Goal: Task Accomplishment & Management: Complete application form

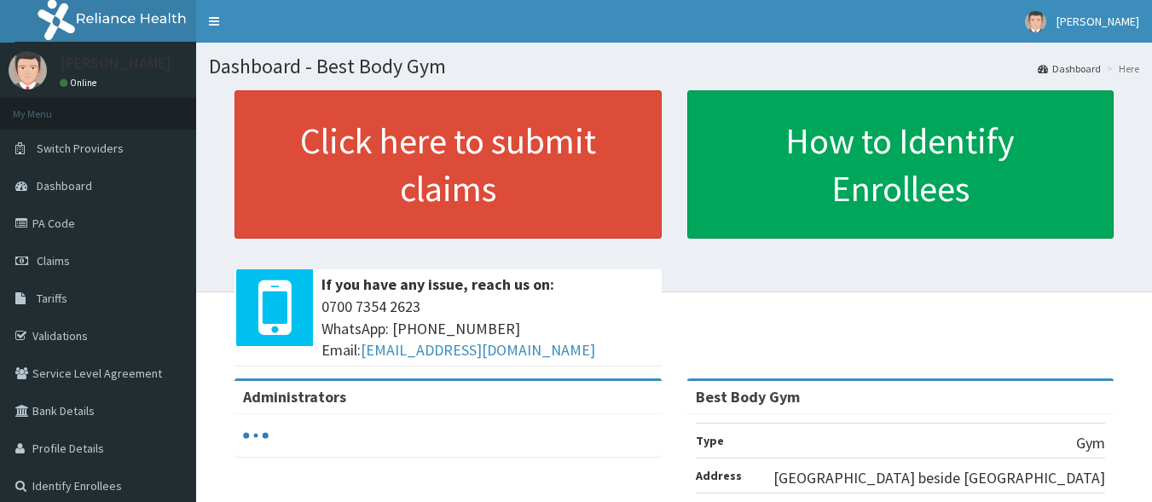
click at [51, 260] on span "Claims" at bounding box center [53, 260] width 33 height 15
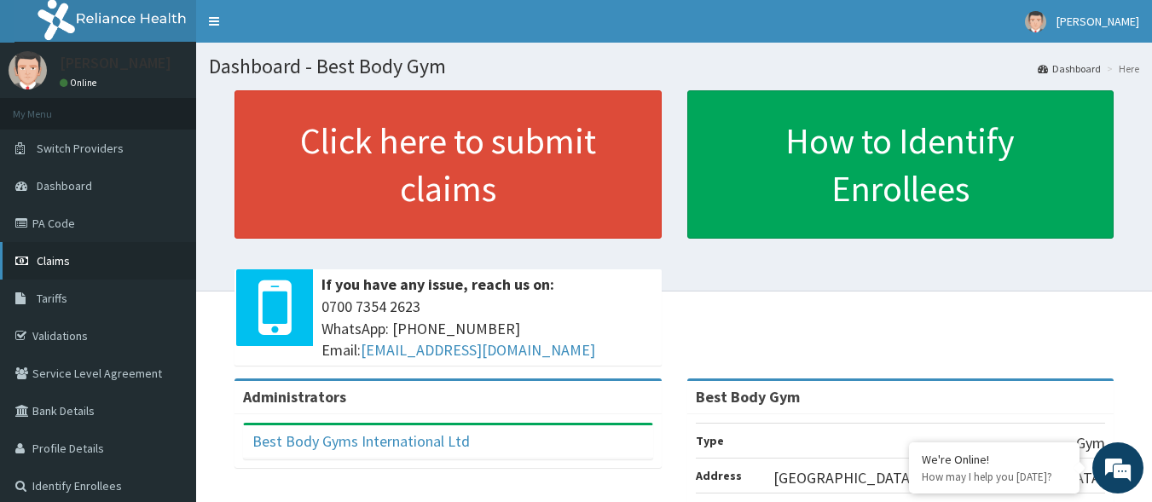
click at [101, 260] on link "Claims" at bounding box center [98, 261] width 196 height 38
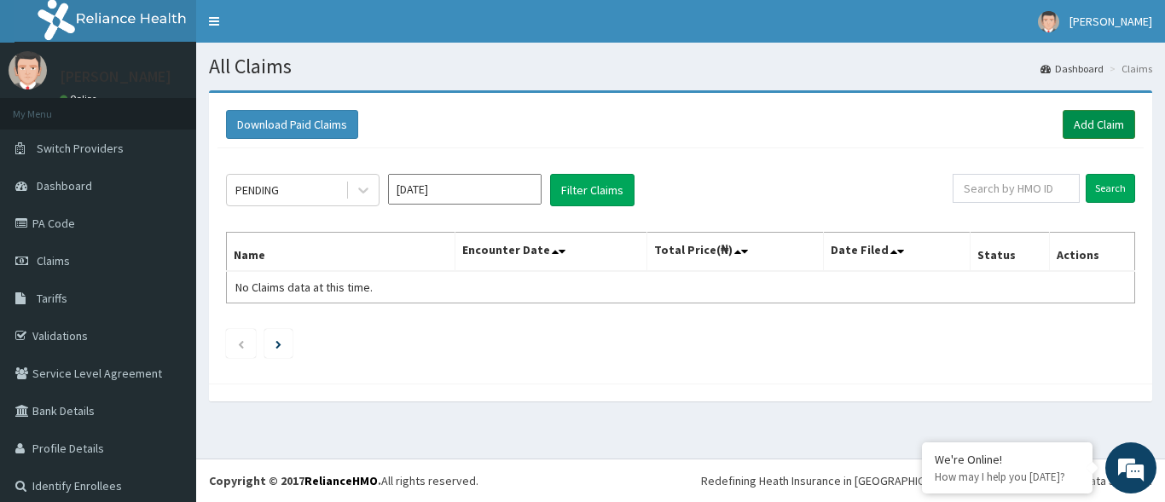
click at [1084, 126] on link "Add Claim" at bounding box center [1098, 124] width 72 height 29
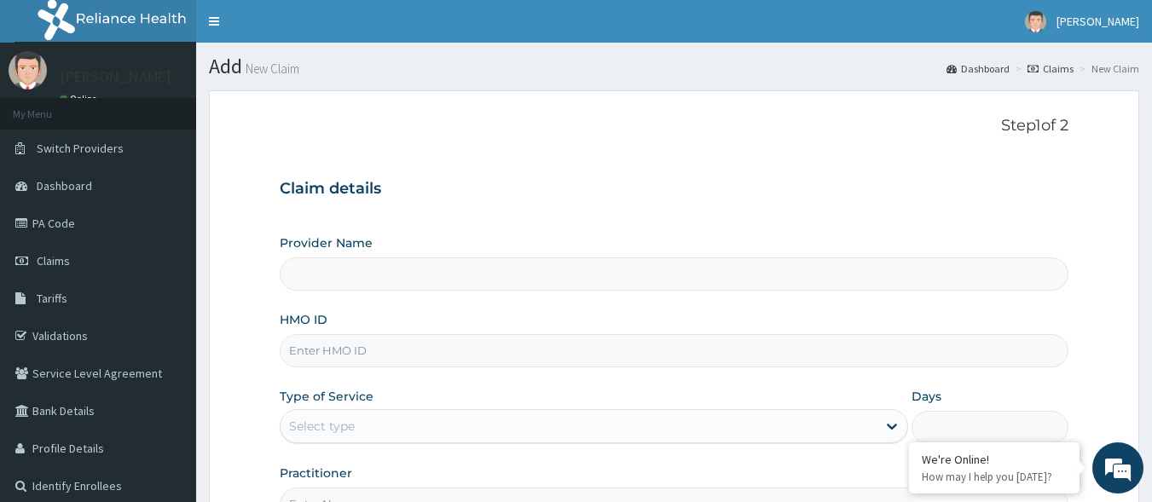
type input "Best Body Gym"
type input "1"
click at [500, 358] on input "HMO ID" at bounding box center [675, 350] width 790 height 33
type input "s"
type input "SBL/10353/A"
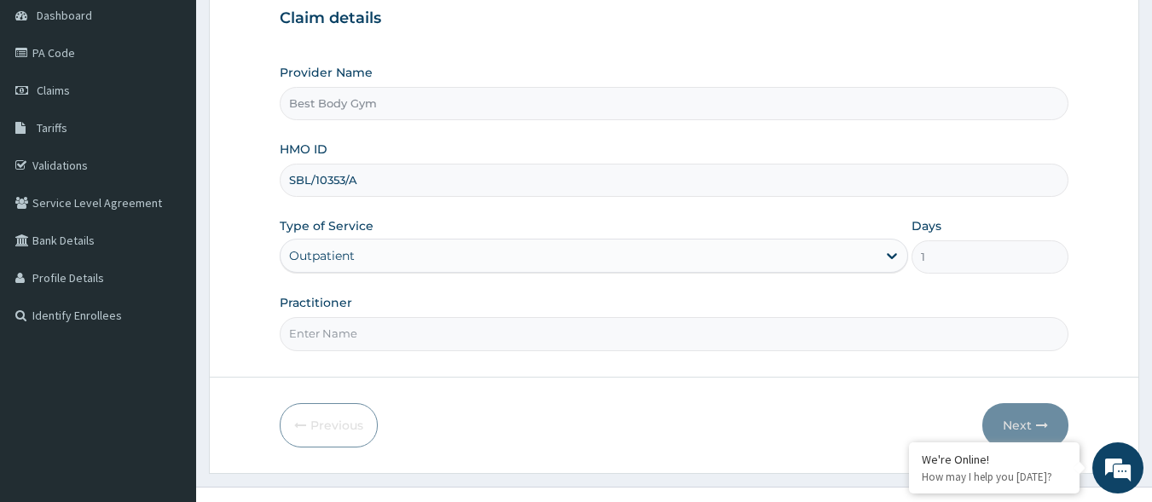
scroll to position [199, 0]
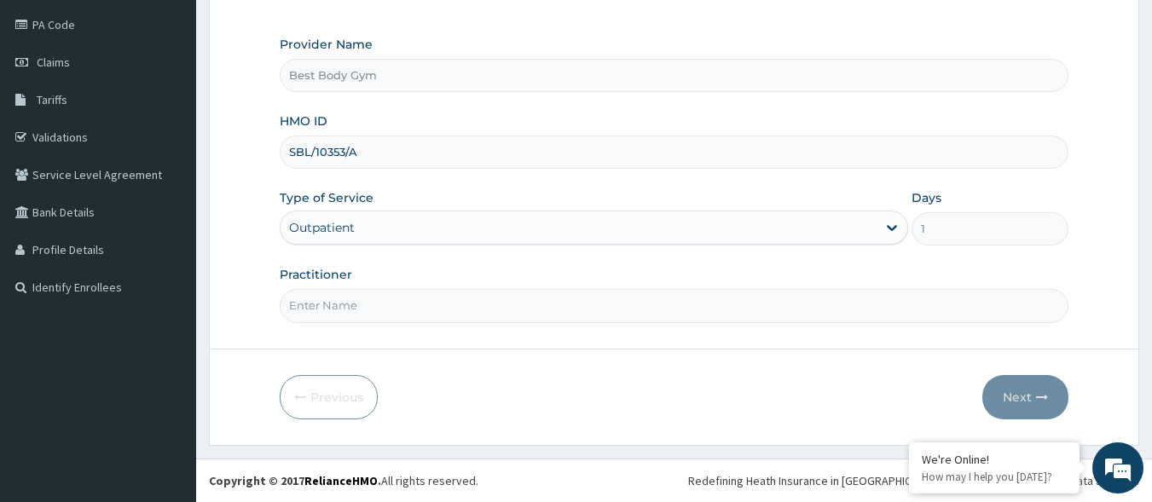
click at [609, 298] on input "Practitioner" at bounding box center [675, 305] width 790 height 33
type input "Chuks"
click at [1006, 396] on button "Next" at bounding box center [1025, 397] width 86 height 44
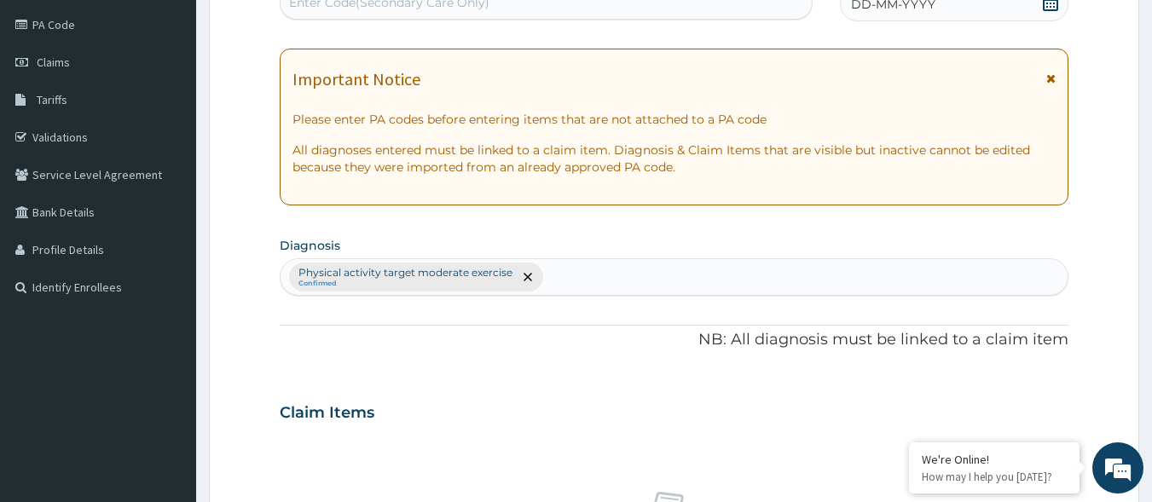
scroll to position [165, 0]
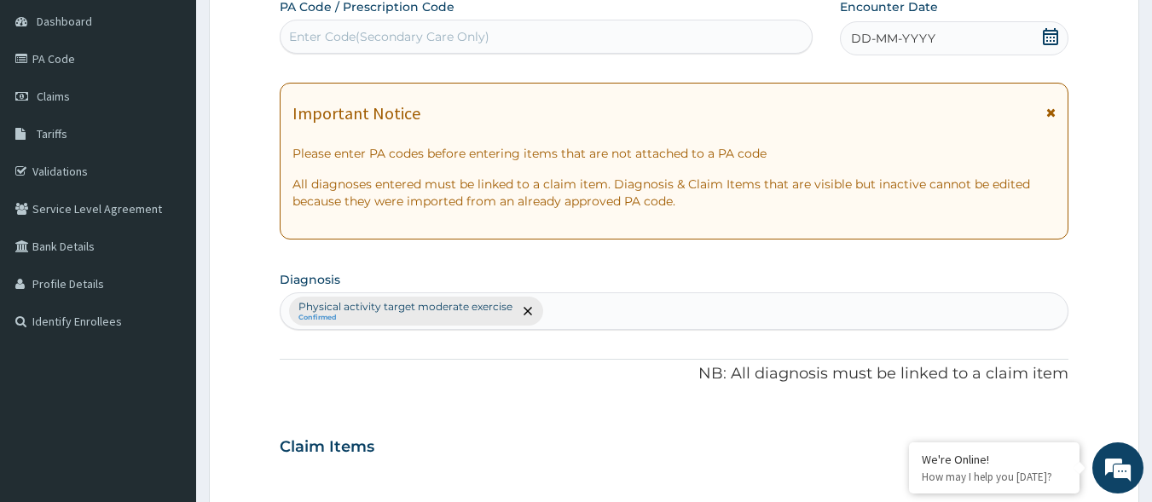
click at [1048, 32] on icon at bounding box center [1050, 36] width 17 height 17
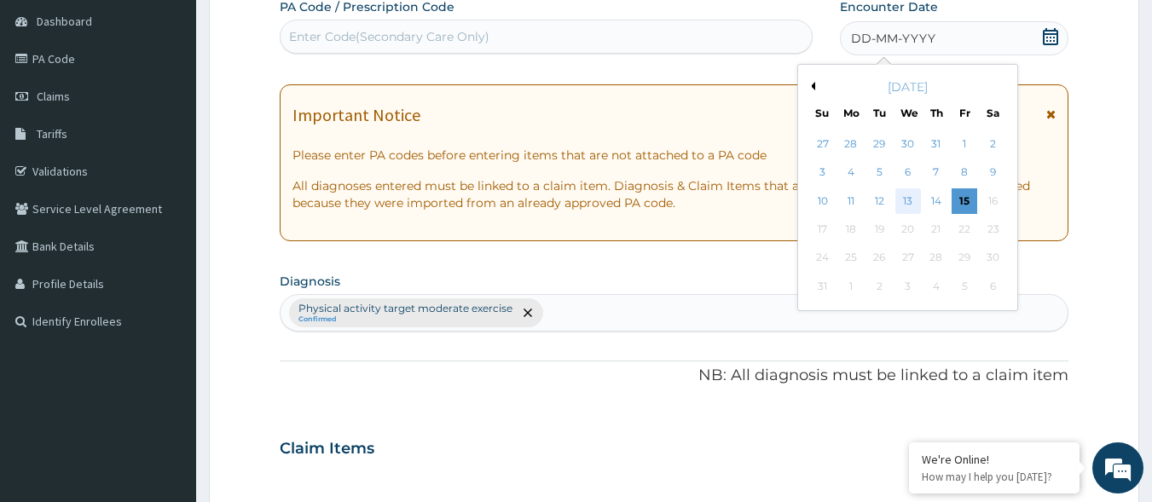
click at [904, 195] on div "13" at bounding box center [908, 201] width 26 height 26
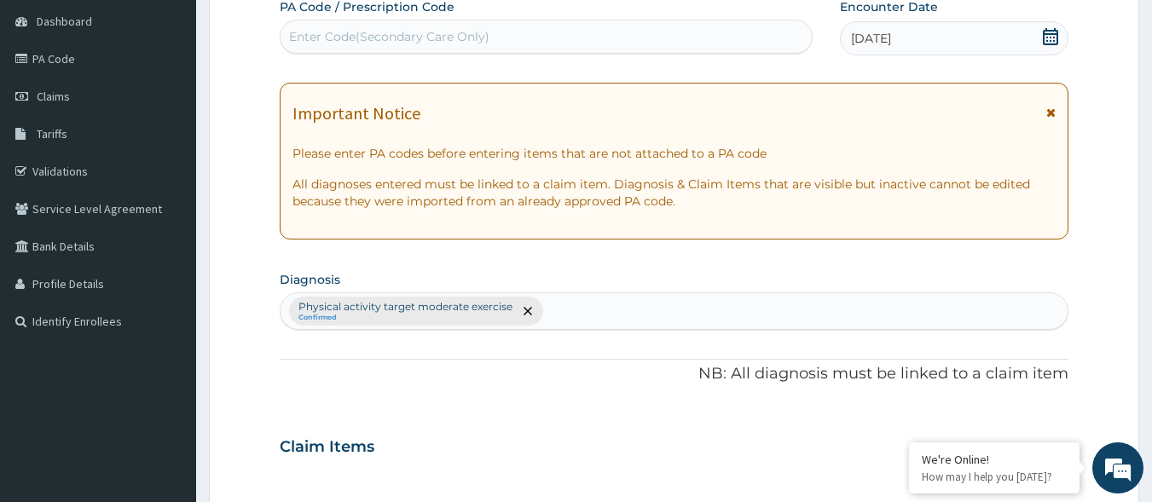
click at [675, 41] on div "Enter Code(Secondary Care Only)" at bounding box center [547, 36] width 532 height 27
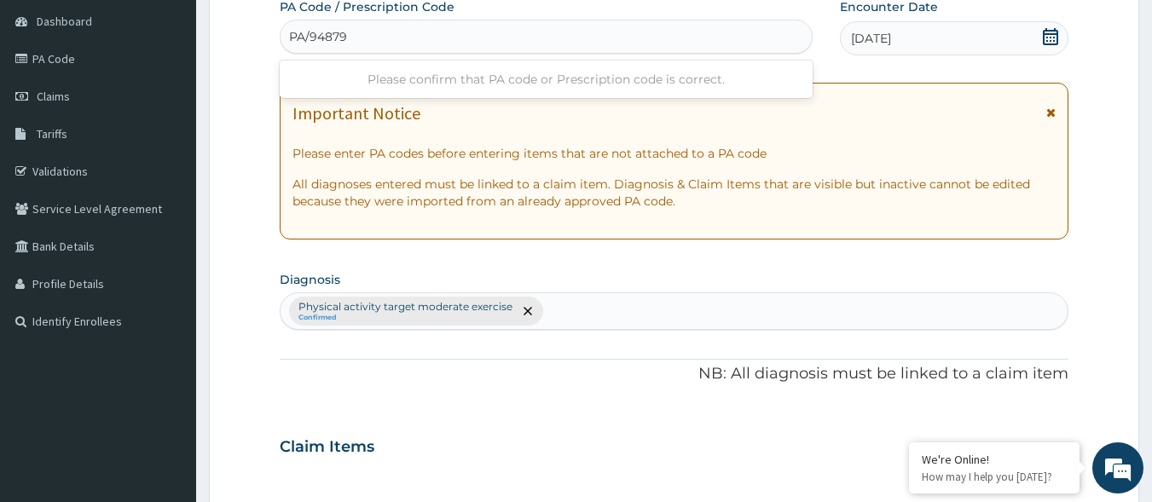
type input "PA/94879B"
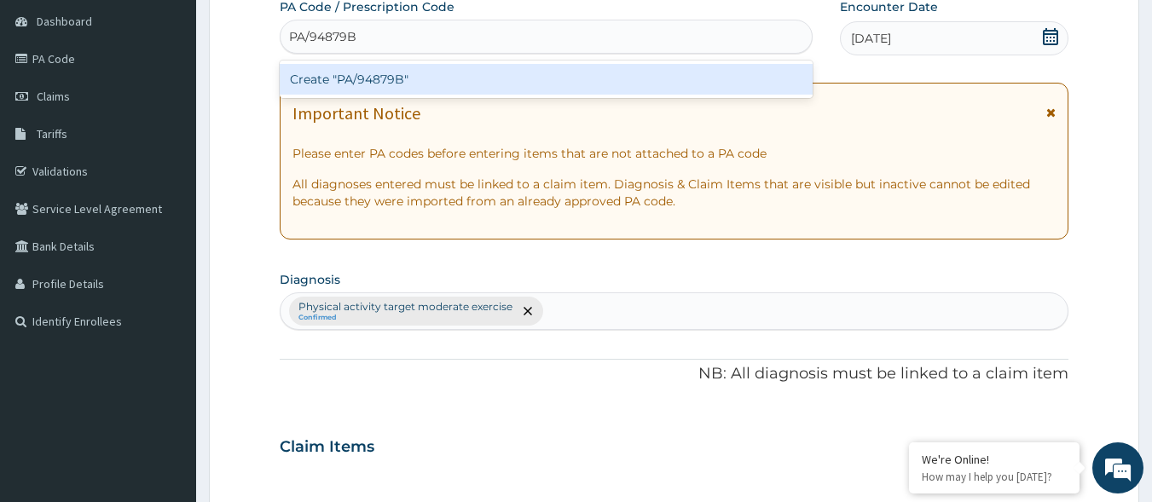
click at [376, 84] on div "Create "PA/94879B"" at bounding box center [547, 79] width 534 height 31
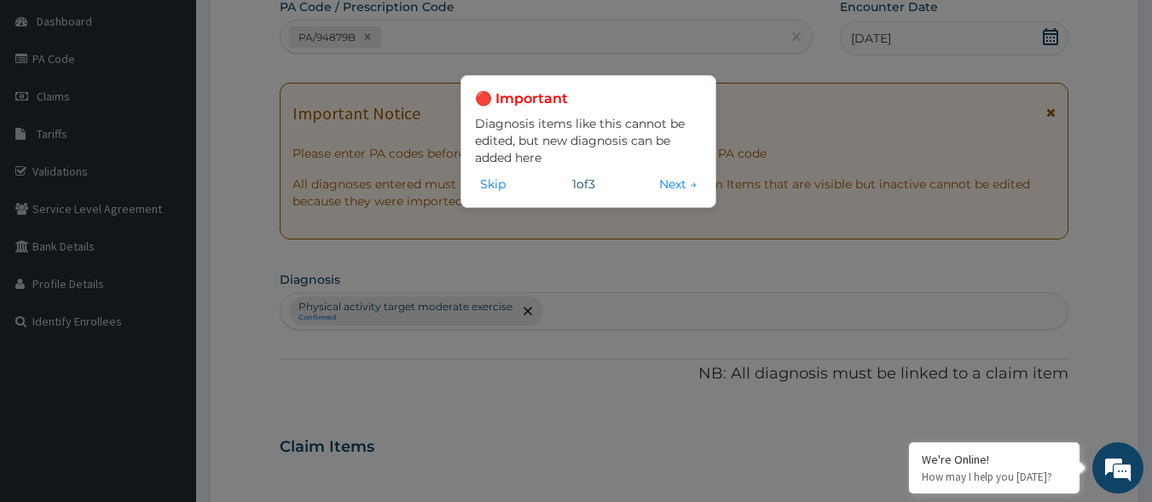
click at [529, 41] on div "🔴 Important Diagnosis items like this cannot be edited, but new diagnosis can b…" at bounding box center [576, 251] width 1152 height 502
click at [524, 260] on div "🔴 Important Diagnosis items like this cannot be edited, but new diagnosis can b…" at bounding box center [576, 251] width 1152 height 502
click at [488, 177] on button "Skip" at bounding box center [493, 184] width 36 height 19
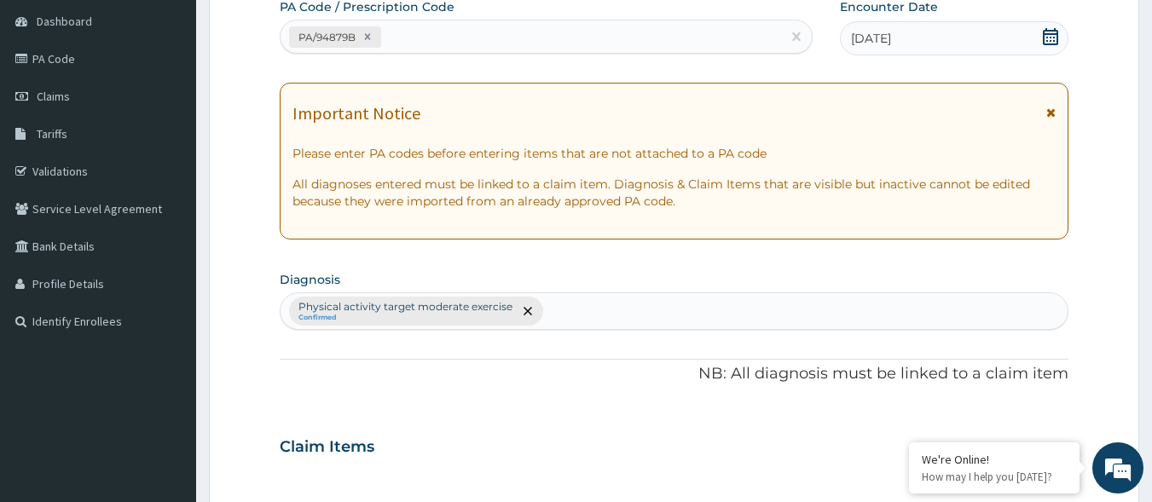
click at [1151, 384] on section "Step 2 of 2 PA Code / Prescription Code PA/94879B Encounter Date 13-08-2025 Imp…" at bounding box center [674, 467] width 956 height 1108
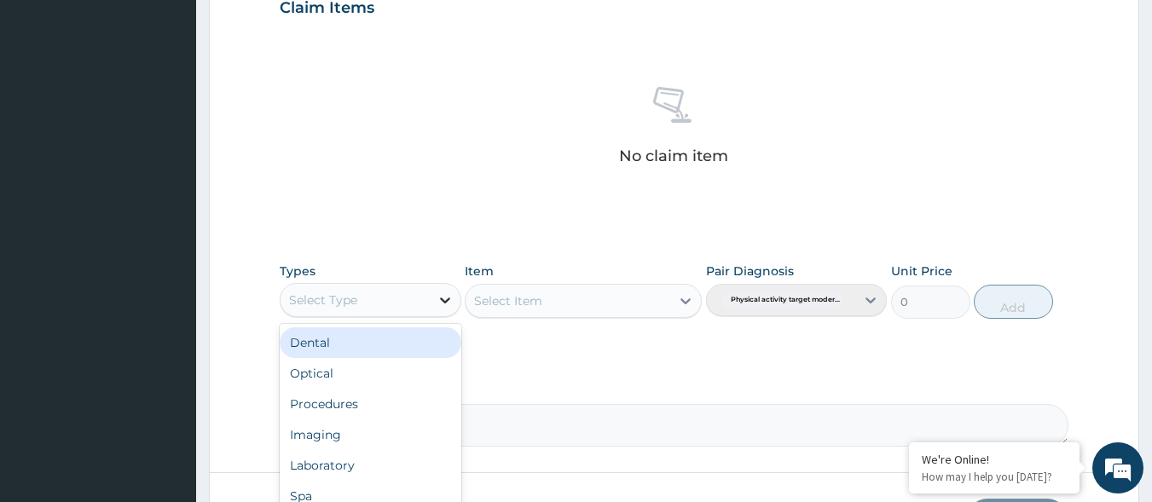
click at [448, 305] on icon at bounding box center [445, 300] width 17 height 17
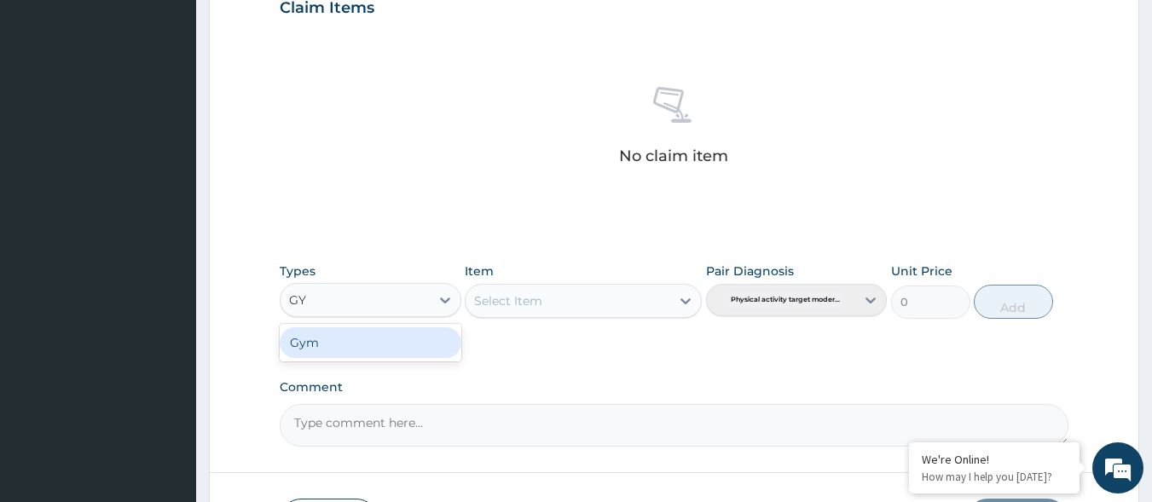
type input "GYM"
click at [367, 340] on div "Gym" at bounding box center [371, 342] width 182 height 31
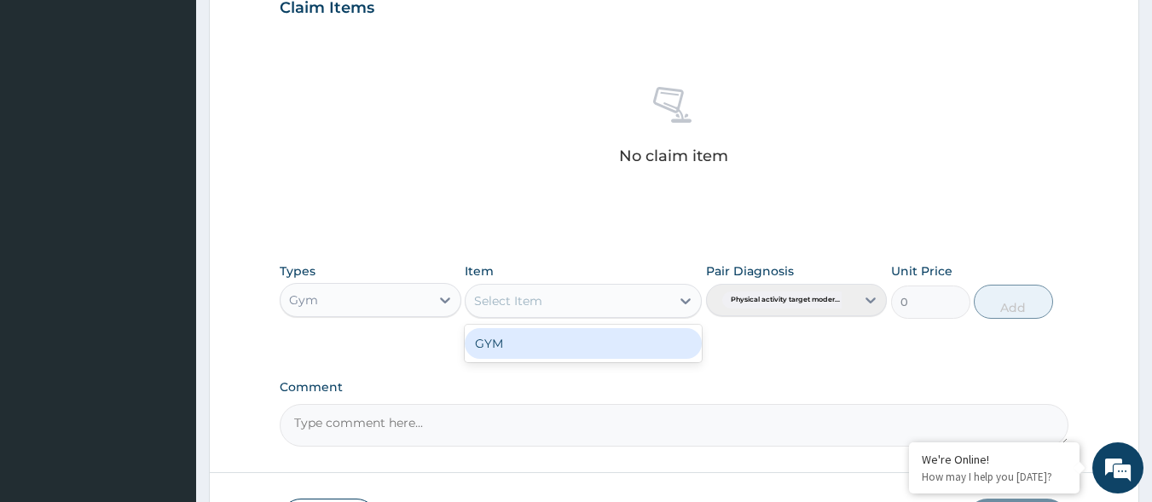
click at [578, 302] on div "Select Item" at bounding box center [568, 300] width 205 height 27
click at [573, 353] on div "GYM" at bounding box center [583, 343] width 237 height 31
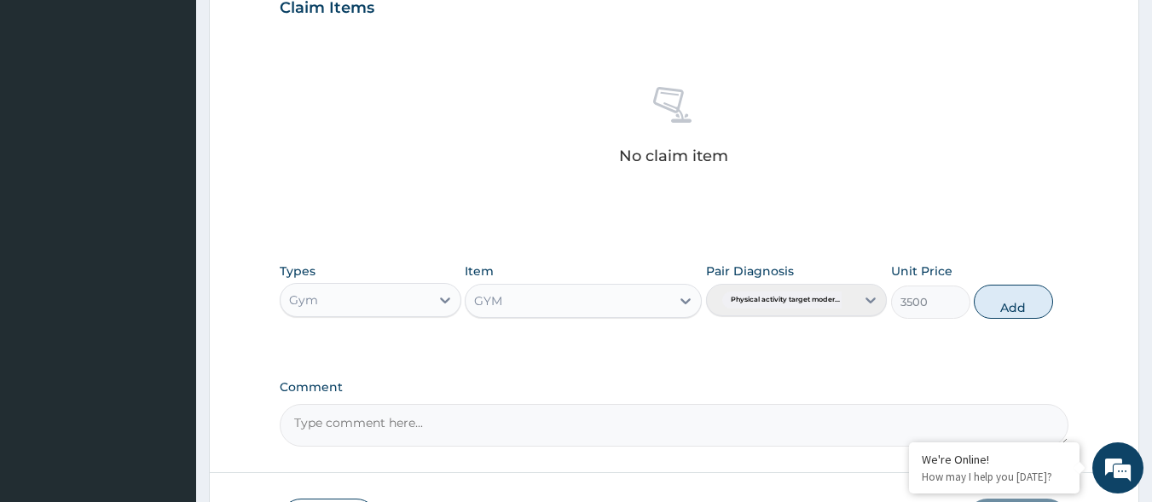
type input "3500"
click at [1027, 307] on button "Add" at bounding box center [1013, 302] width 79 height 34
type input "0"
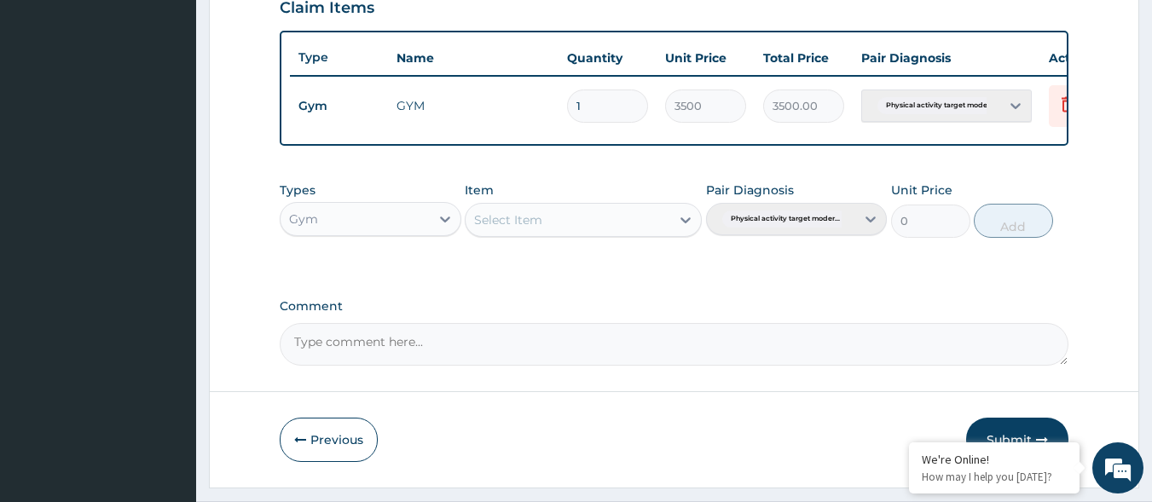
click at [1012, 436] on button "Submit" at bounding box center [1017, 440] width 102 height 44
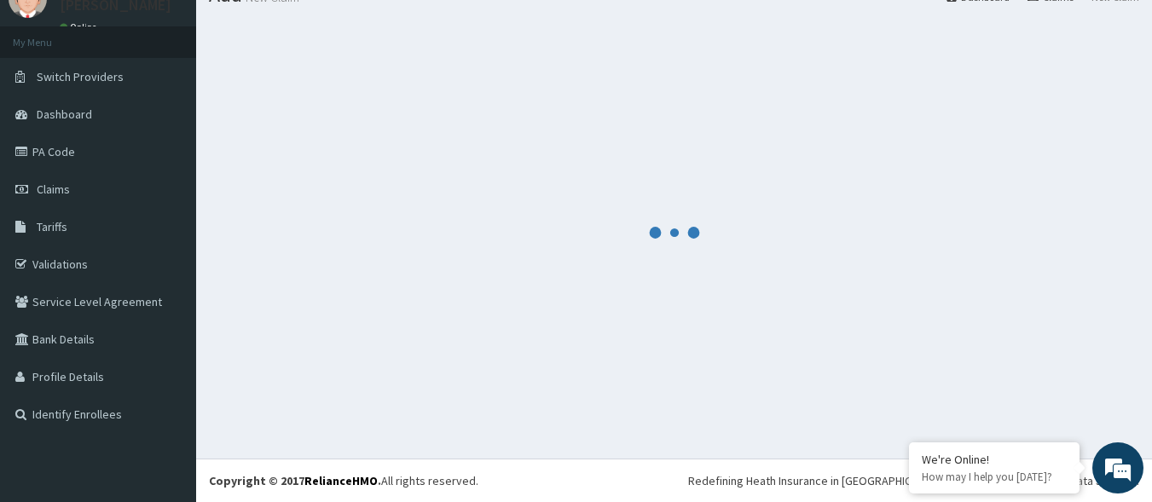
scroll to position [604, 0]
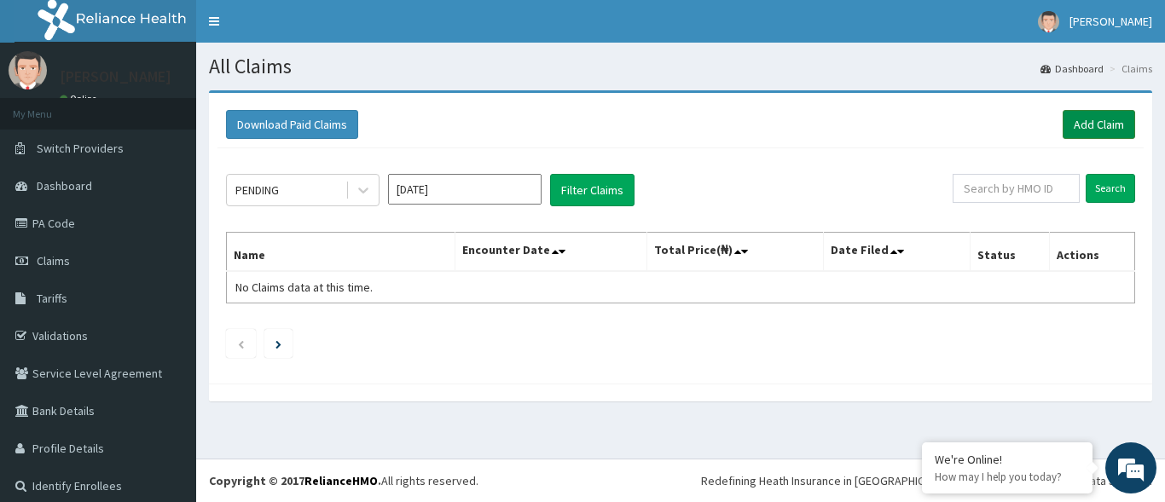
click at [1083, 127] on link "Add Claim" at bounding box center [1098, 124] width 72 height 29
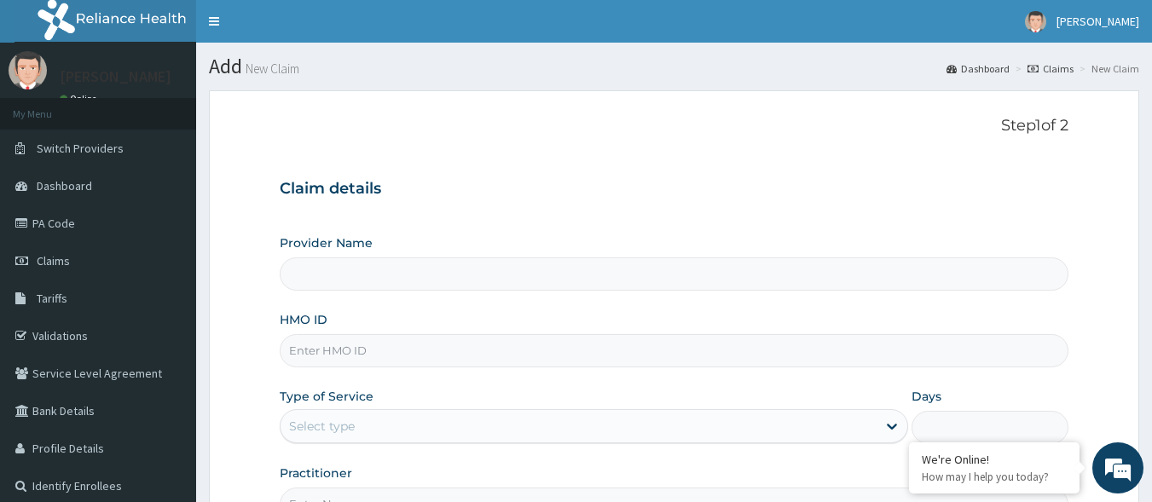
type input "Best Body Gym"
type input "1"
click at [398, 363] on input "HMO ID" at bounding box center [675, 350] width 790 height 33
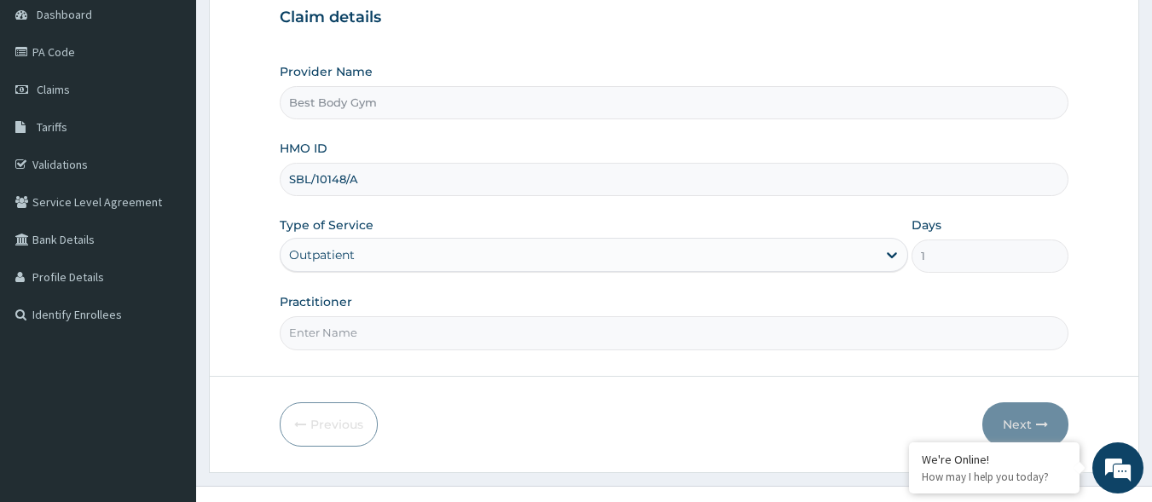
scroll to position [199, 0]
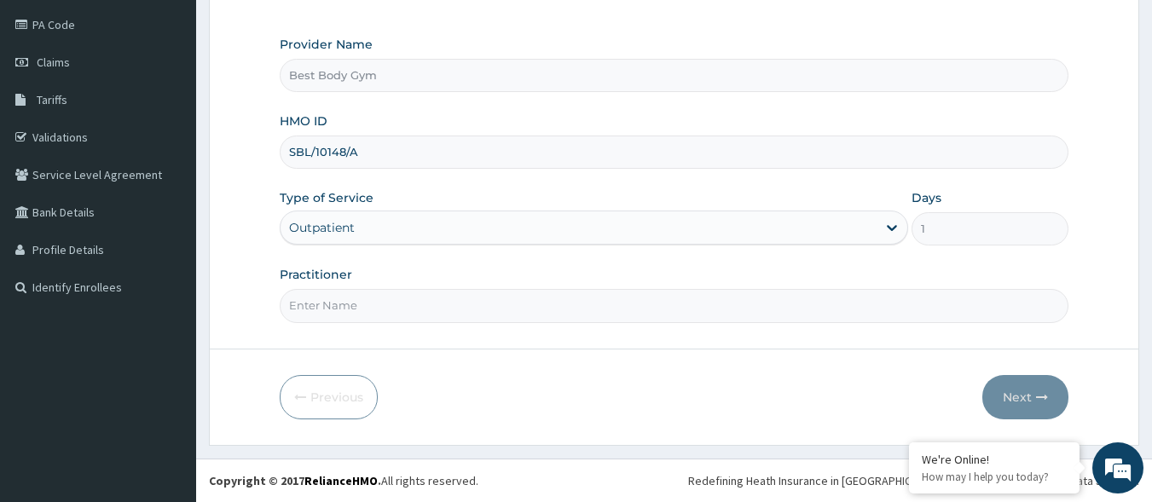
type input "SBL/10148/A"
click at [441, 299] on input "Practitioner" at bounding box center [675, 305] width 790 height 33
type input "Chuks"
click at [1021, 394] on button "Next" at bounding box center [1025, 397] width 86 height 44
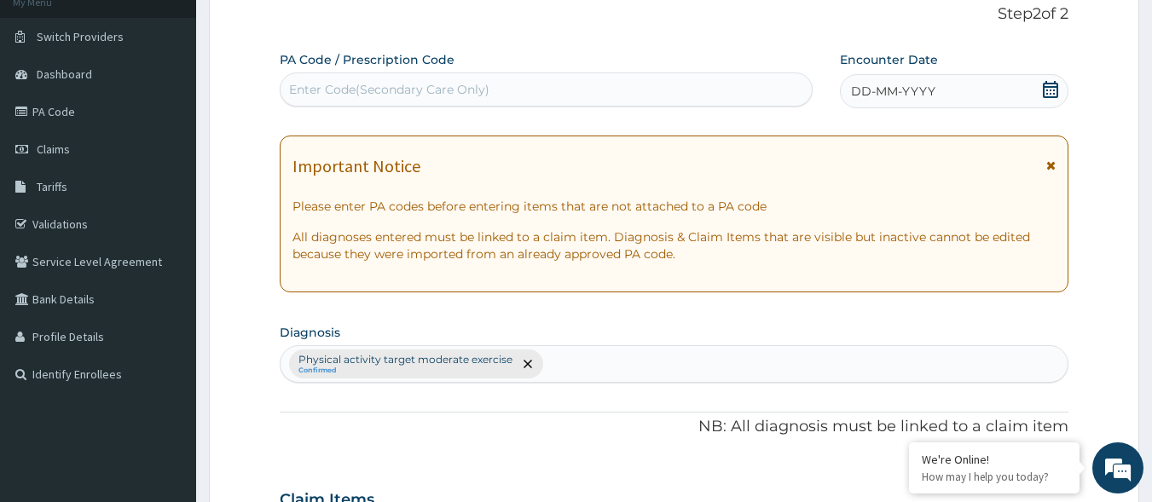
scroll to position [96, 0]
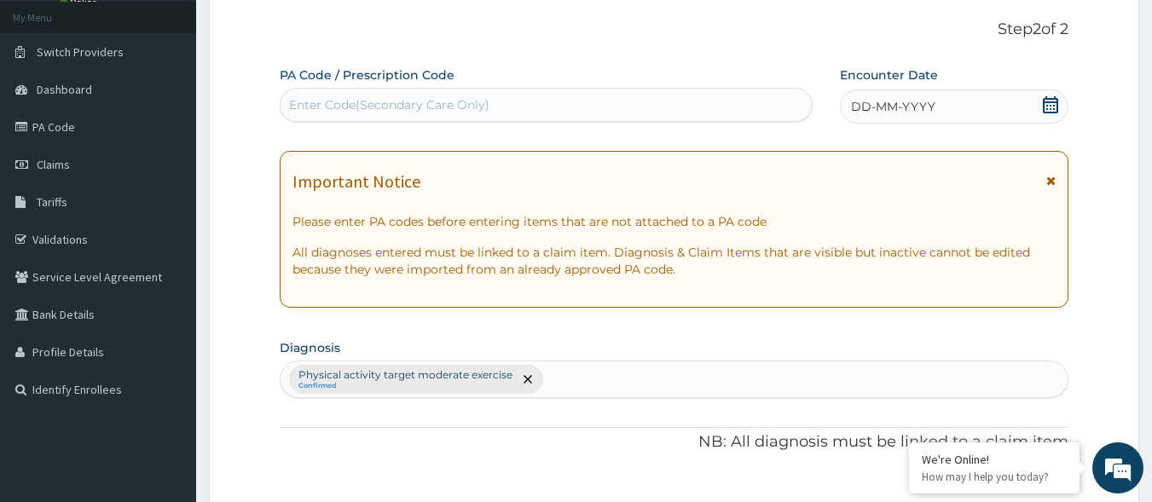
click at [1043, 103] on icon at bounding box center [1050, 104] width 17 height 17
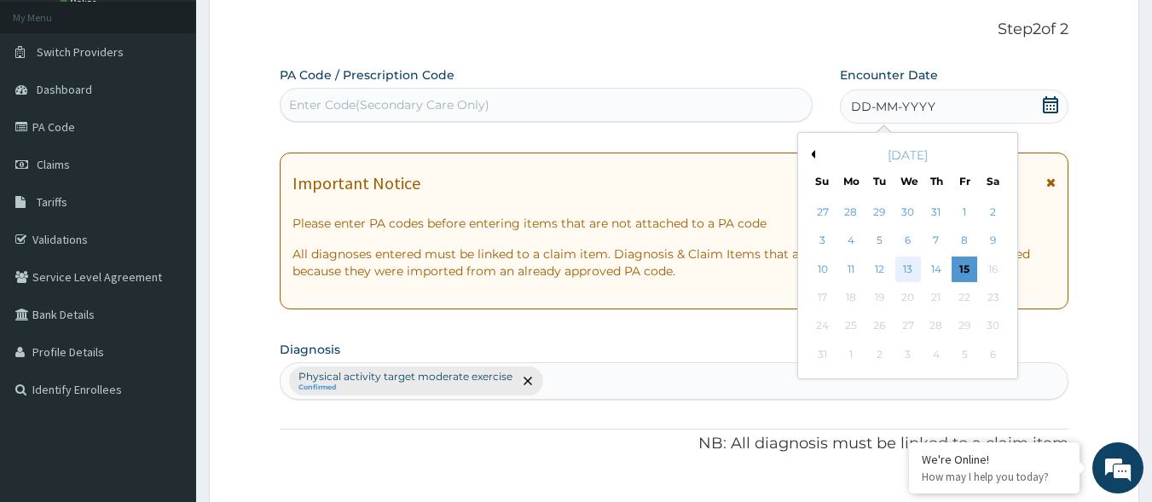
click at [912, 268] on div "13" at bounding box center [908, 270] width 26 height 26
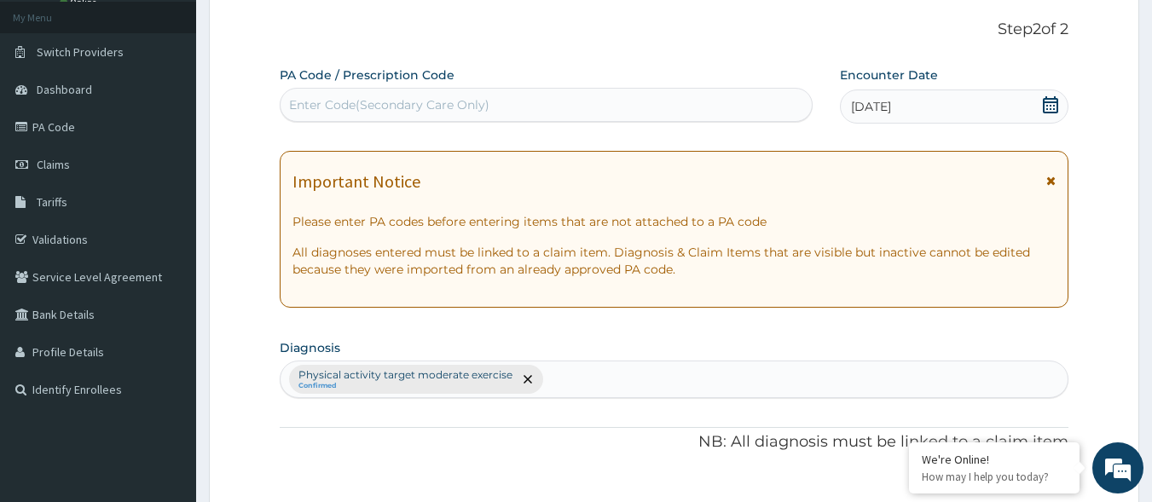
click at [593, 105] on div "Enter Code(Secondary Care Only)" at bounding box center [547, 104] width 532 height 27
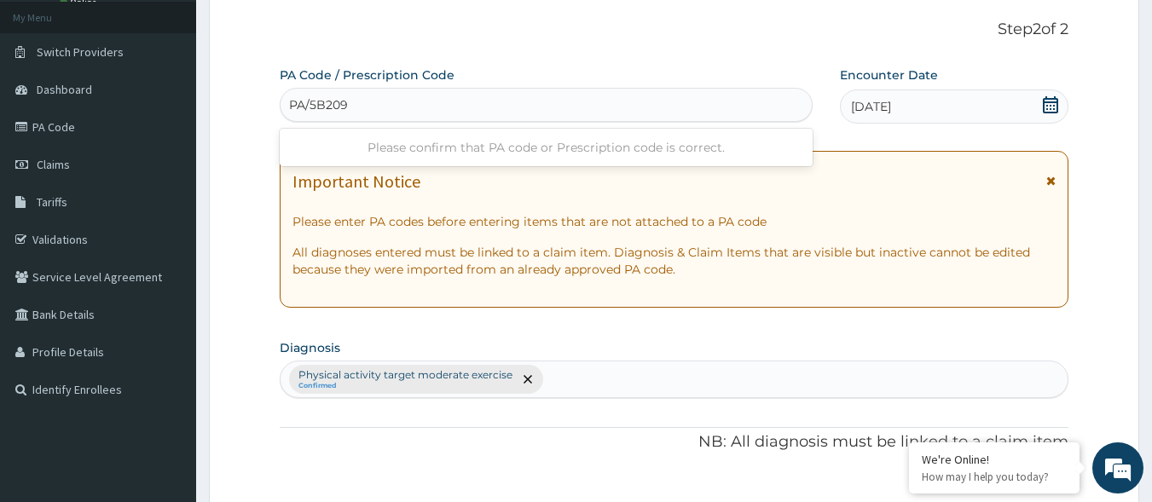
type input "PA/5B2091"
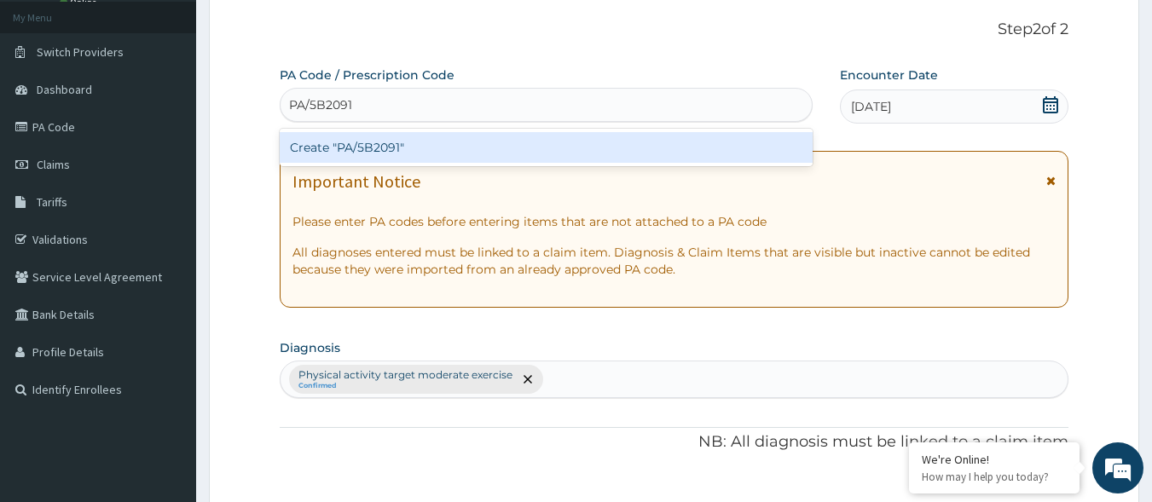
click at [494, 152] on div "Create "PA/5B2091"" at bounding box center [547, 147] width 534 height 31
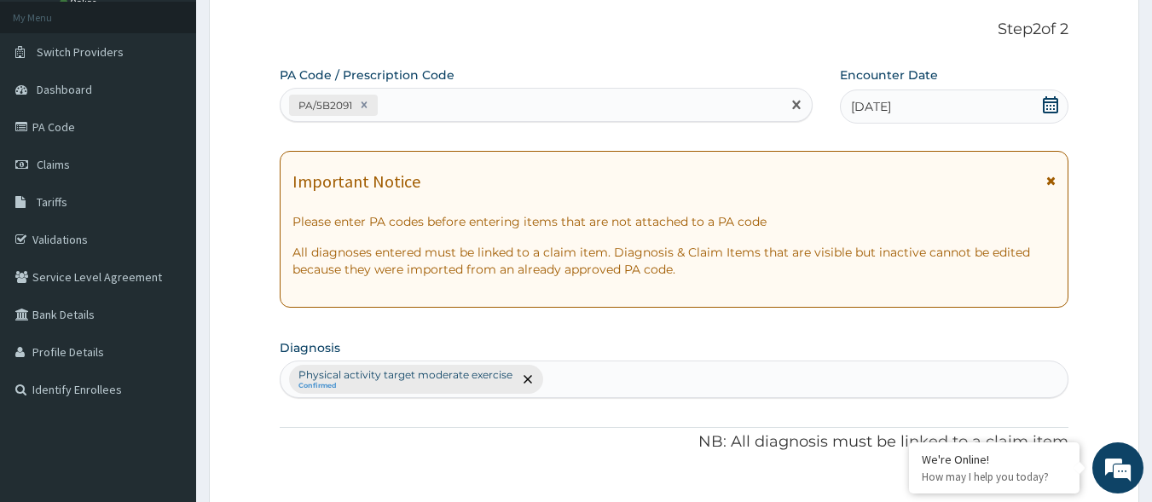
scroll to position [535, 0]
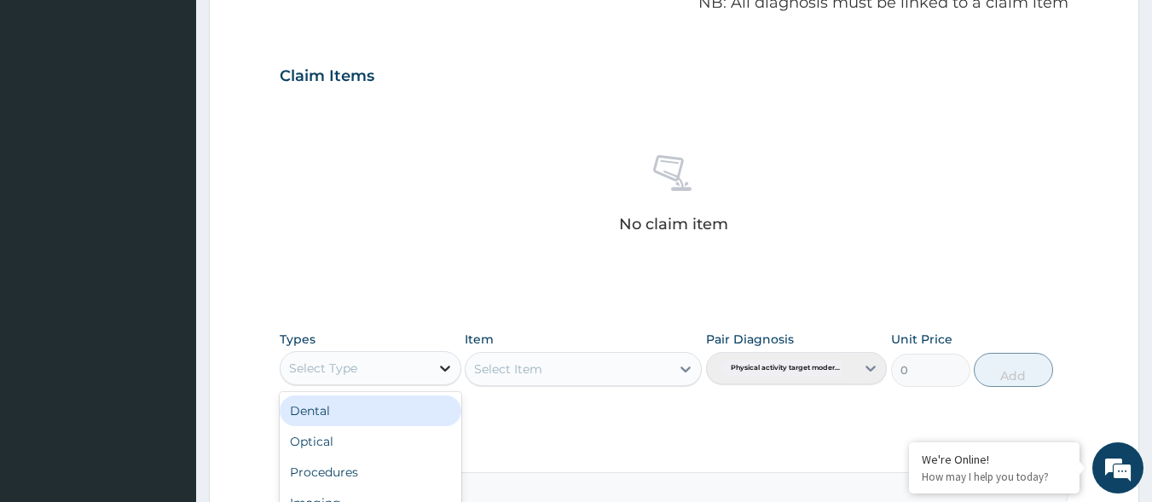
click at [445, 364] on icon at bounding box center [445, 368] width 17 height 17
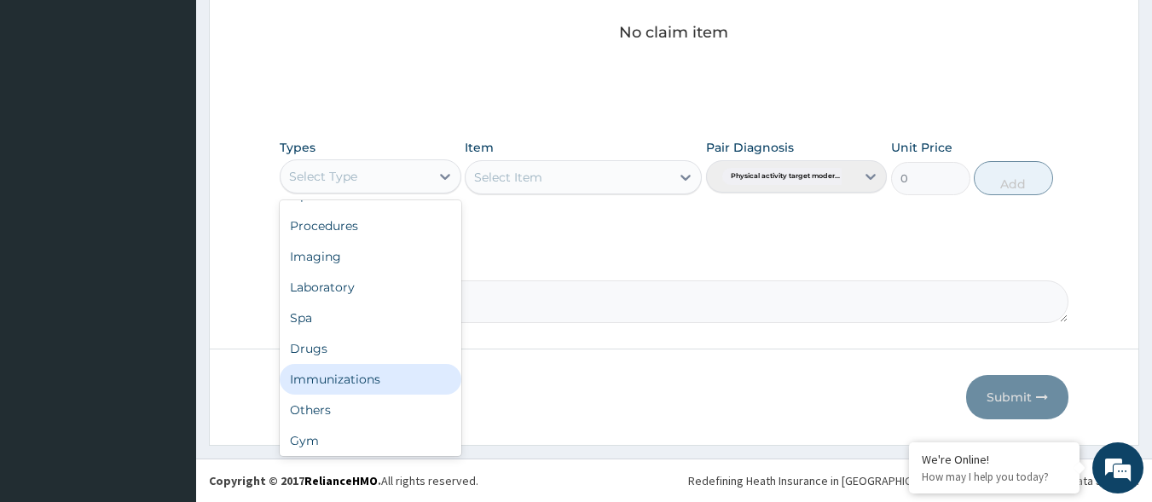
scroll to position [58, 0]
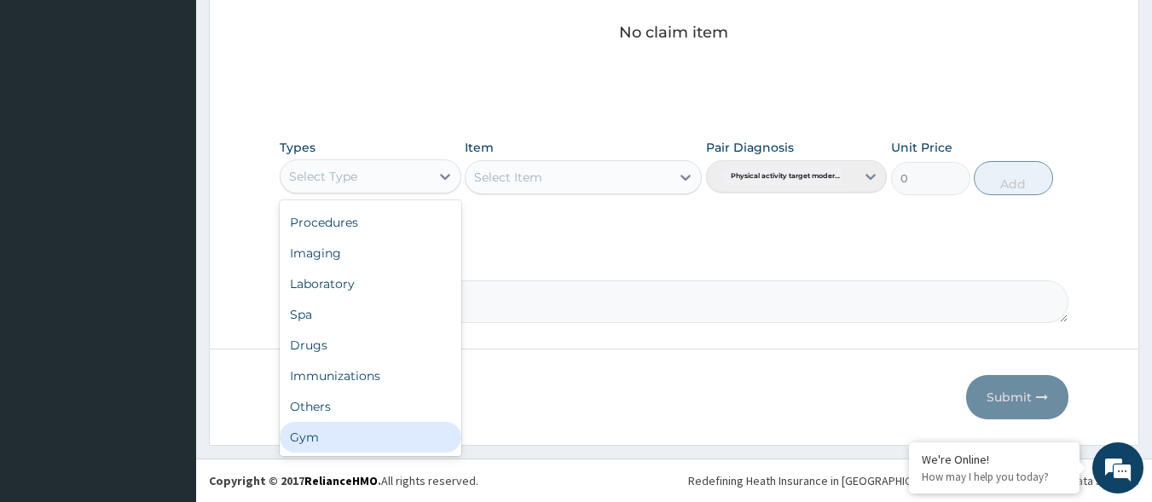
click at [342, 434] on div "Gym" at bounding box center [371, 437] width 182 height 31
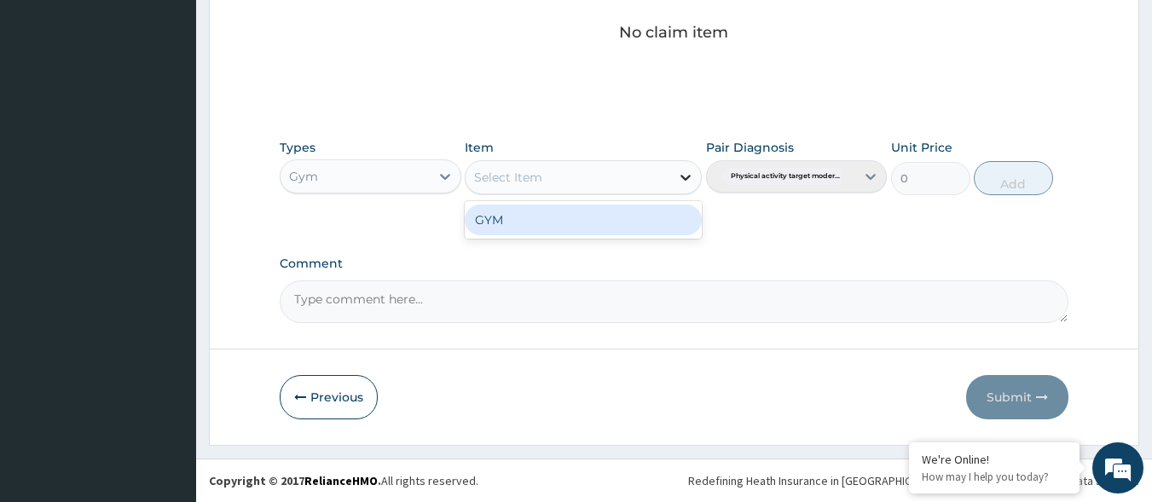
click at [683, 178] on icon at bounding box center [685, 178] width 10 height 6
click at [627, 226] on div "GYM" at bounding box center [583, 220] width 237 height 31
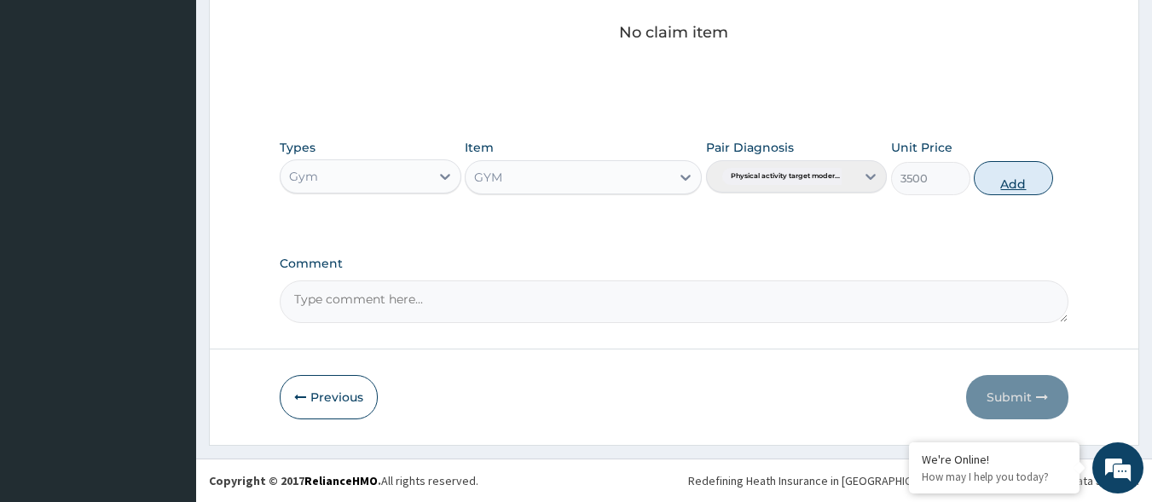
click at [1023, 175] on button "Add" at bounding box center [1013, 178] width 79 height 34
type input "0"
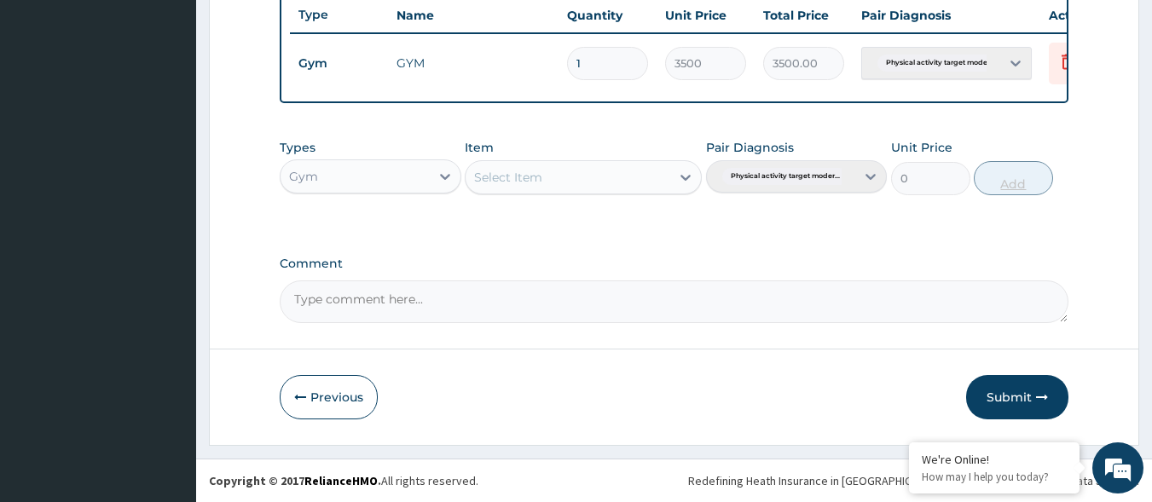
scroll to position [659, 0]
click at [1010, 400] on button "Submit" at bounding box center [1017, 397] width 102 height 44
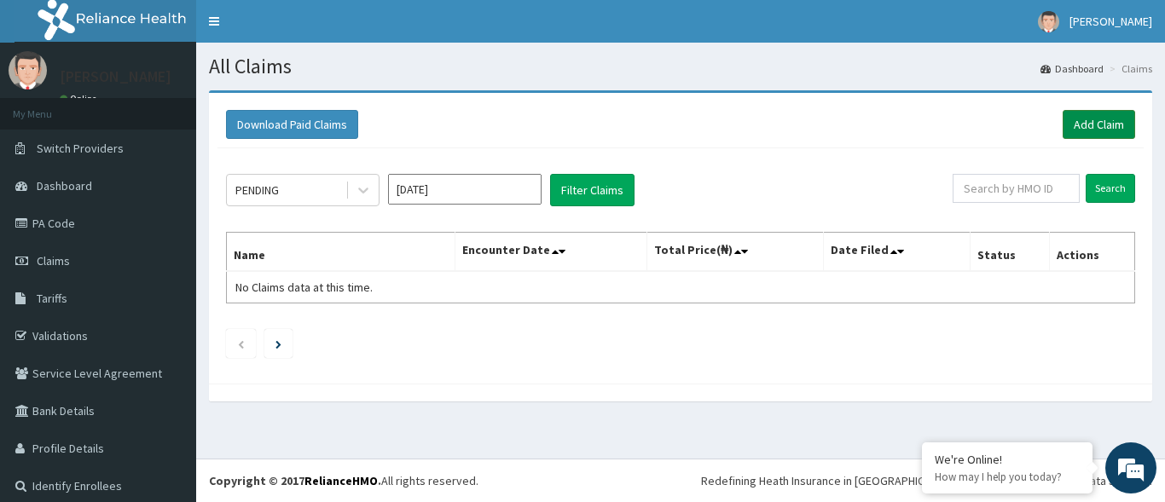
click at [1070, 120] on link "Add Claim" at bounding box center [1098, 124] width 72 height 29
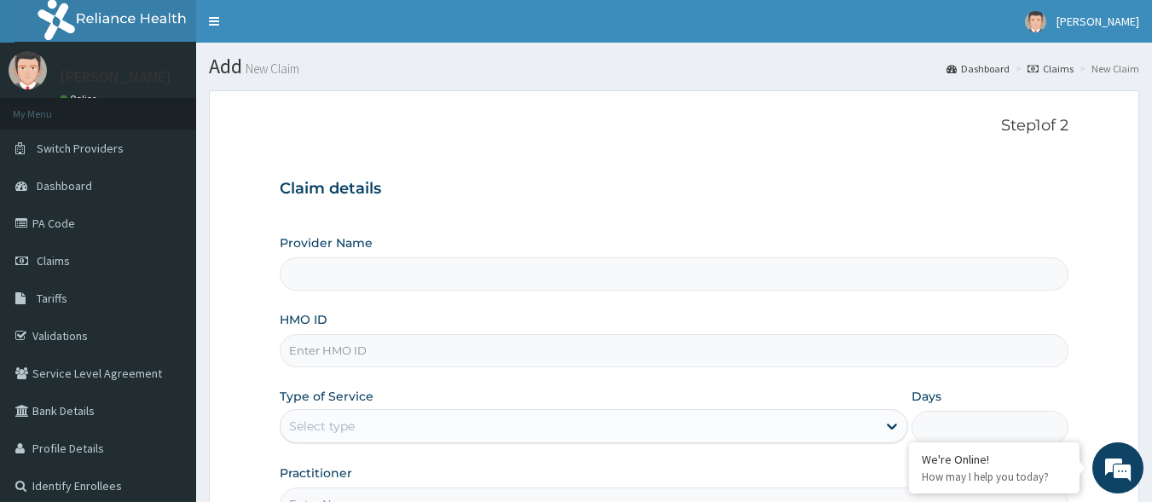
type input "Best Body Gym"
type input "1"
click at [580, 349] on input "HMO ID" at bounding box center [675, 350] width 790 height 33
click at [580, 348] on input "API/101164/" at bounding box center [675, 350] width 790 height 33
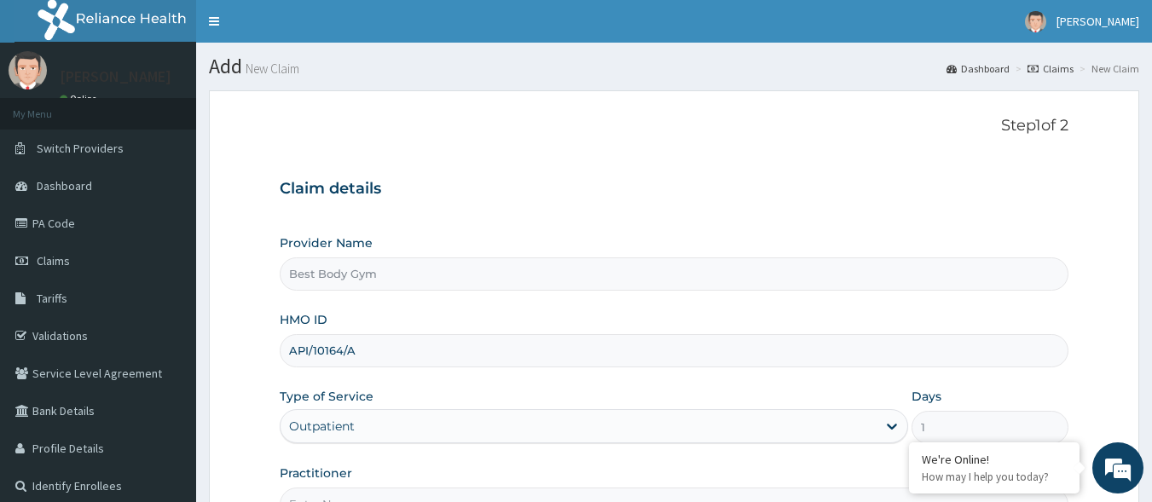
scroll to position [199, 0]
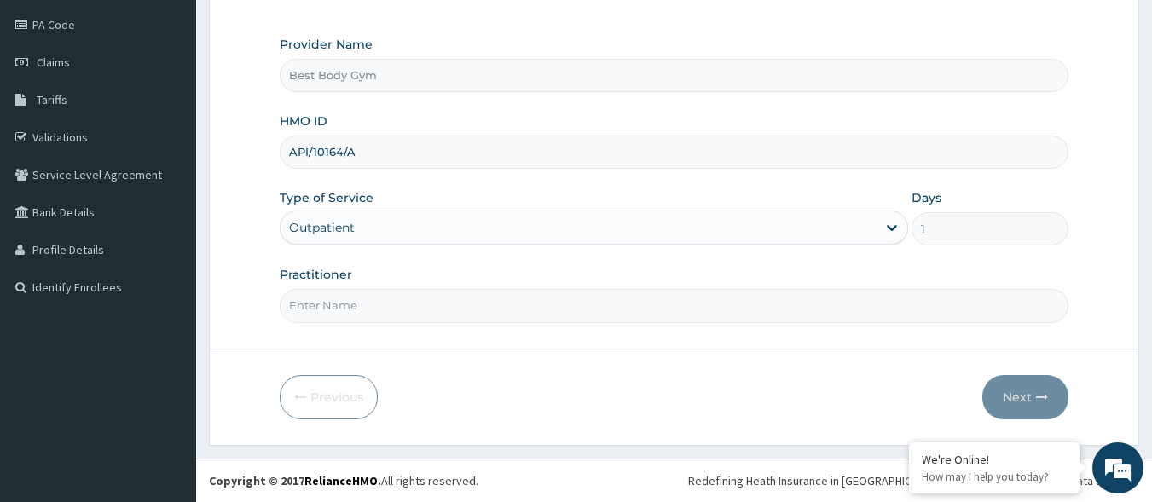
type input "API/10164/A"
click at [496, 302] on input "Practitioner" at bounding box center [675, 305] width 790 height 33
type input "Chuks"
click at [1017, 394] on button "Next" at bounding box center [1025, 397] width 86 height 44
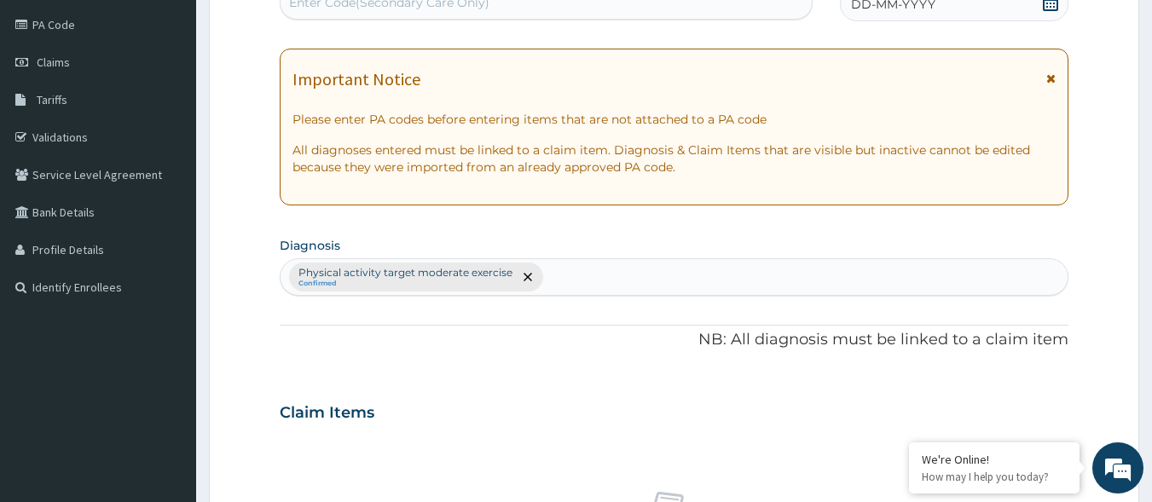
click at [1050, 11] on span at bounding box center [1050, 4] width 17 height 21
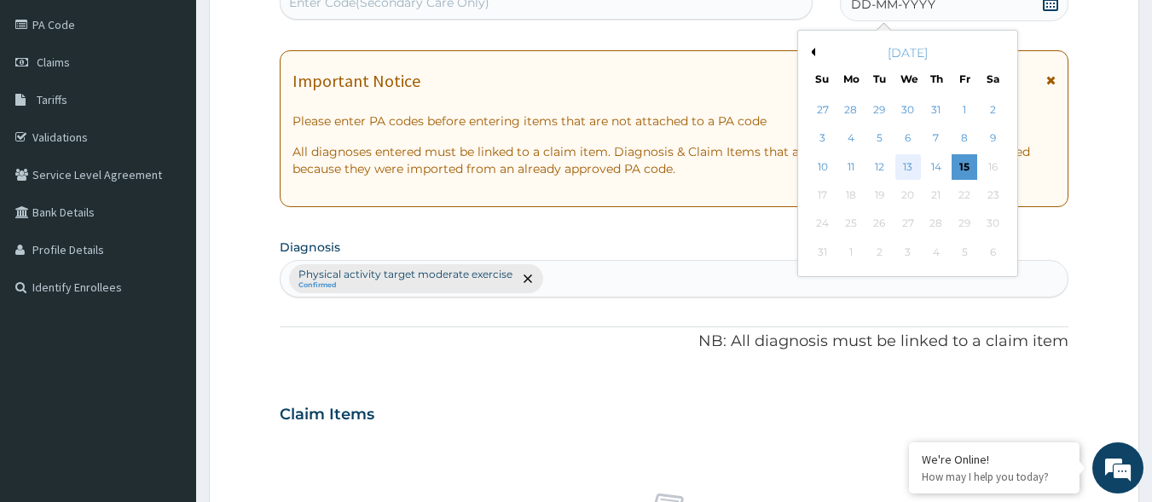
click at [912, 167] on div "13" at bounding box center [908, 167] width 26 height 26
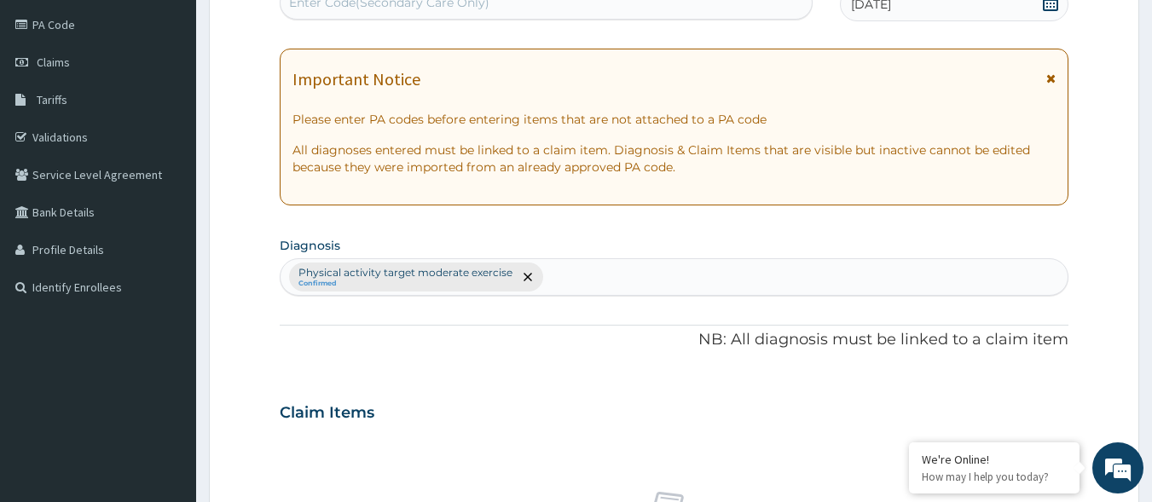
scroll to position [193, 0]
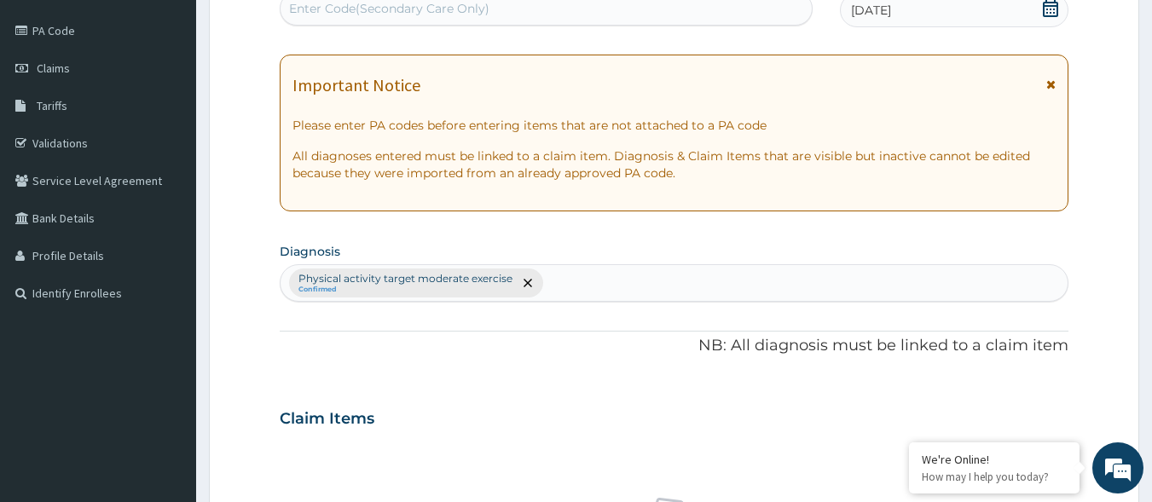
click at [657, 9] on div "Enter Code(Secondary Care Only)" at bounding box center [547, 8] width 532 height 27
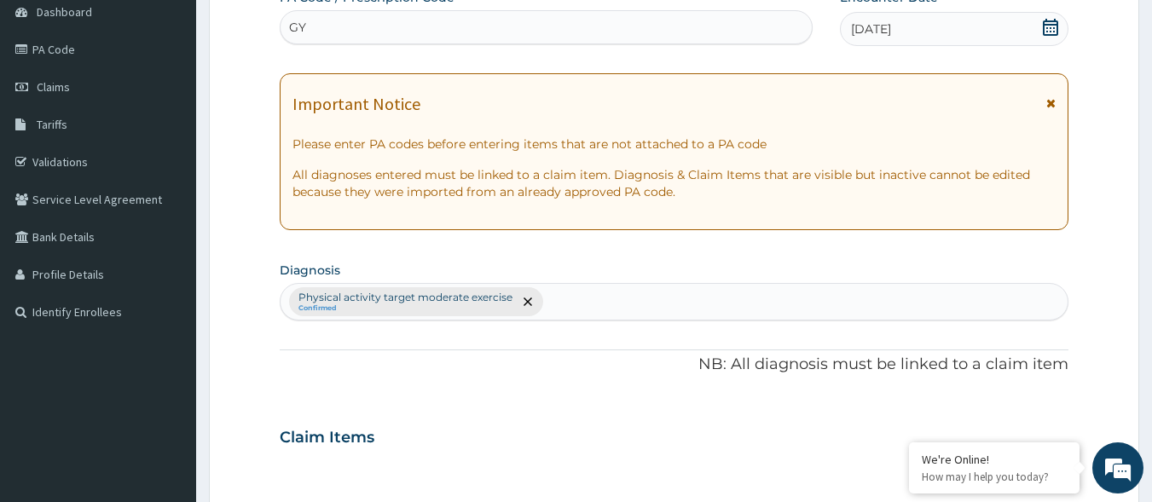
scroll to position [159, 0]
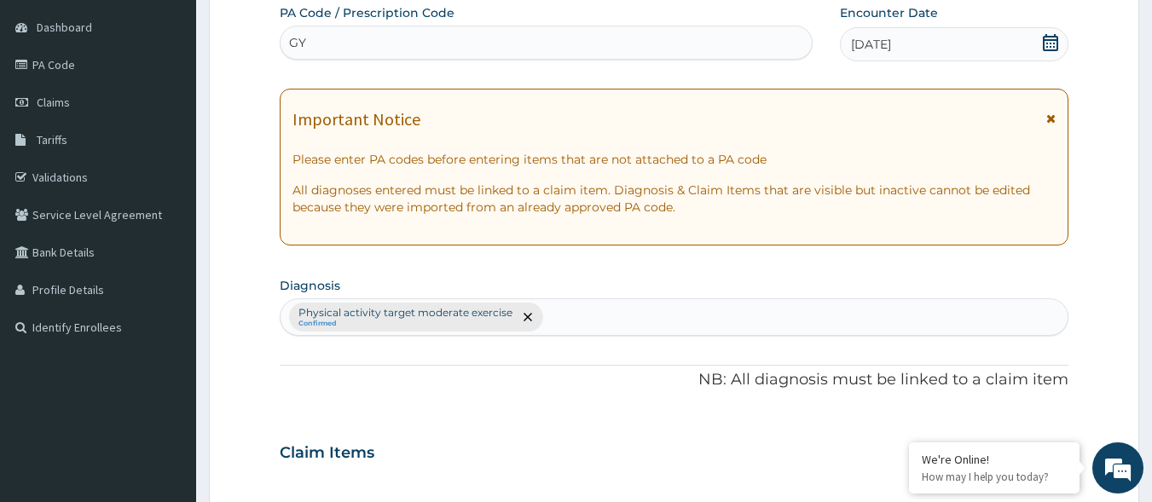
type input "G"
type input "PA/753095"
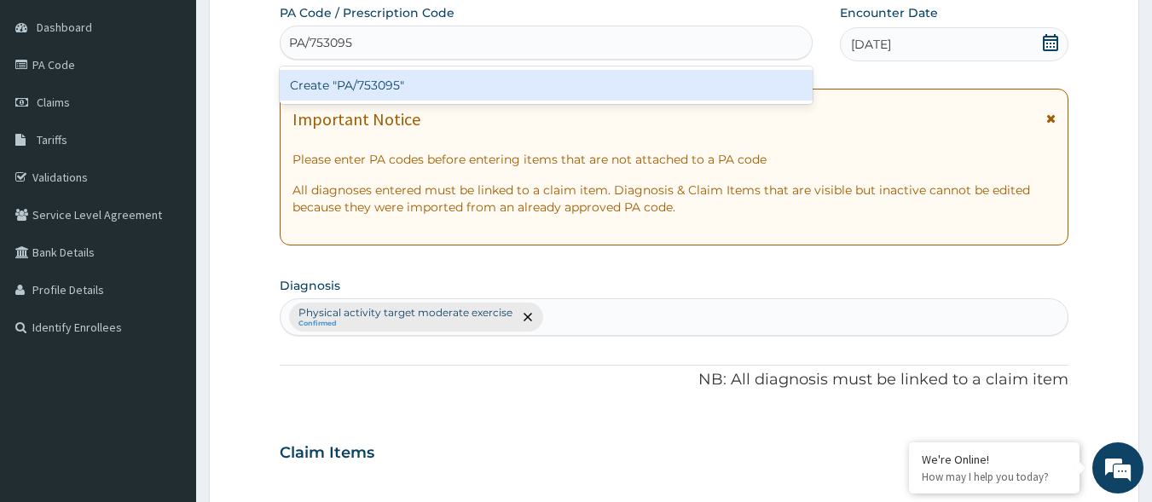
click at [523, 92] on div "Create "PA/753095"" at bounding box center [547, 85] width 534 height 31
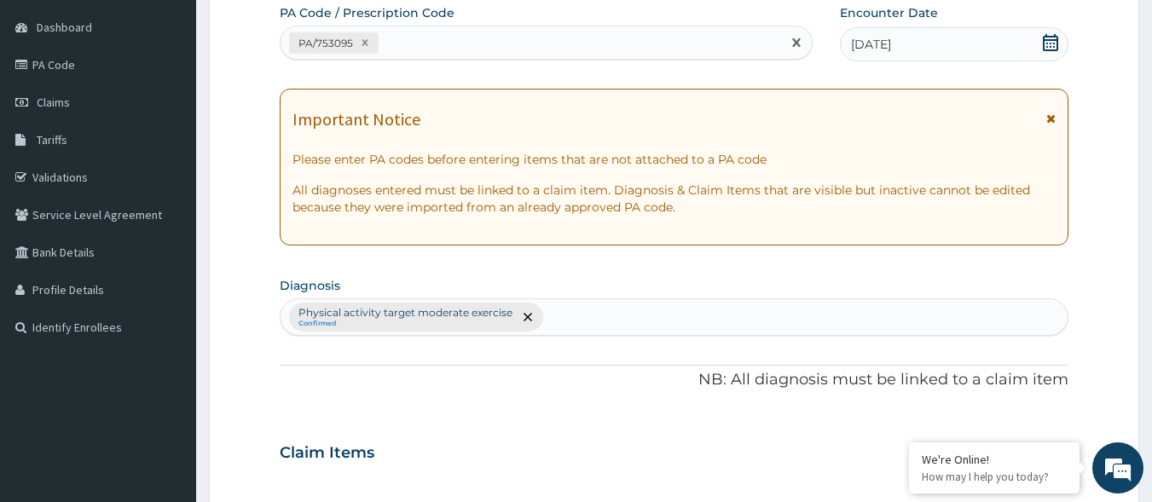
scroll to position [598, 0]
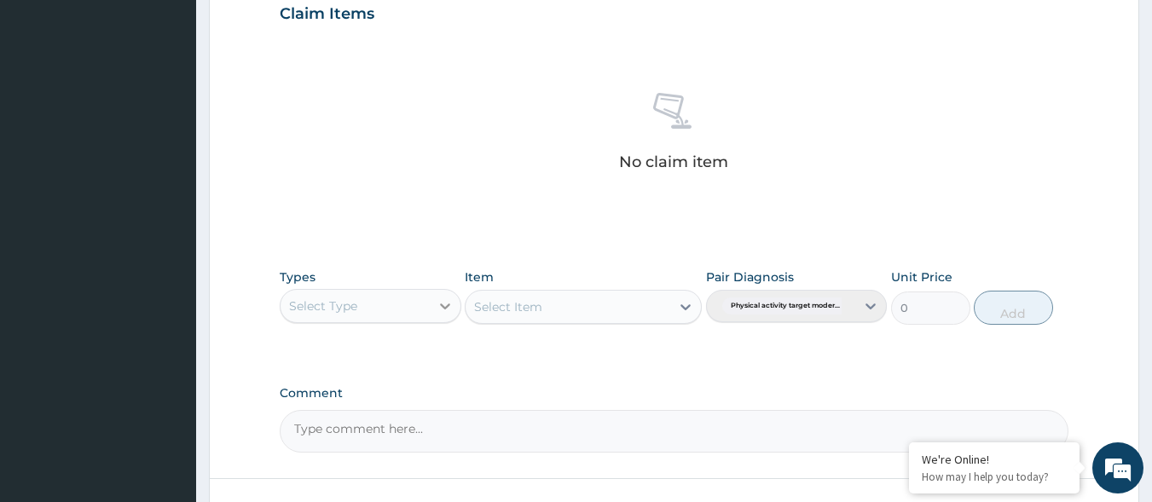
click at [443, 305] on icon at bounding box center [445, 307] width 10 height 6
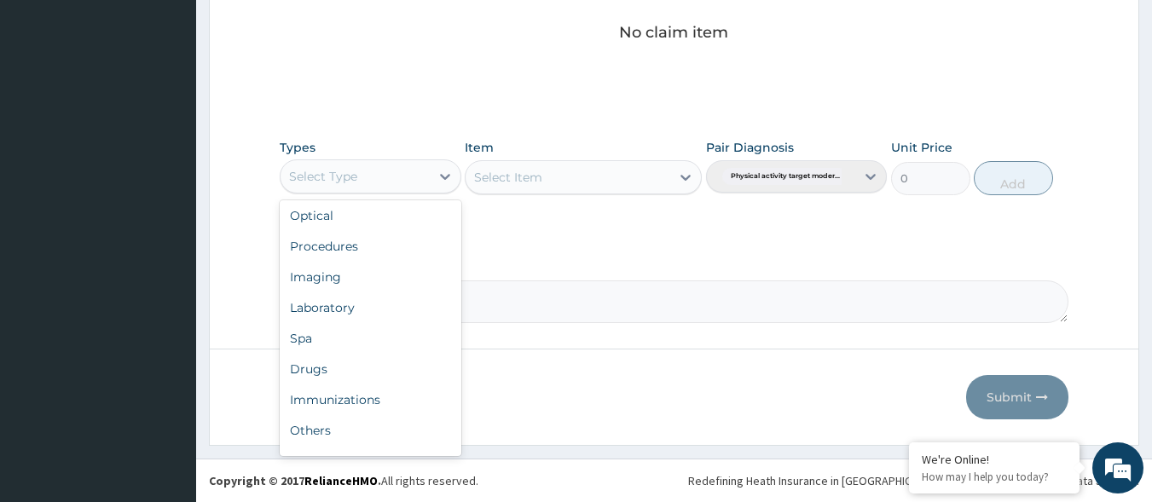
scroll to position [58, 0]
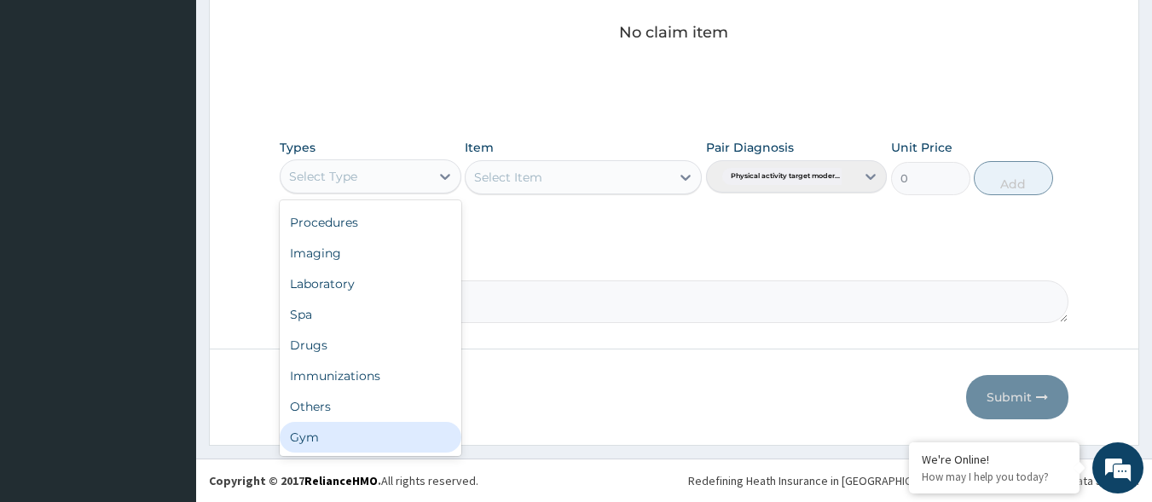
click at [402, 446] on div "Gym" at bounding box center [371, 437] width 182 height 31
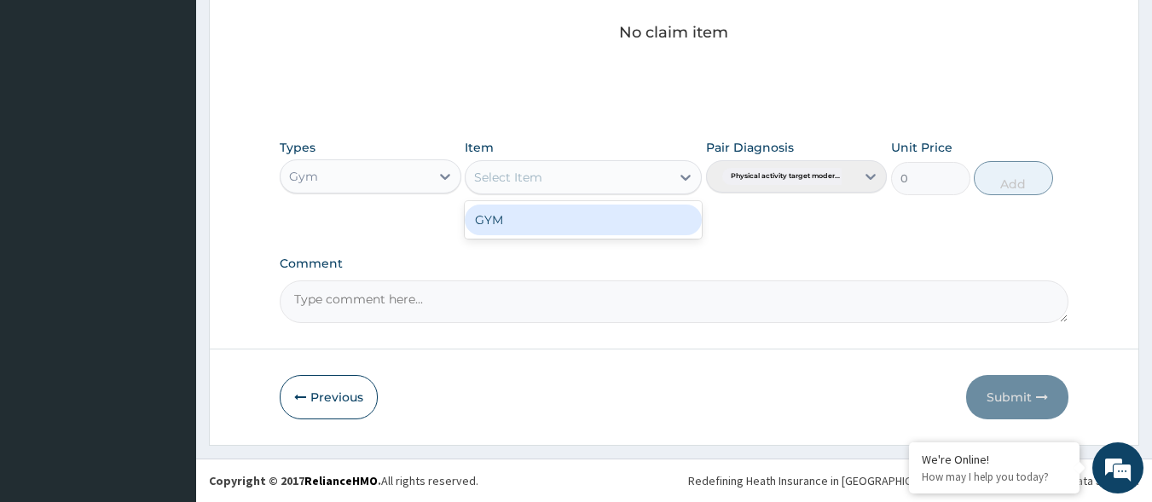
click at [556, 165] on div "Select Item" at bounding box center [568, 177] width 205 height 27
click at [552, 232] on div "GYM" at bounding box center [583, 220] width 237 height 31
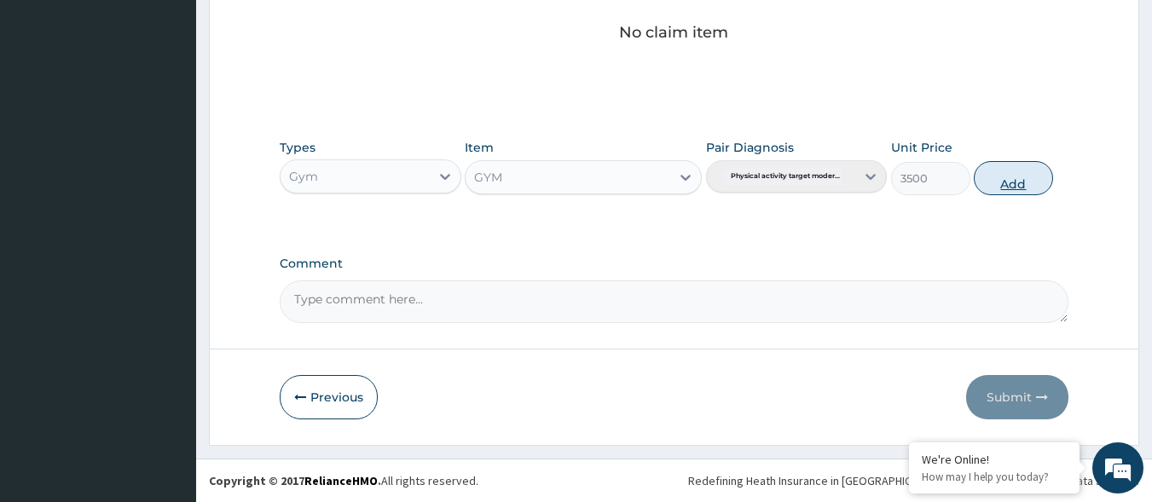
click at [1021, 188] on button "Add" at bounding box center [1013, 178] width 79 height 34
type input "0"
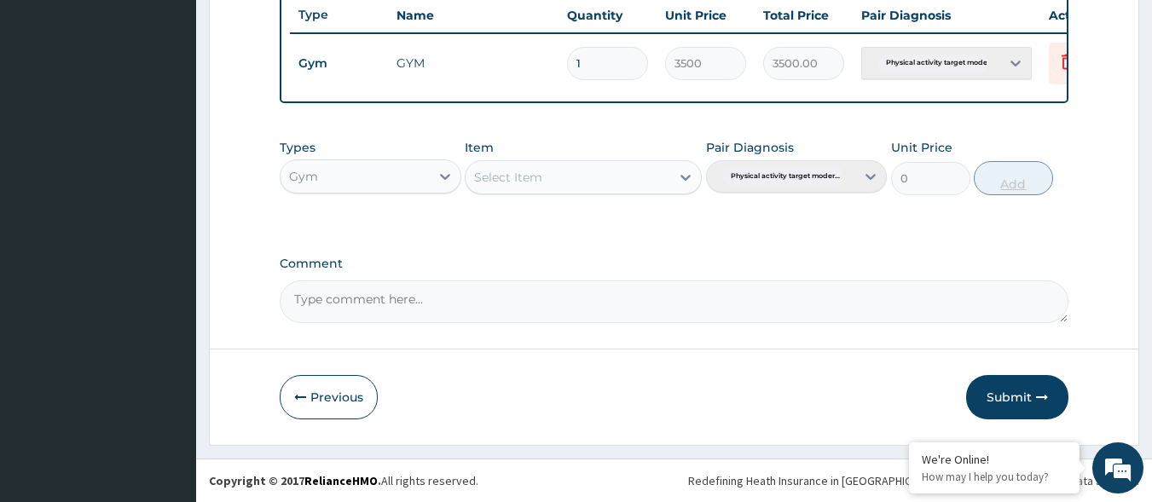
scroll to position [659, 0]
click at [993, 399] on button "Submit" at bounding box center [1017, 397] width 102 height 44
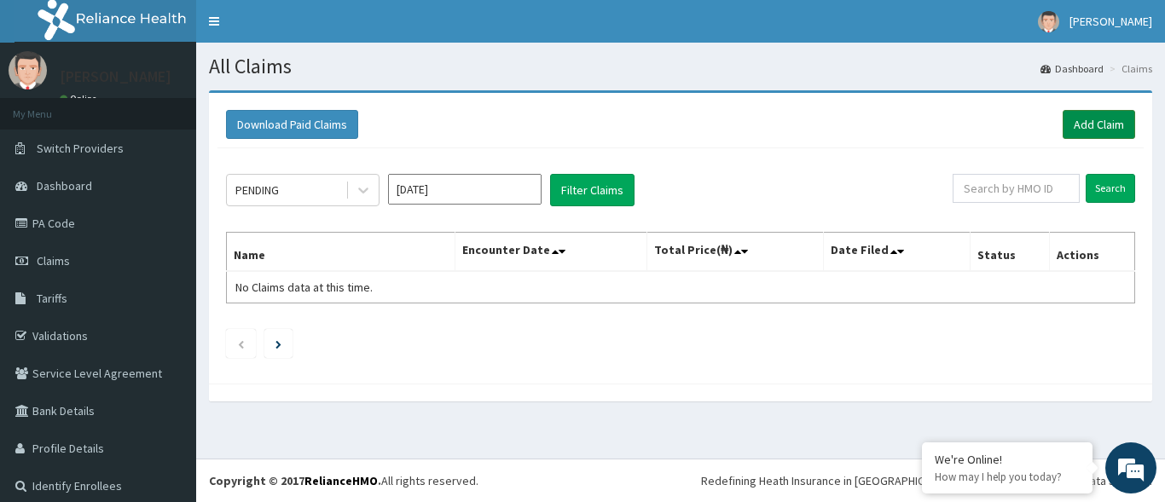
click at [1081, 120] on link "Add Claim" at bounding box center [1098, 124] width 72 height 29
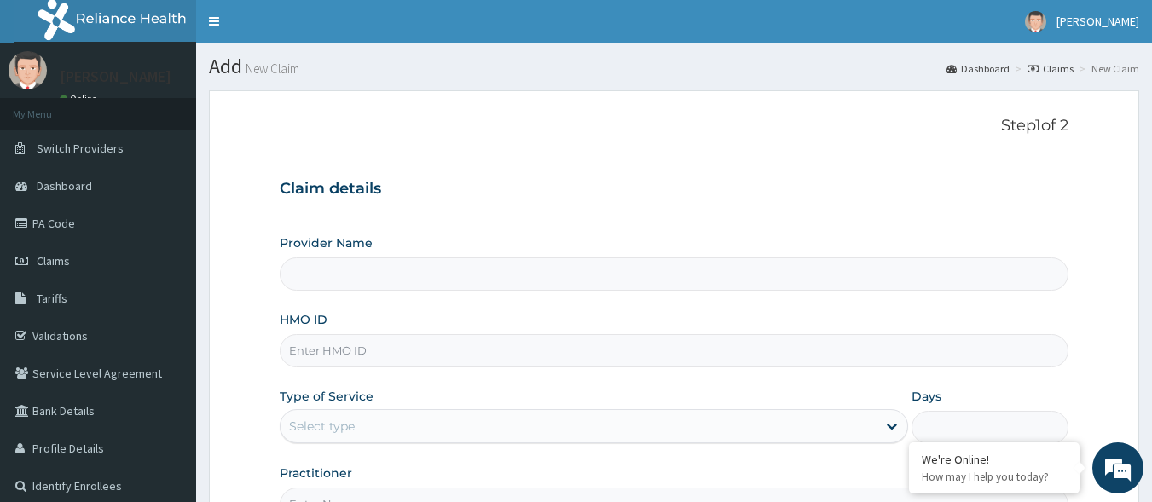
type input "Best Body Gym"
type input "1"
click at [457, 359] on input "HMO ID" at bounding box center [675, 350] width 790 height 33
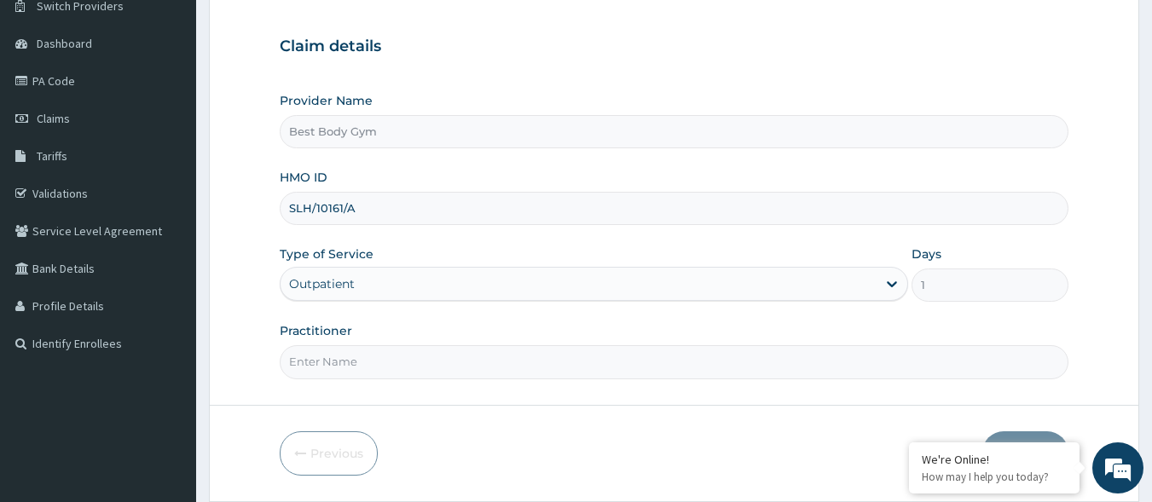
scroll to position [199, 0]
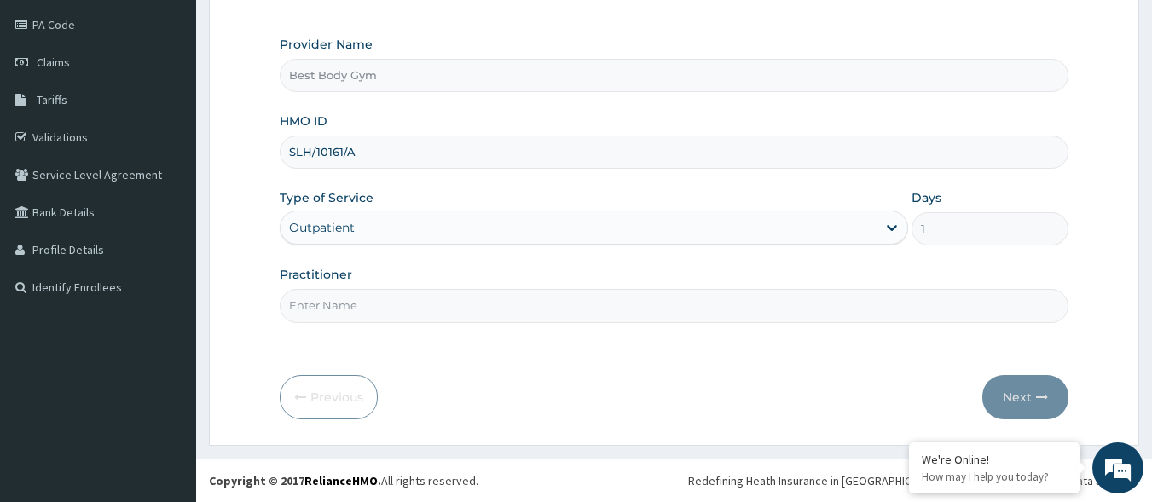
type input "SLH/10161/A"
click at [558, 303] on input "Practitioner" at bounding box center [675, 305] width 790 height 33
type input "Chuks"
click at [1007, 405] on button "Next" at bounding box center [1025, 397] width 86 height 44
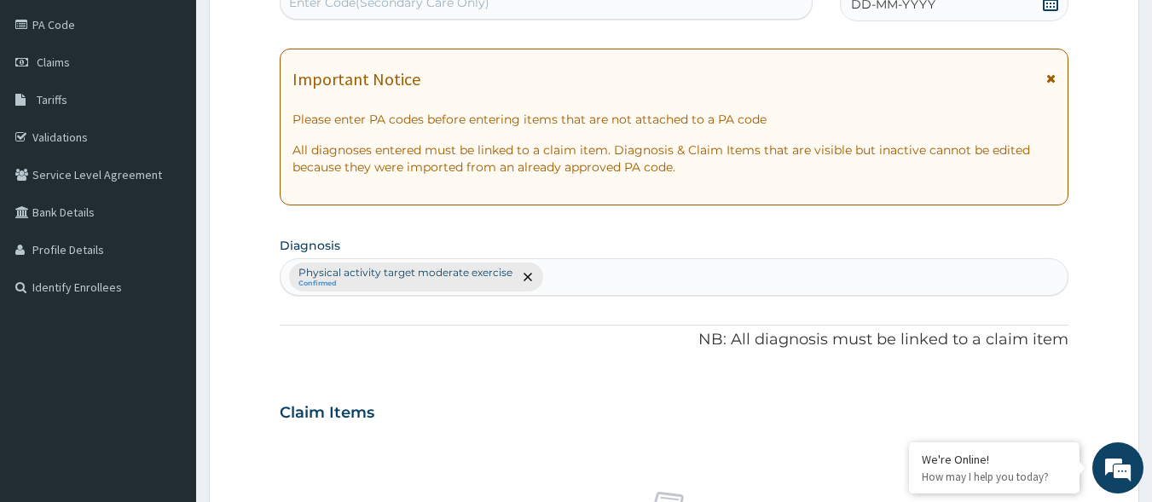
scroll to position [638, 0]
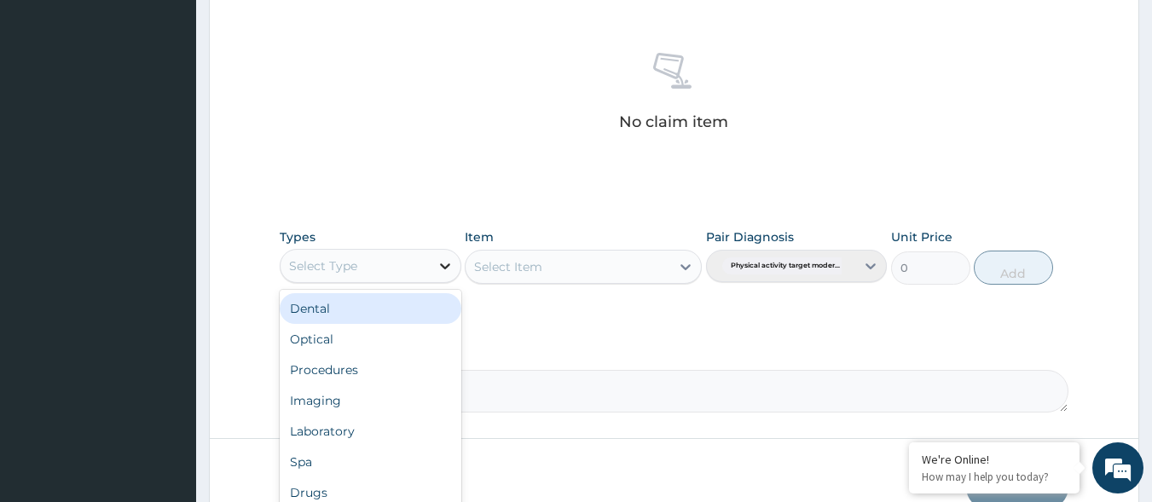
click at [435, 271] on div at bounding box center [445, 266] width 31 height 31
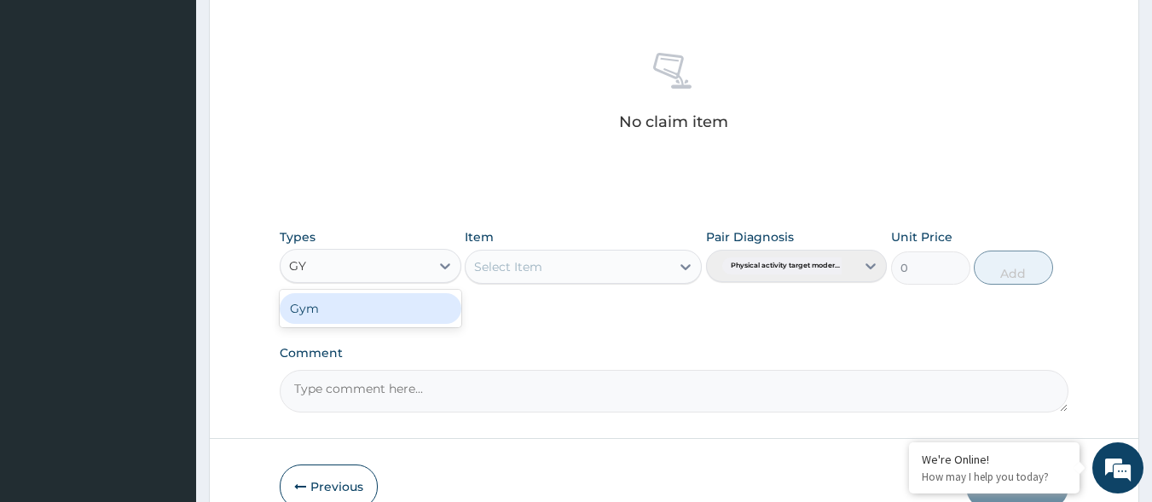
type input "GYM"
click at [344, 304] on div "Gym" at bounding box center [371, 308] width 182 height 31
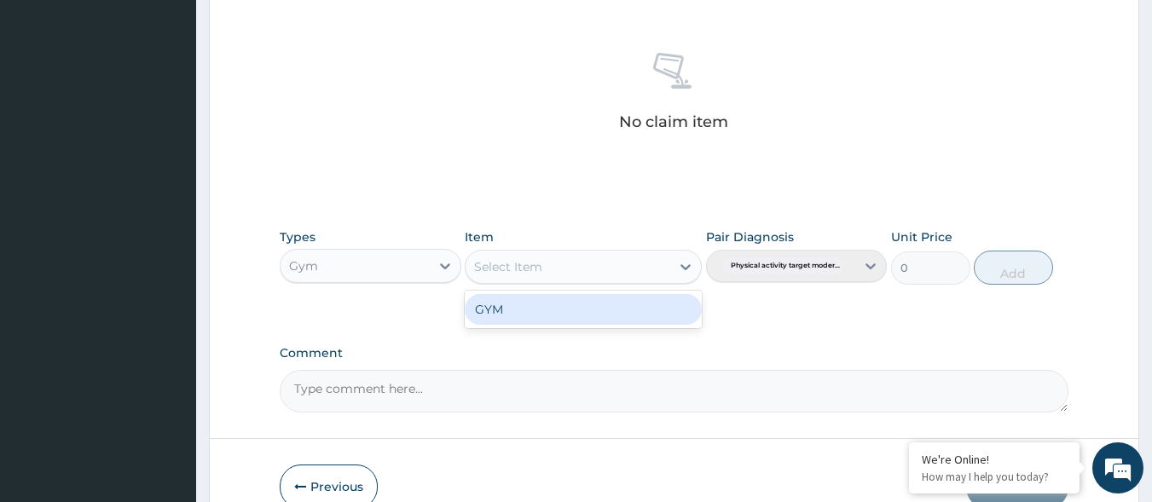
click at [601, 260] on div "Select Item" at bounding box center [568, 266] width 205 height 27
click at [586, 315] on div "GYM" at bounding box center [583, 309] width 237 height 31
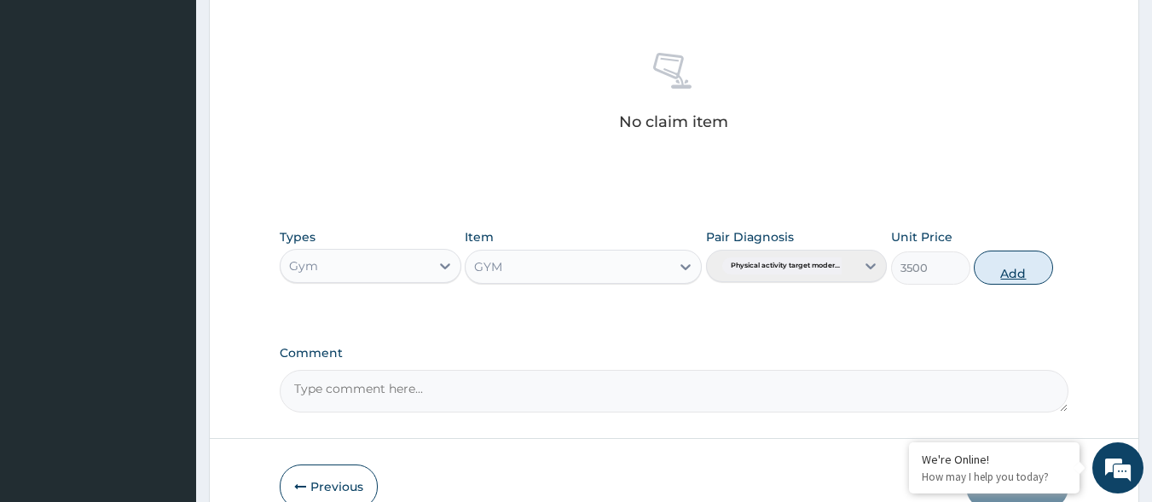
click at [1011, 277] on button "Add" at bounding box center [1013, 268] width 79 height 34
type input "0"
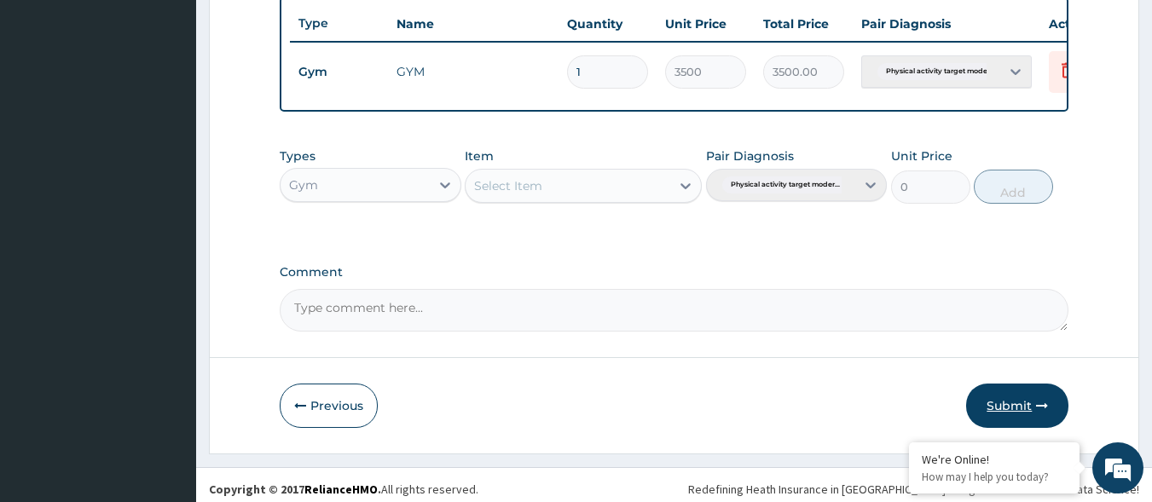
click at [1025, 425] on button "Submit" at bounding box center [1017, 406] width 102 height 44
click at [1002, 420] on button "Submit" at bounding box center [1017, 406] width 102 height 44
click at [1009, 410] on button "Submit" at bounding box center [1017, 406] width 102 height 44
click at [1009, 416] on button "Submit" at bounding box center [1017, 406] width 102 height 44
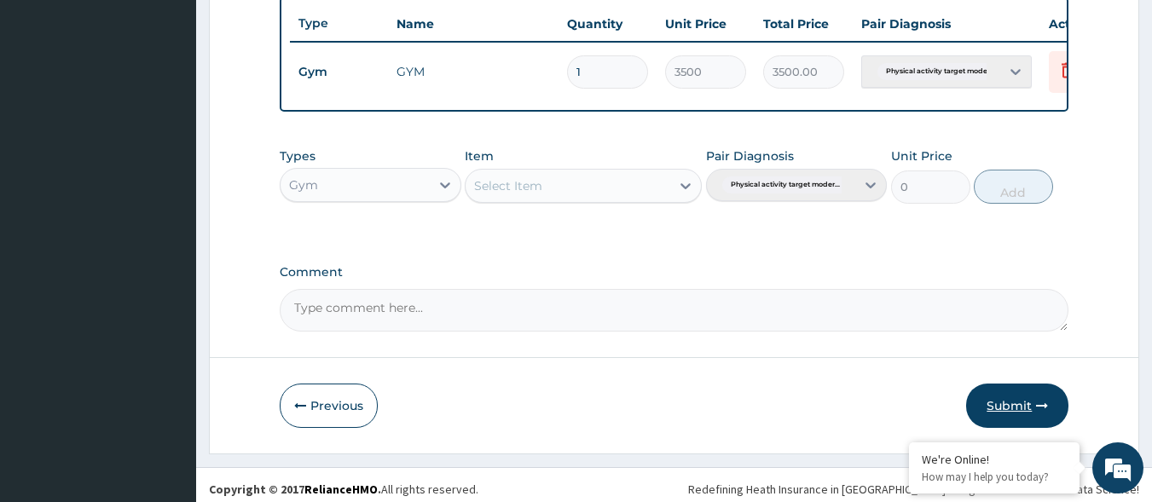
click at [1009, 416] on button "Submit" at bounding box center [1017, 406] width 102 height 44
click at [1005, 425] on button "Submit" at bounding box center [1017, 406] width 102 height 44
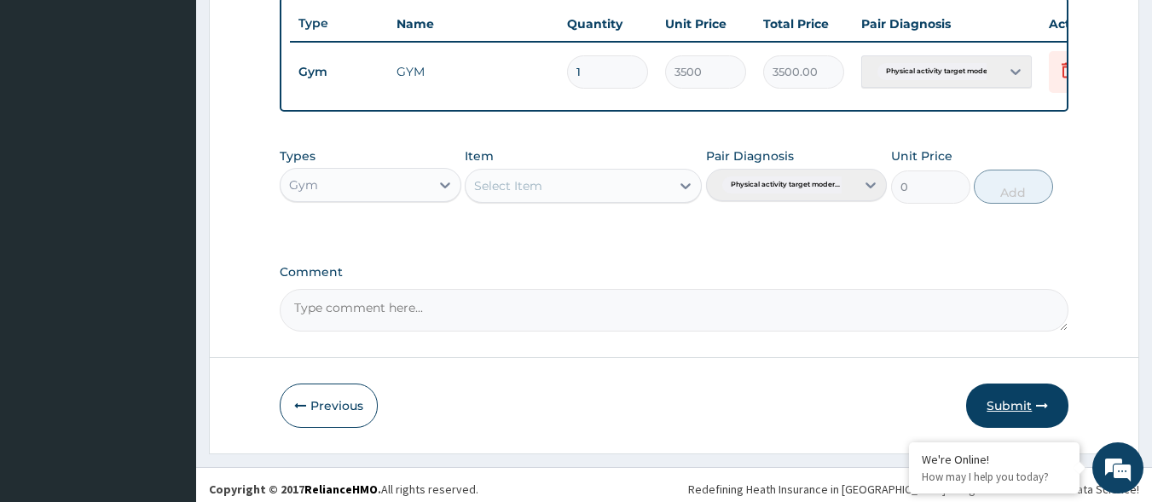
click at [1017, 420] on button "Submit" at bounding box center [1017, 406] width 102 height 44
click at [1021, 414] on button "Submit" at bounding box center [1017, 406] width 102 height 44
click at [1015, 428] on button "Submit" at bounding box center [1017, 406] width 102 height 44
click at [1012, 407] on button "Submit" at bounding box center [1017, 406] width 102 height 44
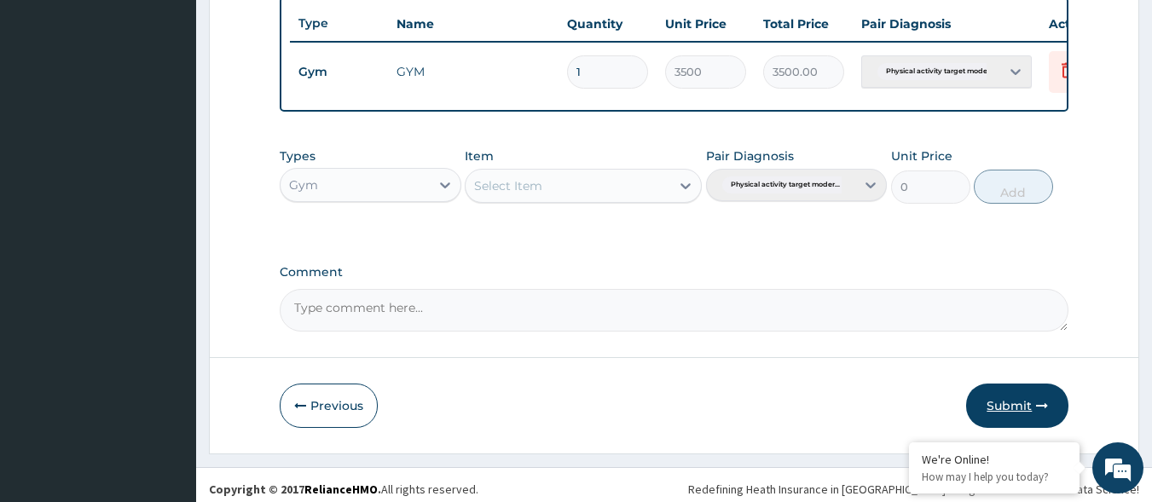
click at [1012, 407] on button "Submit" at bounding box center [1017, 406] width 102 height 44
click at [1010, 414] on button "Submit" at bounding box center [1017, 406] width 102 height 44
drag, startPoint x: 1012, startPoint y: 413, endPoint x: 1019, endPoint y: 420, distance: 10.3
click at [1019, 420] on button "Submit" at bounding box center [1017, 406] width 102 height 44
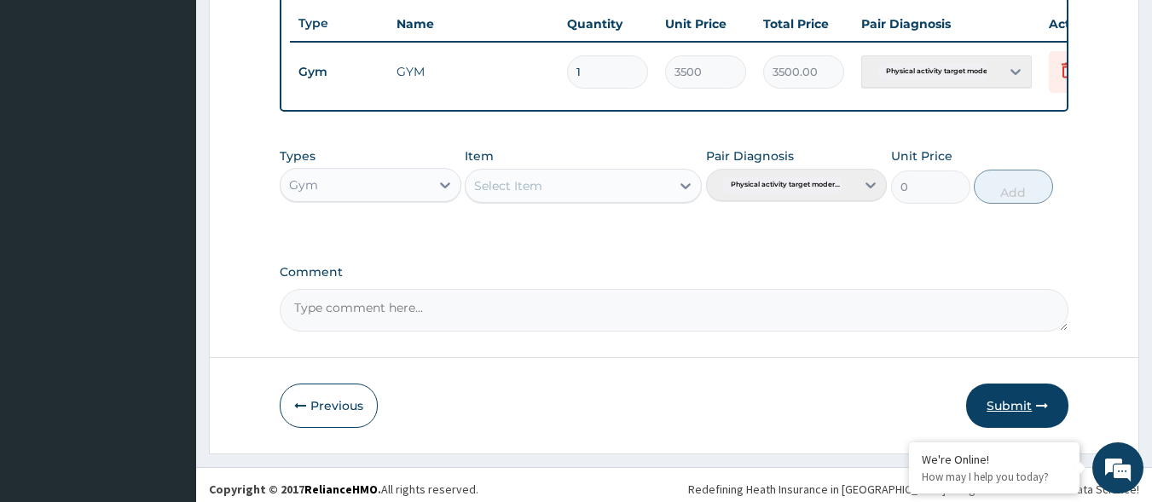
click at [1019, 420] on button "Submit" at bounding box center [1017, 406] width 102 height 44
click at [1010, 414] on button "Submit" at bounding box center [1017, 406] width 102 height 44
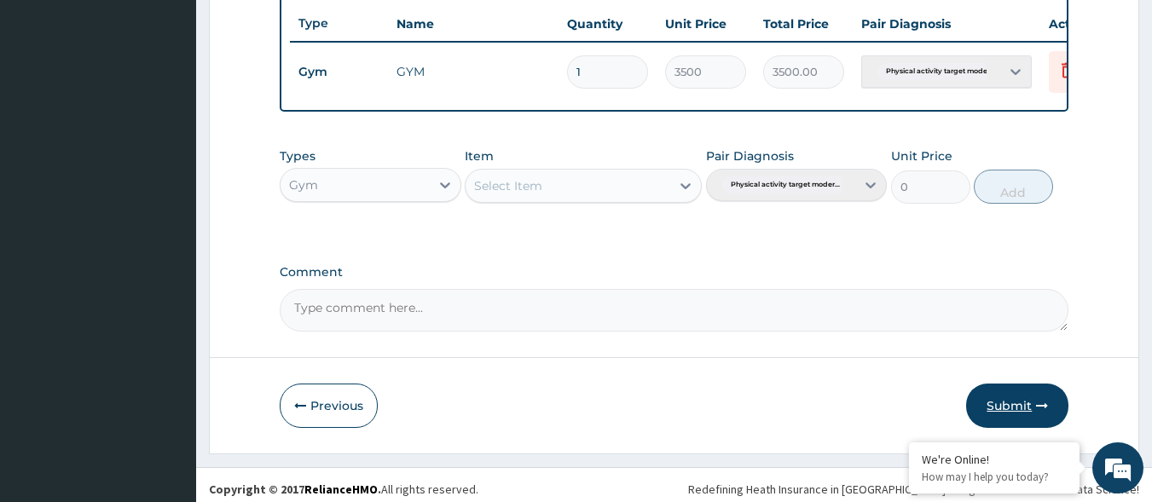
click at [1010, 414] on button "Submit" at bounding box center [1017, 406] width 102 height 44
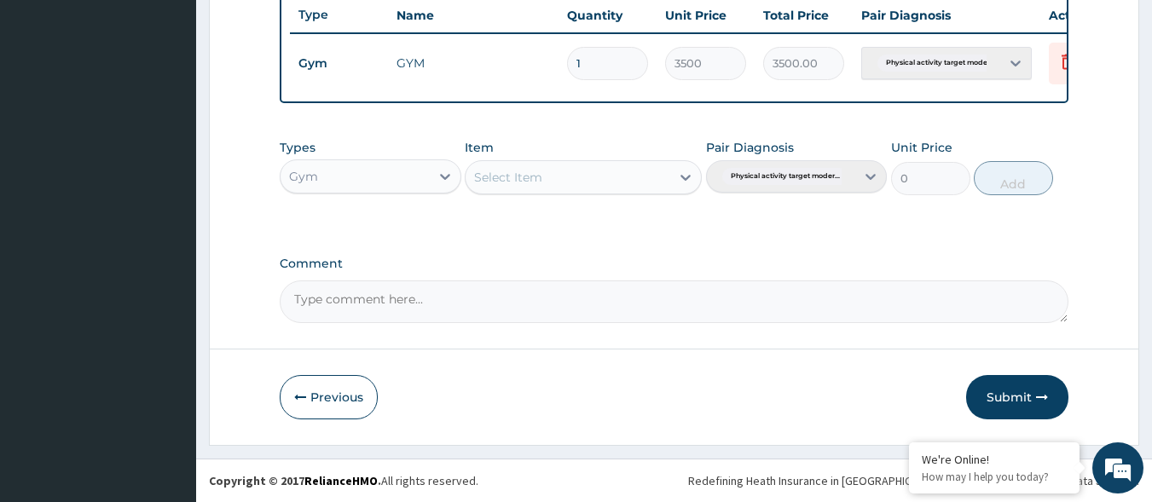
scroll to position [625, 0]
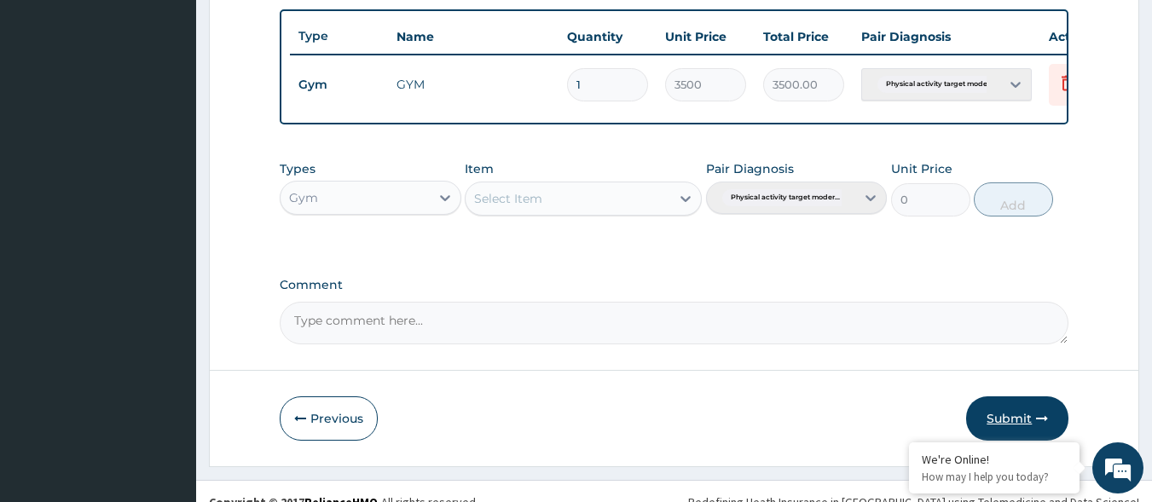
click at [1003, 421] on button "Submit" at bounding box center [1017, 418] width 102 height 44
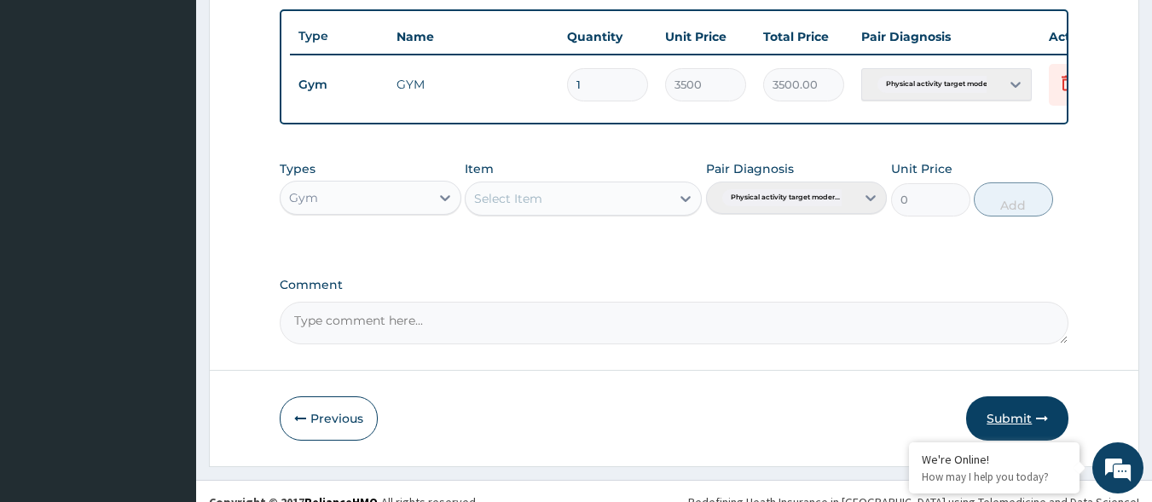
click at [1003, 421] on button "Submit" at bounding box center [1017, 418] width 102 height 44
click at [1003, 422] on button "Submit" at bounding box center [1017, 418] width 102 height 44
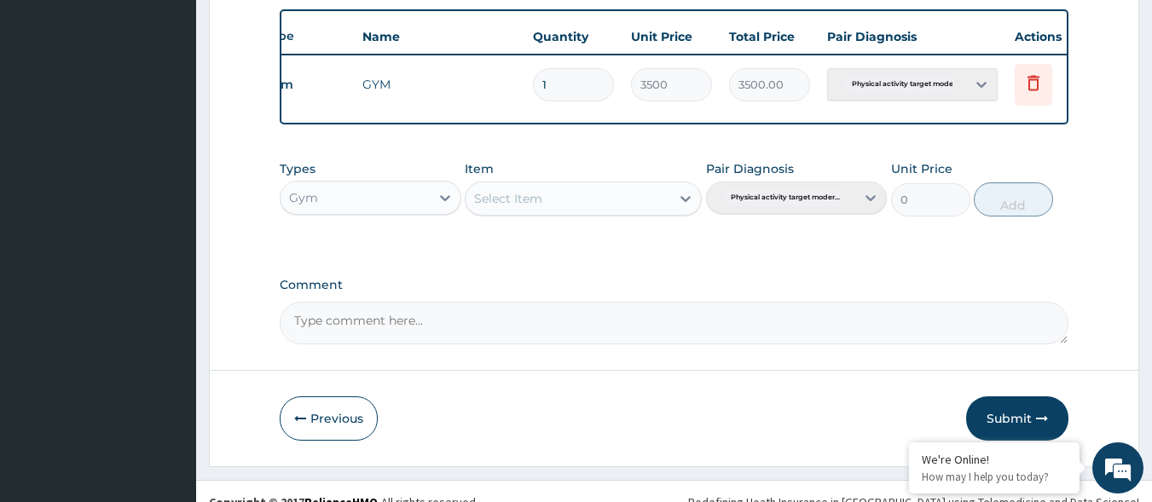
scroll to position [0, 67]
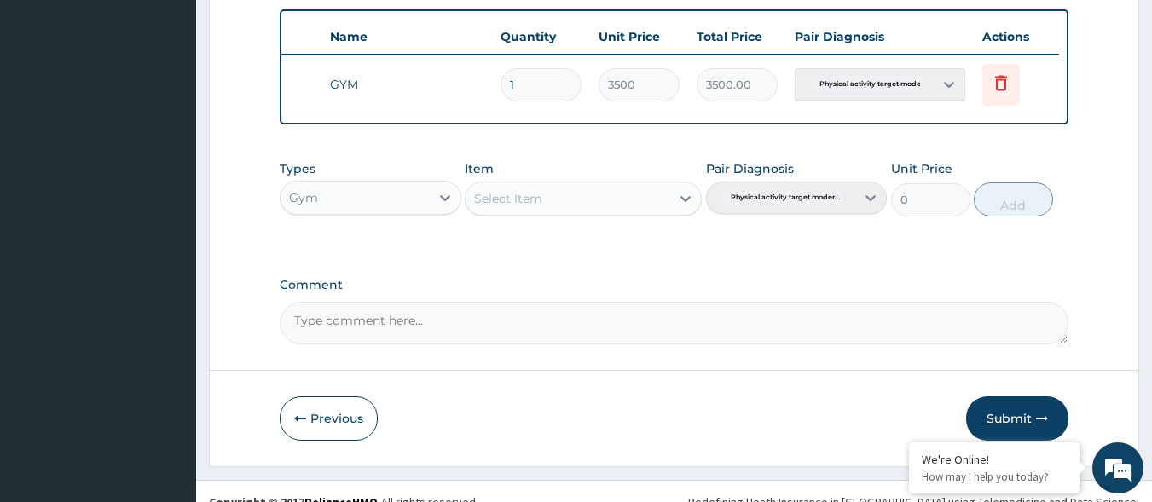
click at [1016, 420] on button "Submit" at bounding box center [1017, 418] width 102 height 44
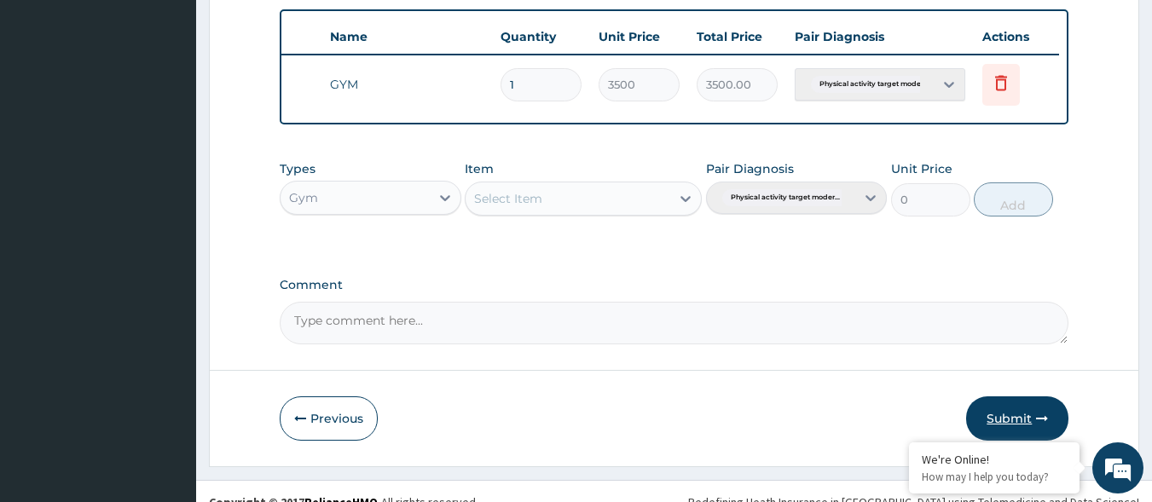
click at [1016, 420] on button "Submit" at bounding box center [1017, 418] width 102 height 44
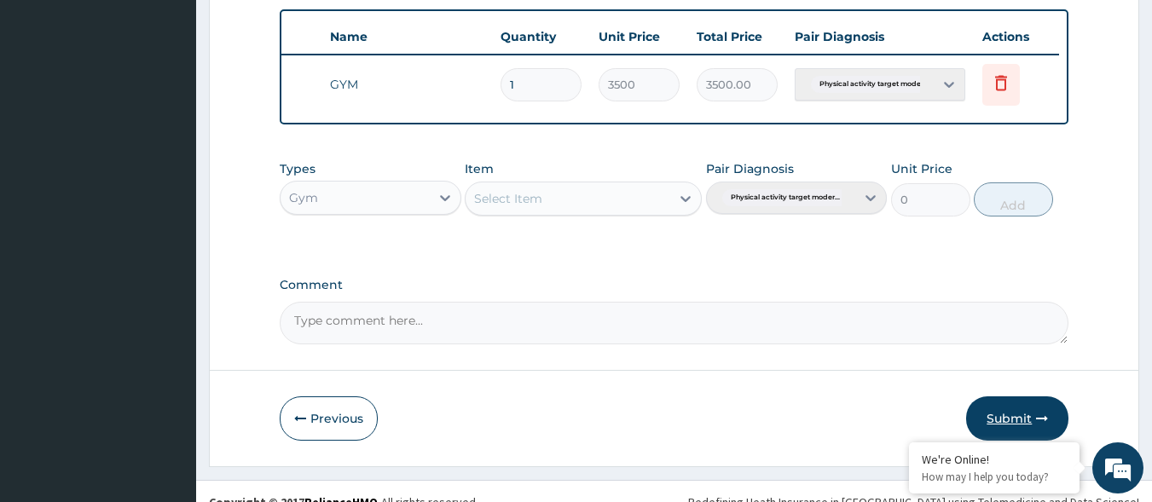
click at [1016, 420] on button "Submit" at bounding box center [1017, 418] width 102 height 44
drag, startPoint x: 1016, startPoint y: 420, endPoint x: 1014, endPoint y: 430, distance: 9.5
click at [1014, 430] on button "Submit" at bounding box center [1017, 418] width 102 height 44
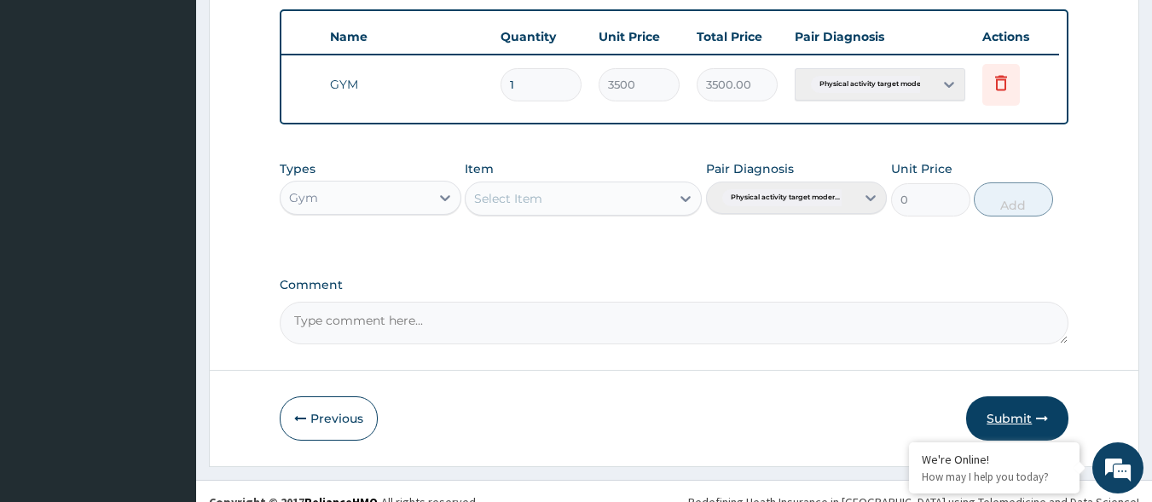
click at [1014, 430] on button "Submit" at bounding box center [1017, 418] width 102 height 44
click at [1013, 425] on button "Submit" at bounding box center [1017, 418] width 102 height 44
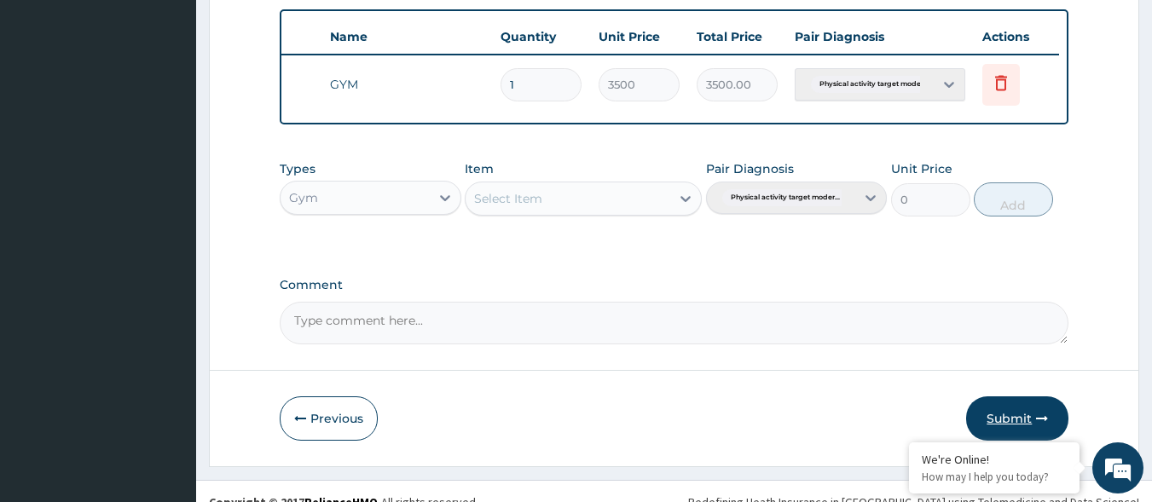
click at [1013, 425] on button "Submit" at bounding box center [1017, 418] width 102 height 44
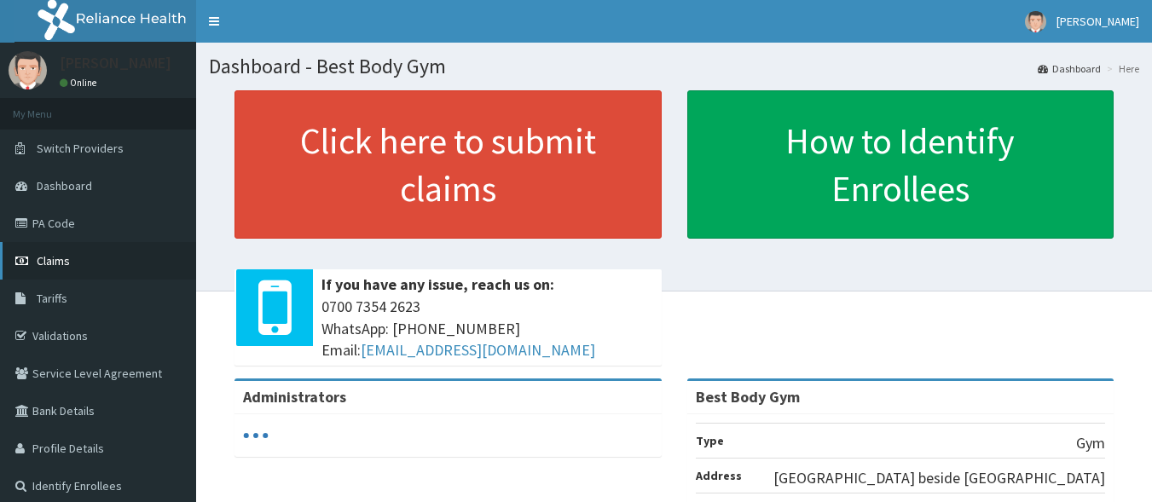
click at [55, 258] on span "Claims" at bounding box center [53, 260] width 33 height 15
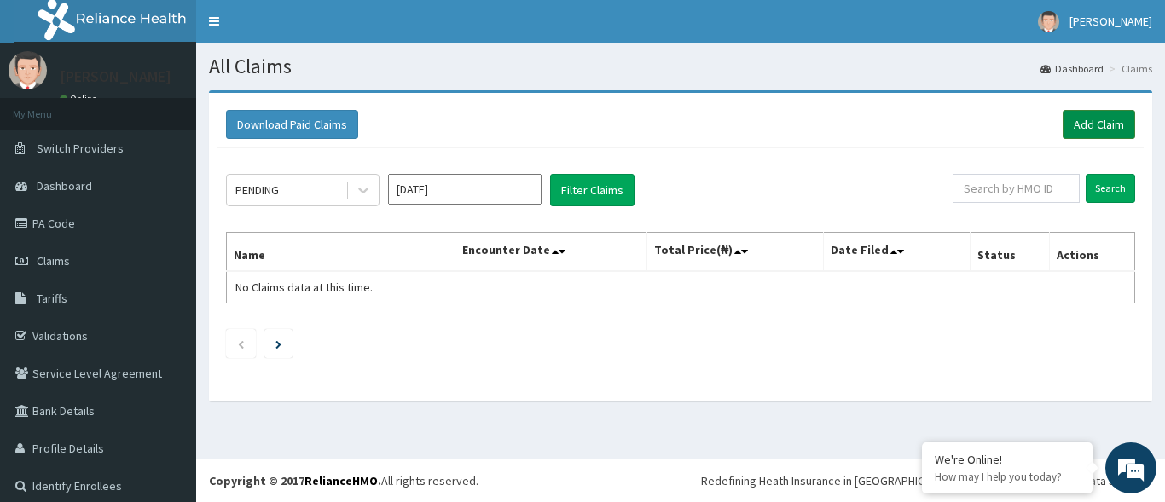
click at [1101, 124] on link "Add Claim" at bounding box center [1098, 124] width 72 height 29
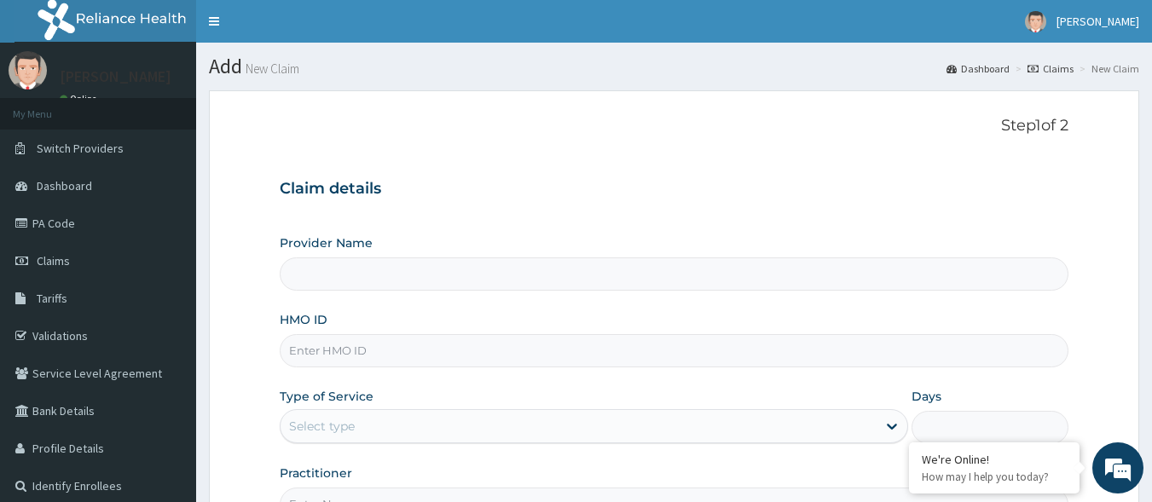
type input "Best Body Gym"
type input "1"
click at [484, 351] on input "HMO ID" at bounding box center [675, 350] width 790 height 33
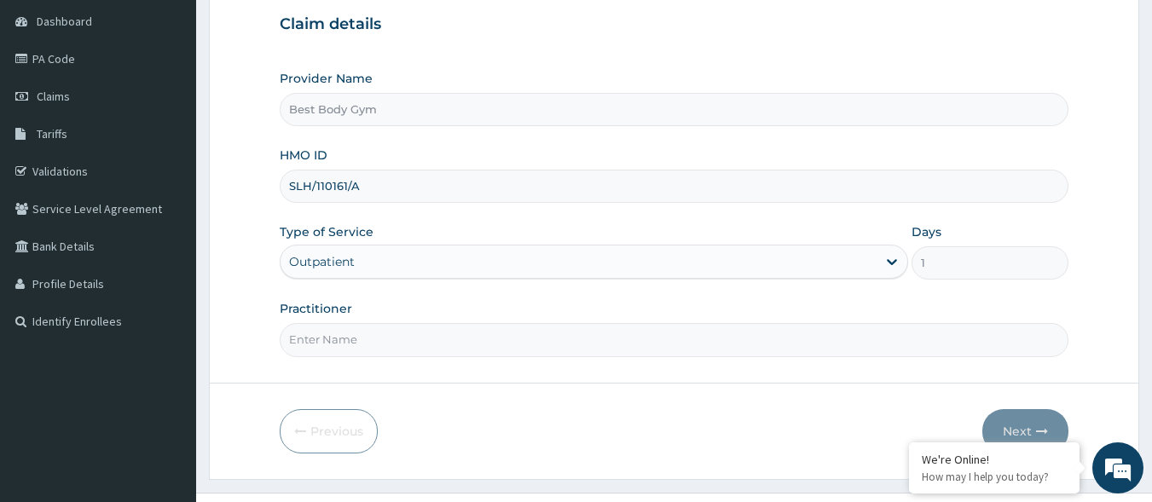
scroll to position [199, 0]
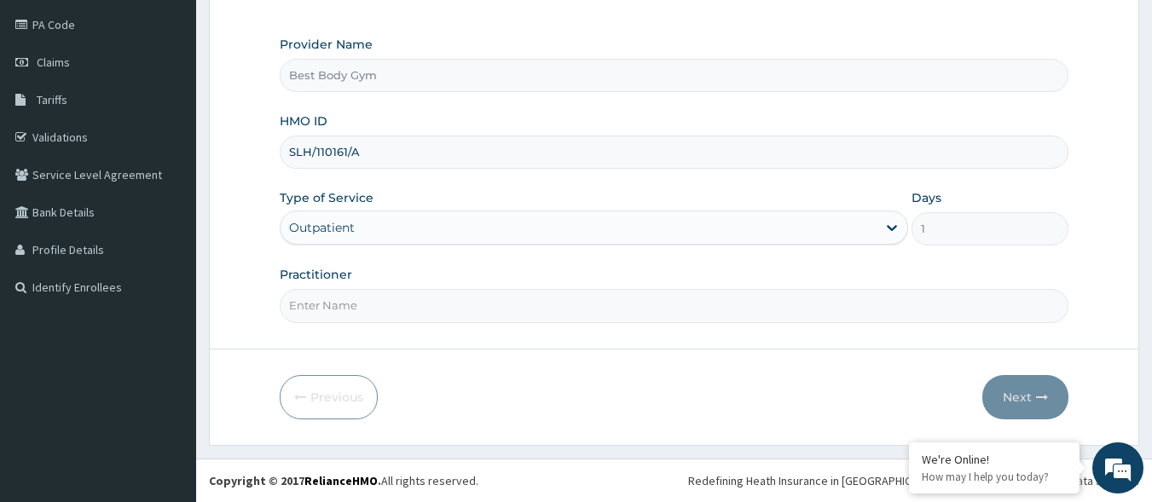
type input "SLH/110161/A"
click at [394, 316] on input "Practitioner" at bounding box center [675, 305] width 790 height 33
type input "Chuks"
click at [1017, 393] on button "Next" at bounding box center [1025, 397] width 86 height 44
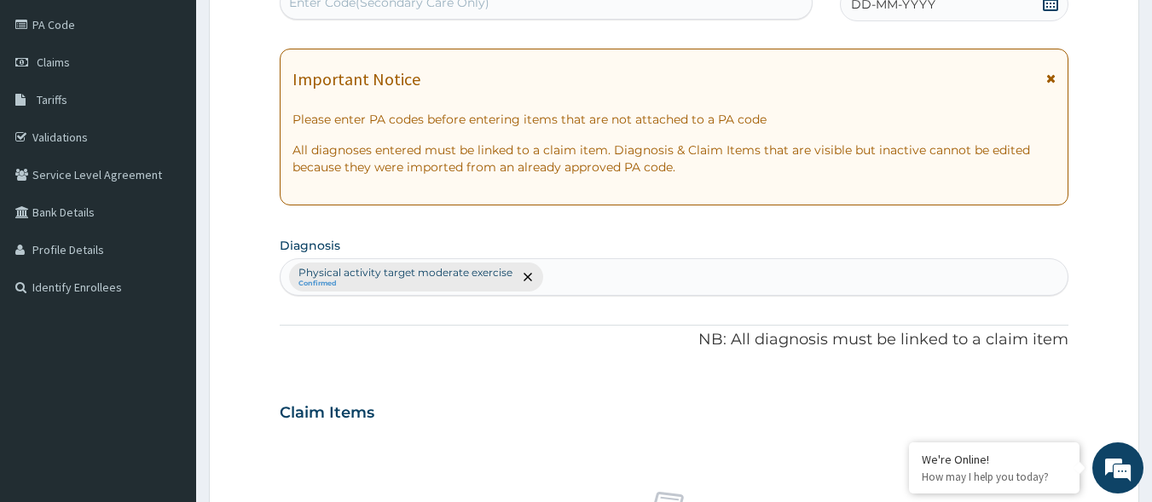
scroll to position [638, 0]
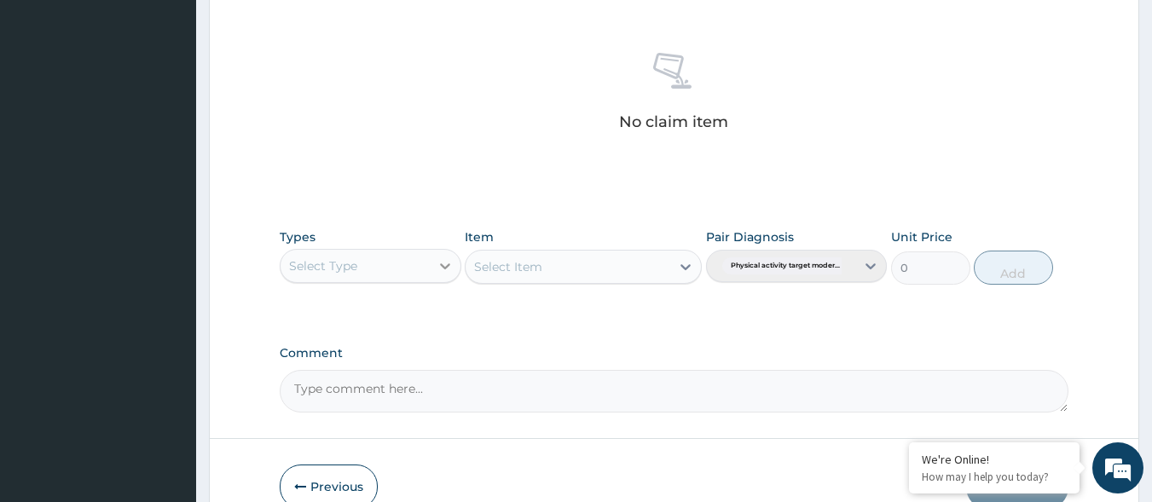
click at [437, 274] on icon at bounding box center [445, 266] width 17 height 17
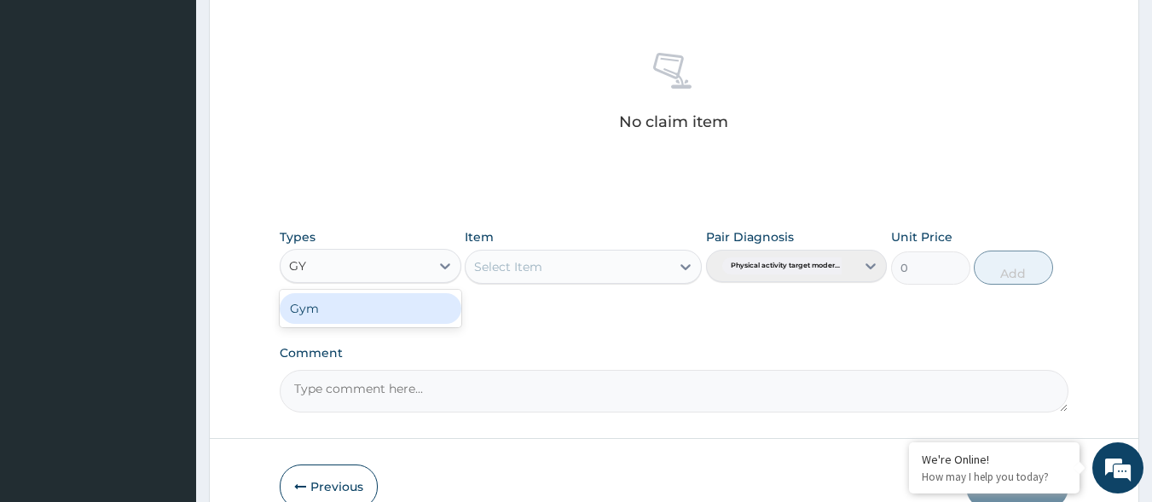
type input "GYM"
click at [322, 306] on div "Gym" at bounding box center [371, 308] width 182 height 31
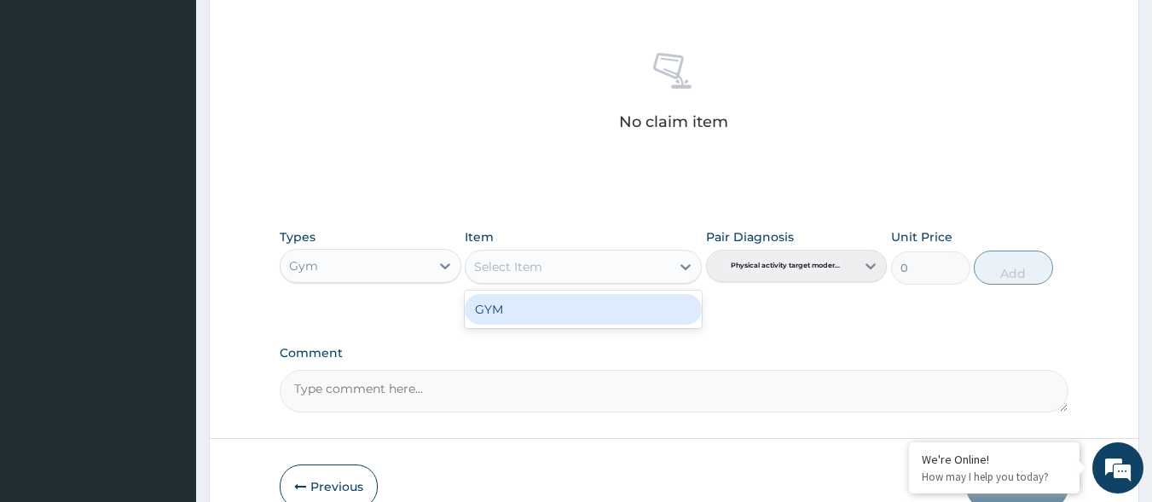
click at [576, 258] on div "Select Item" at bounding box center [568, 266] width 205 height 27
click at [582, 303] on div "GYM" at bounding box center [583, 309] width 237 height 31
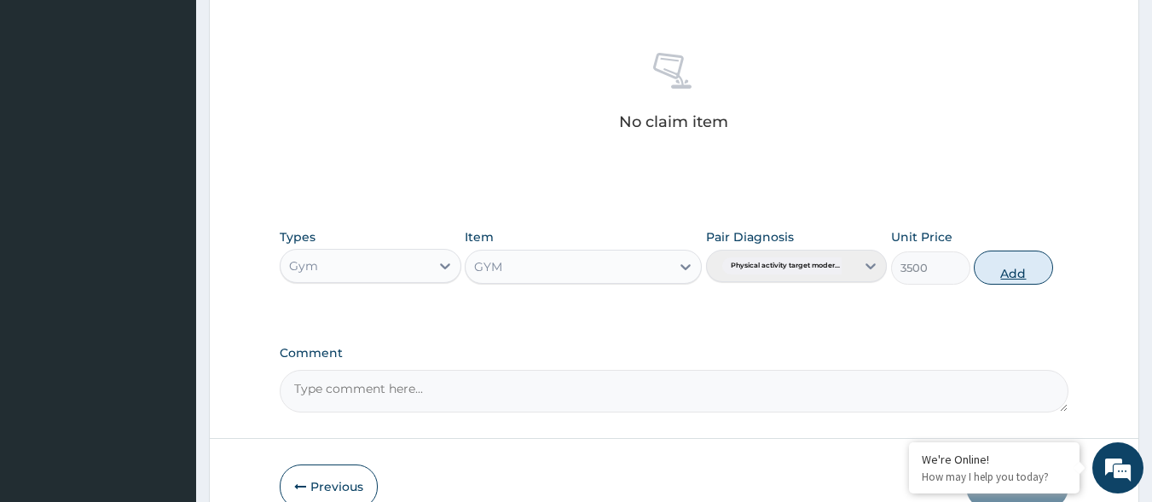
click at [1016, 271] on button "Add" at bounding box center [1013, 268] width 79 height 34
type input "0"
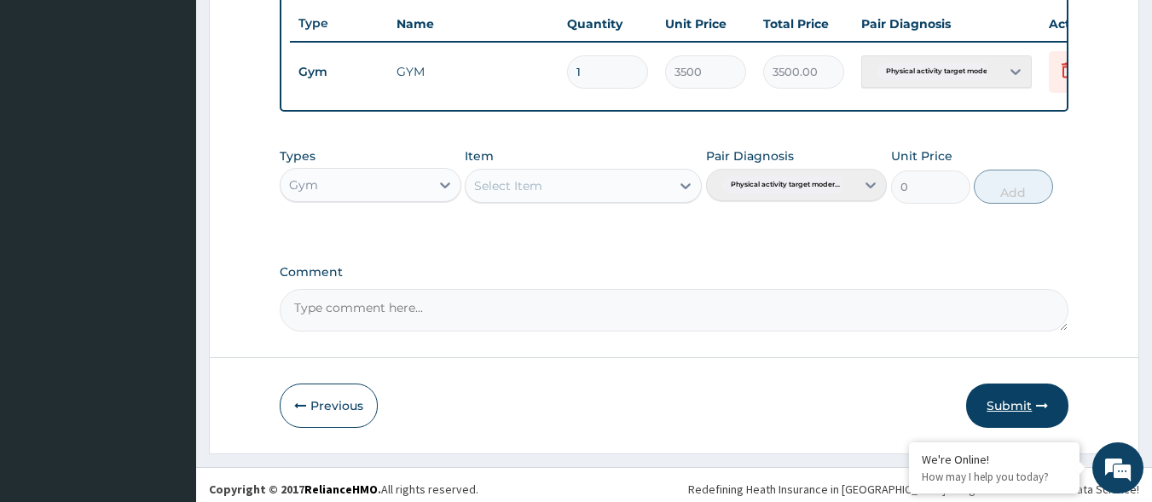
click at [1003, 414] on button "Submit" at bounding box center [1017, 406] width 102 height 44
click at [1009, 417] on button "Submit" at bounding box center [1017, 406] width 102 height 44
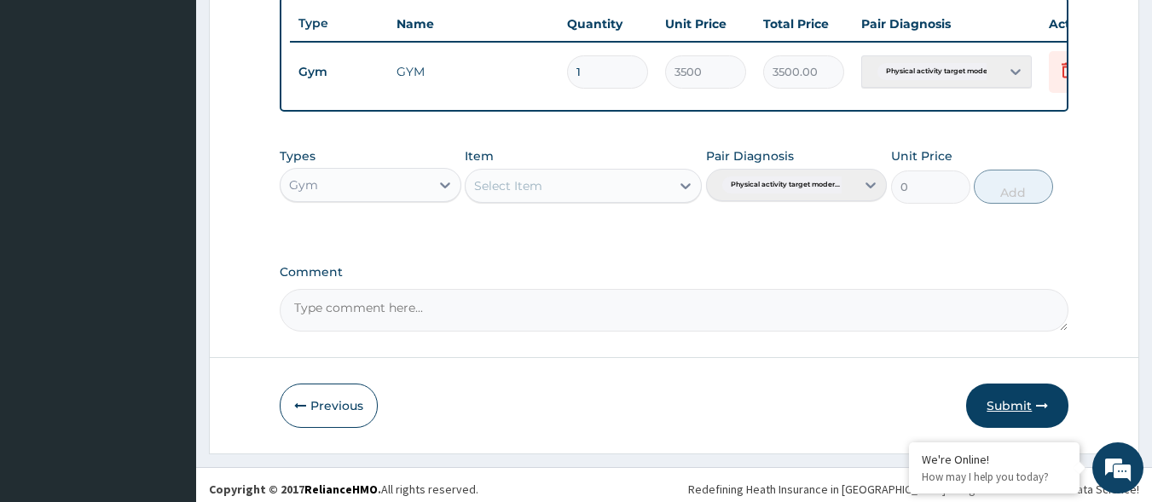
click at [1009, 417] on button "Submit" at bounding box center [1017, 406] width 102 height 44
click at [1010, 422] on button "Submit" at bounding box center [1017, 406] width 102 height 44
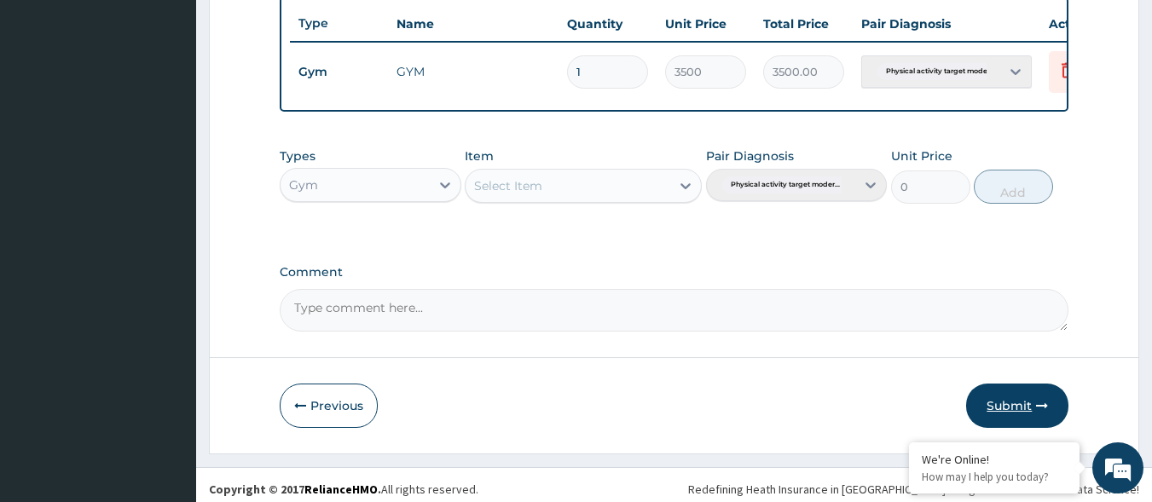
click at [1010, 422] on button "Submit" at bounding box center [1017, 406] width 102 height 44
click at [1016, 415] on button "Submit" at bounding box center [1017, 406] width 102 height 44
click at [323, 415] on button "Previous" at bounding box center [329, 406] width 98 height 44
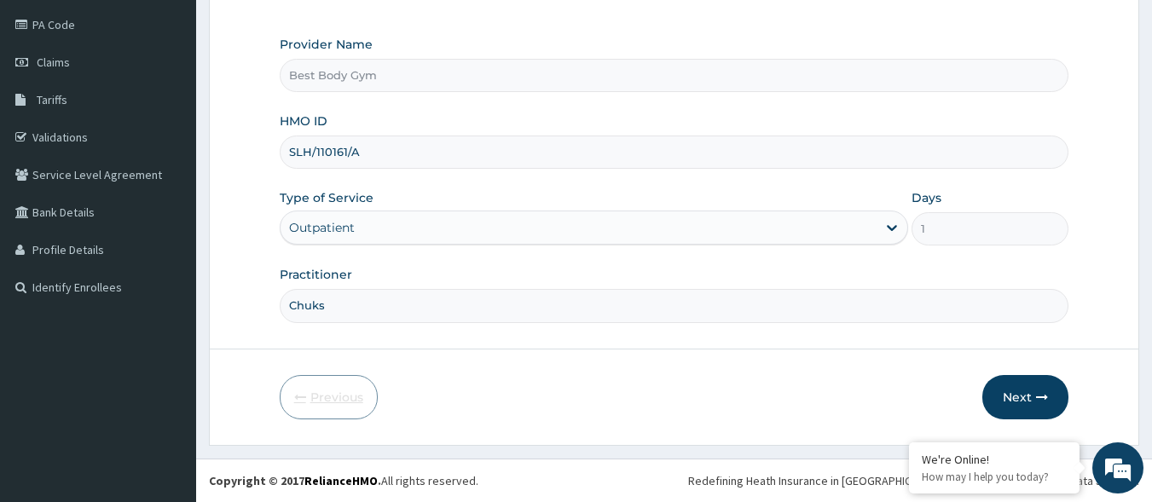
scroll to position [199, 0]
click at [1025, 393] on button "Next" at bounding box center [1025, 397] width 86 height 44
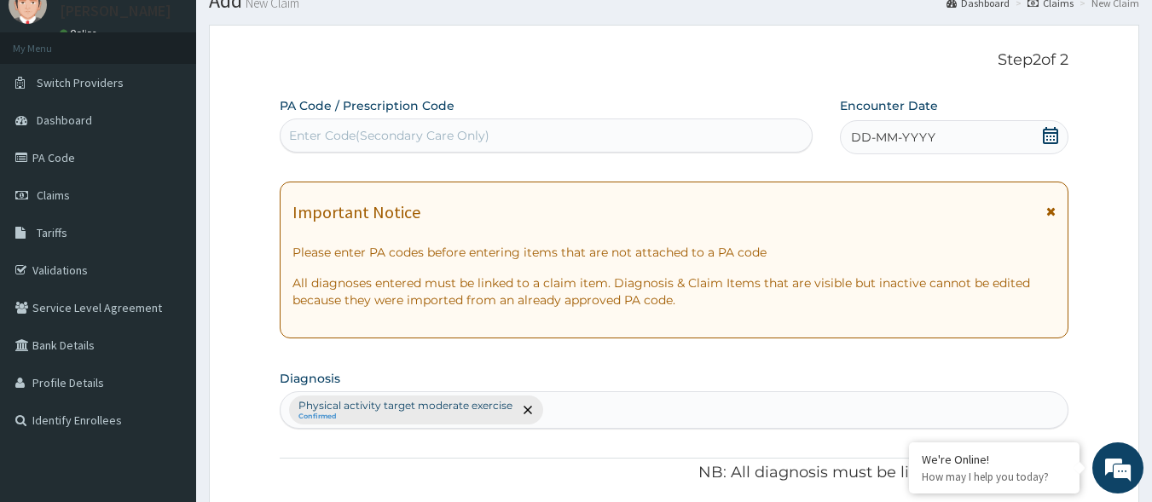
scroll to position [62, 0]
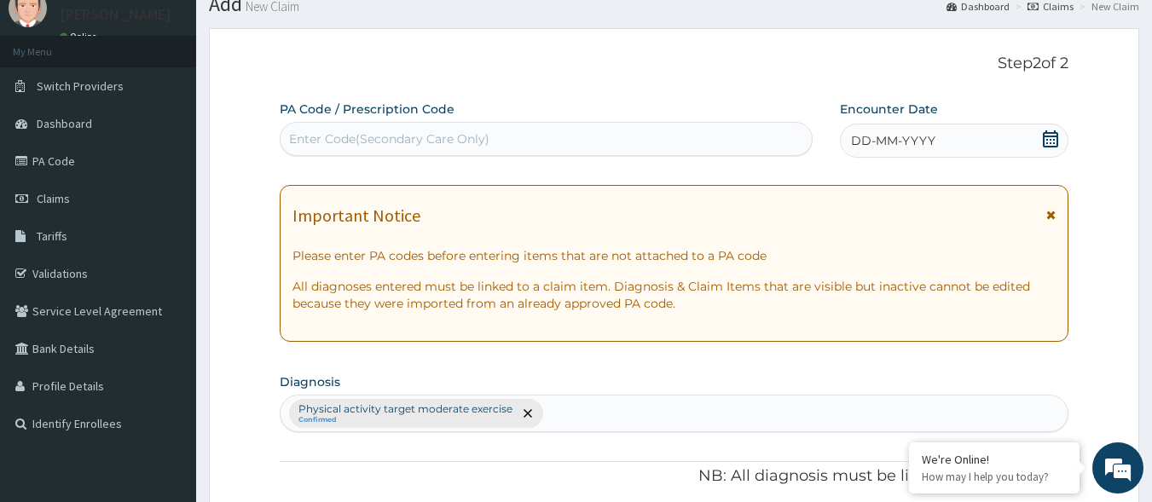
click at [749, 141] on div "Enter Code(Secondary Care Only)" at bounding box center [547, 138] width 532 height 27
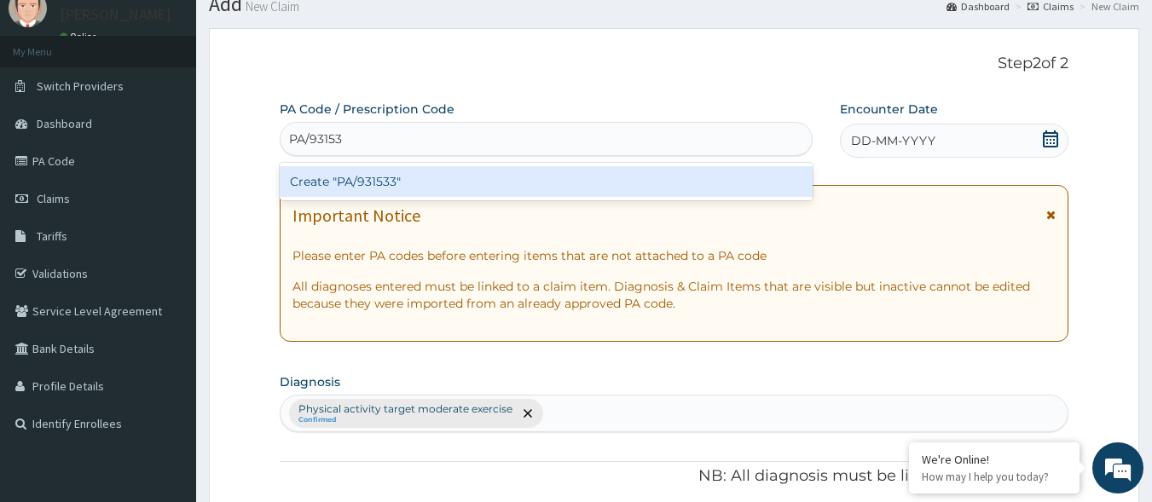
type input "PA/931533"
click at [581, 184] on div "Create "PA/931533"" at bounding box center [547, 181] width 534 height 31
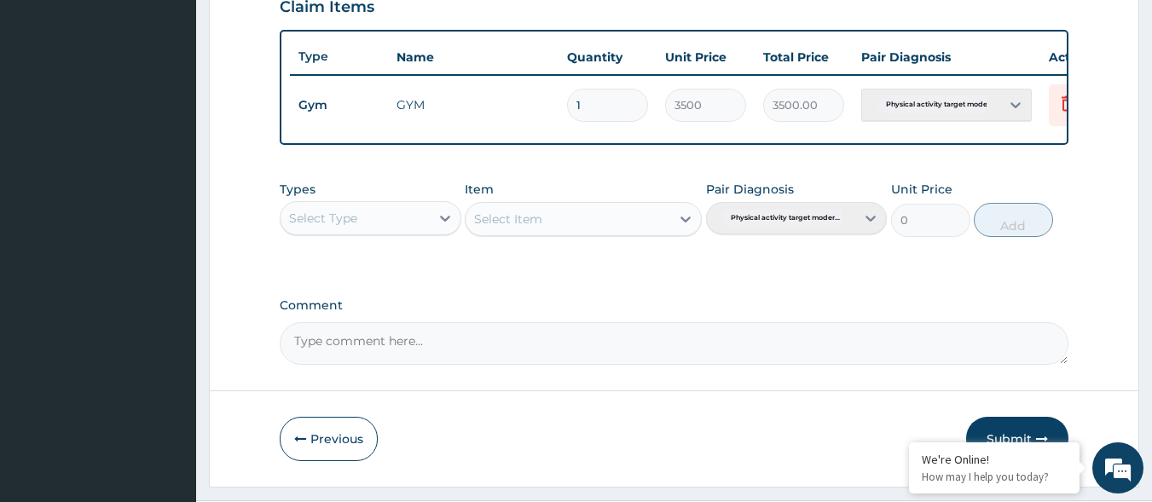
scroll to position [674, 0]
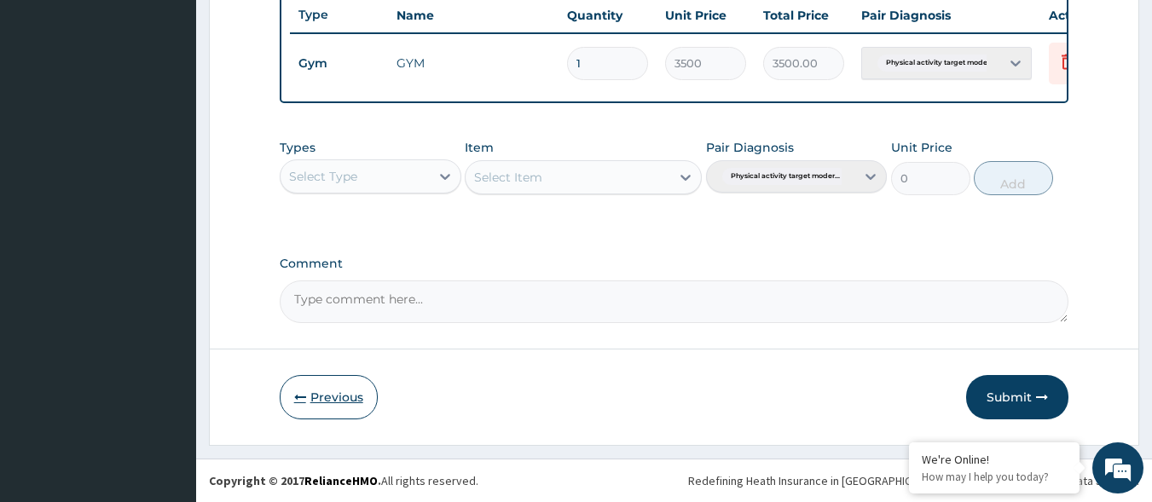
click at [310, 394] on button "Previous" at bounding box center [329, 397] width 98 height 44
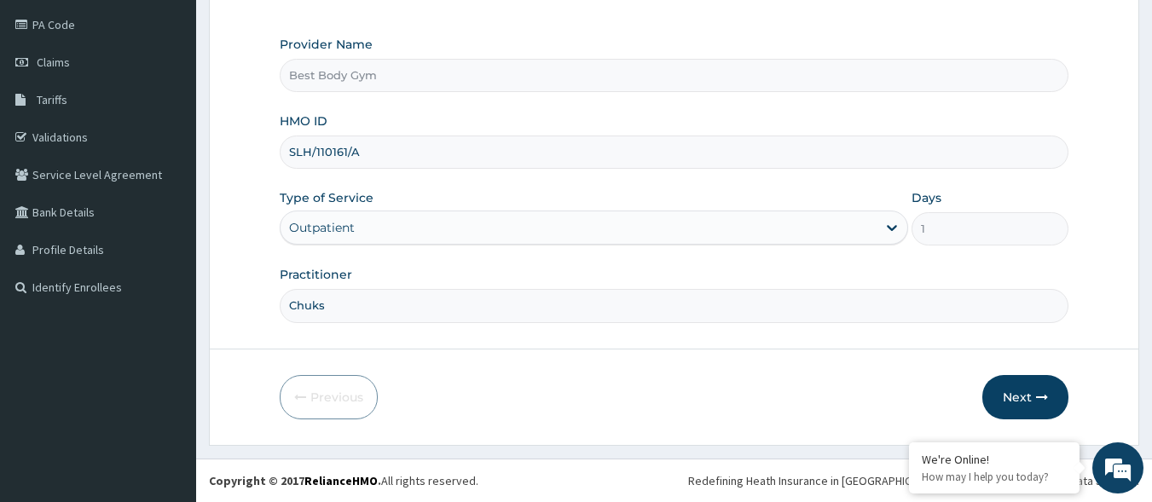
click at [326, 151] on input "SLH/110161/A" at bounding box center [675, 152] width 790 height 33
type input "SLH/10161/A"
click at [1011, 398] on button "Next" at bounding box center [1025, 397] width 86 height 44
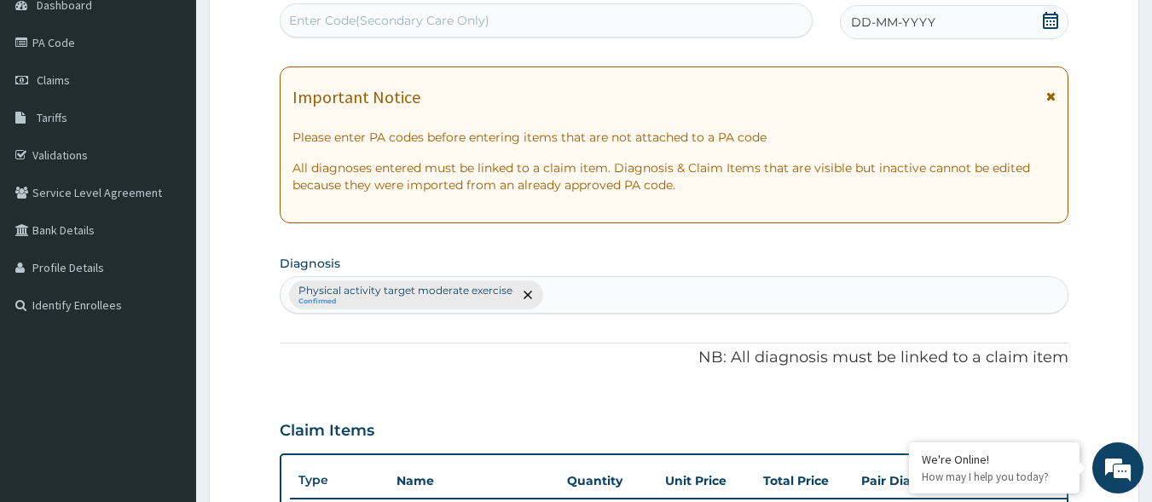
scroll to position [165, 0]
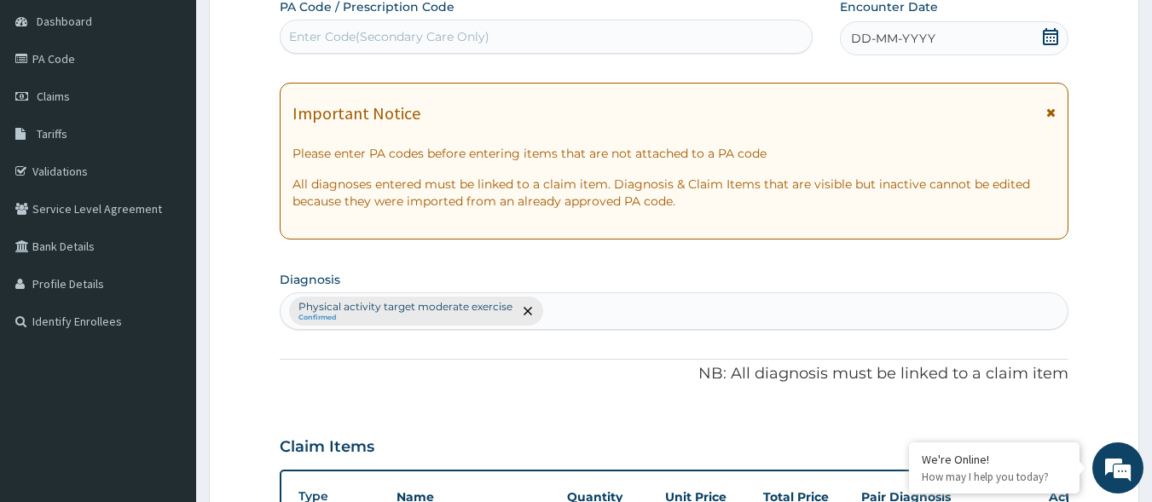
click at [1047, 33] on icon at bounding box center [1050, 36] width 15 height 17
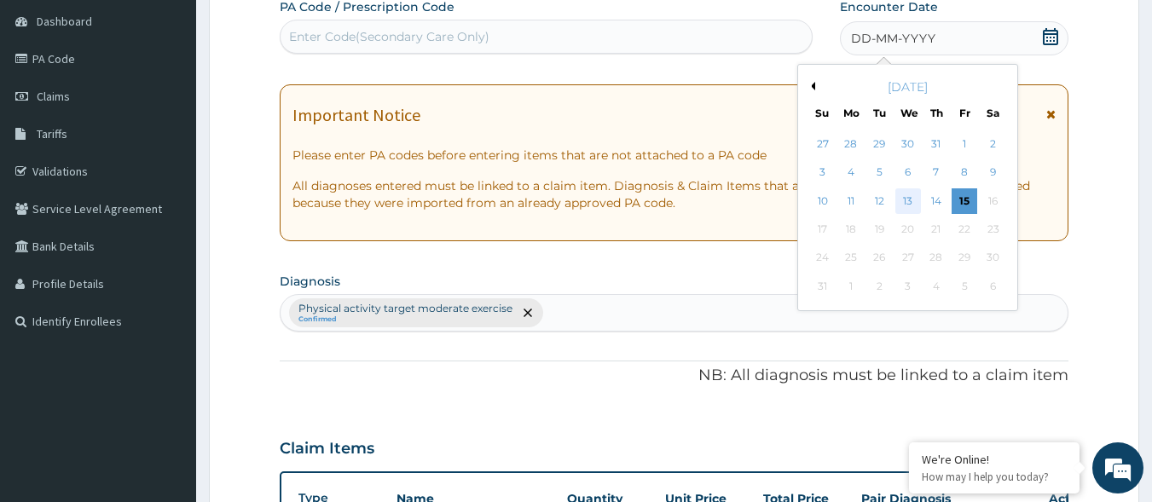
click at [906, 200] on div "13" at bounding box center [908, 201] width 26 height 26
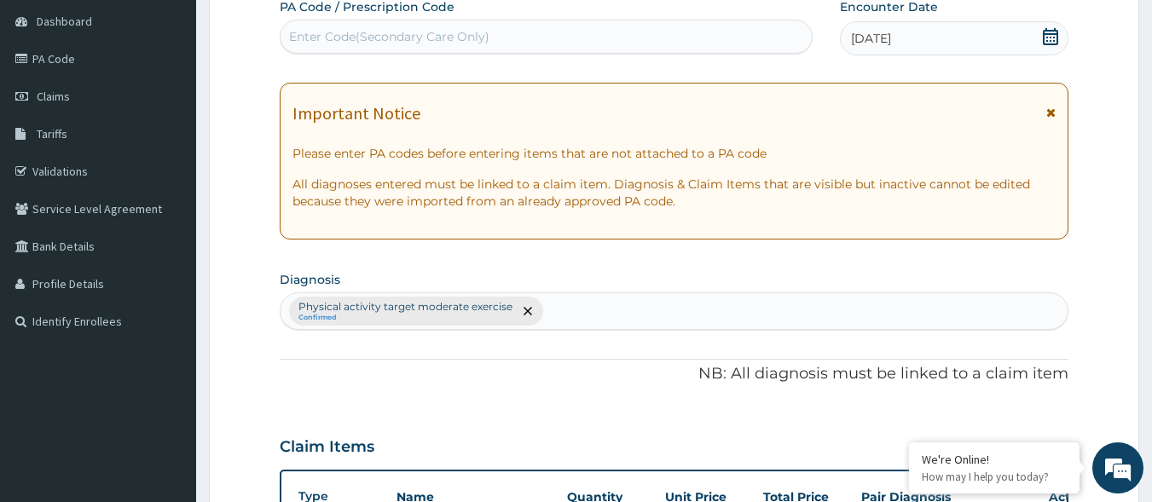
click at [615, 29] on div "Enter Code(Secondary Care Only)" at bounding box center [547, 36] width 532 height 27
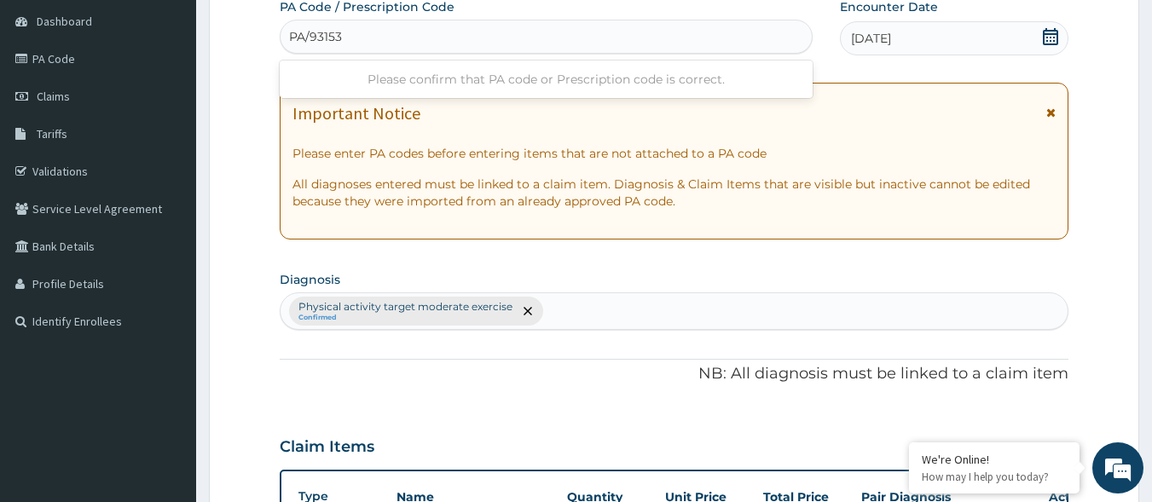
type input "PA/931533"
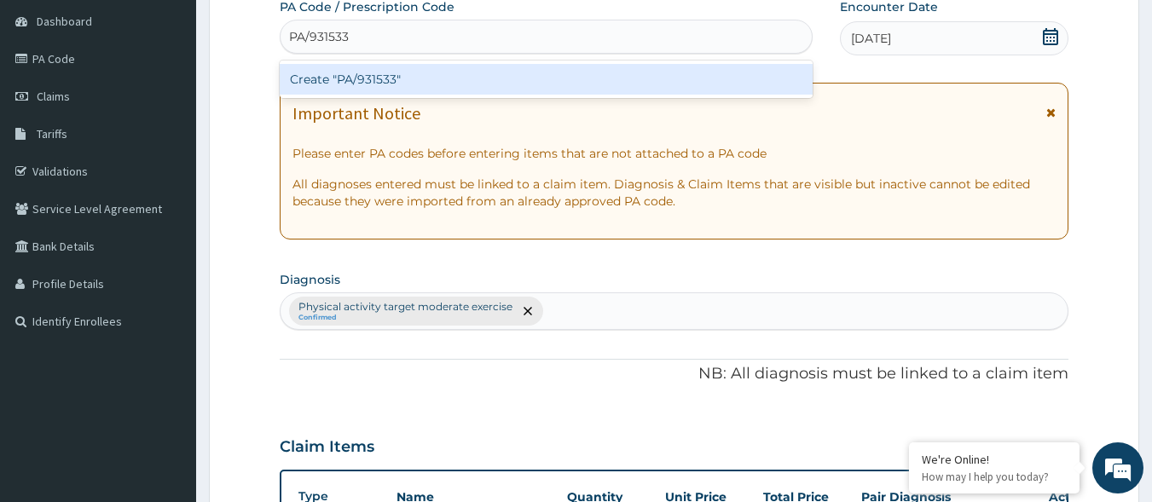
click at [544, 83] on div "Create "PA/931533"" at bounding box center [547, 79] width 534 height 31
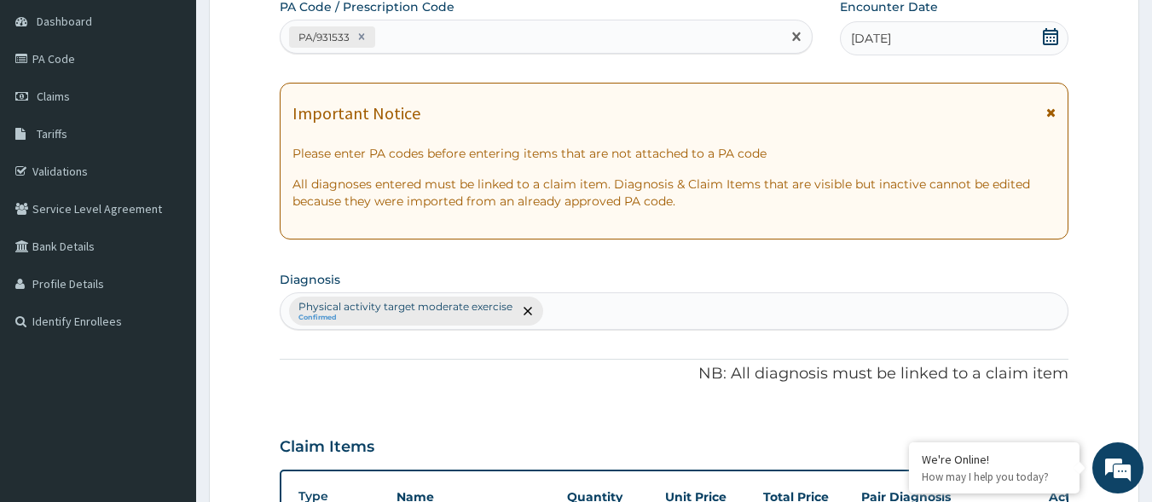
scroll to position [604, 0]
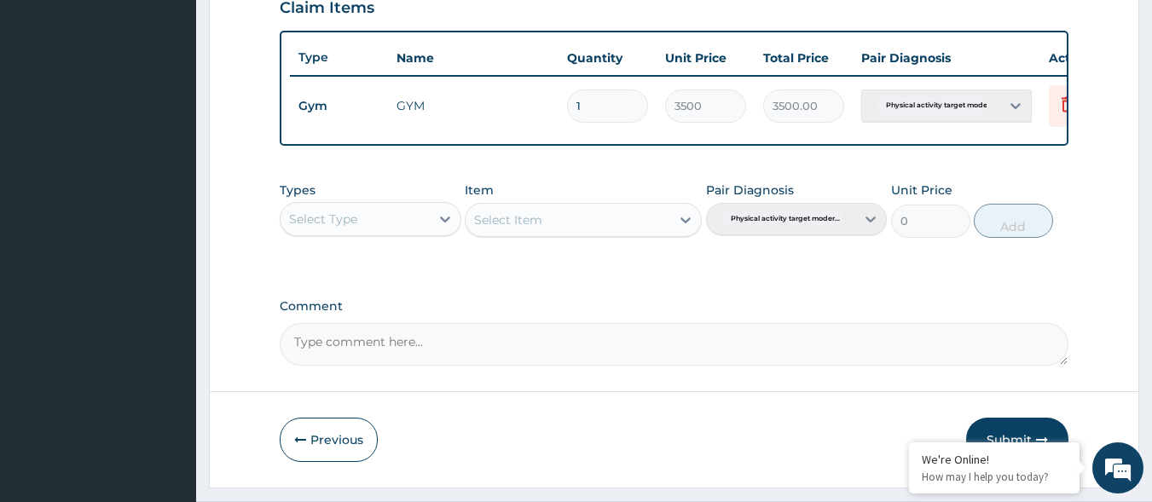
click at [411, 229] on div "Select Type" at bounding box center [355, 218] width 149 height 27
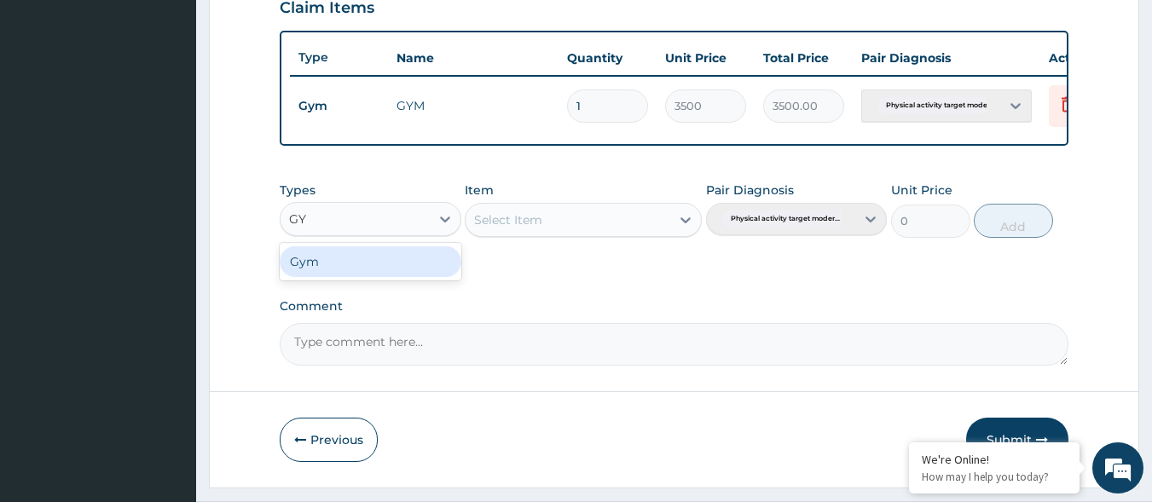
type input "GYM"
click at [385, 270] on div "Gym" at bounding box center [371, 261] width 182 height 31
click at [535, 229] on div "Select Item" at bounding box center [508, 219] width 68 height 17
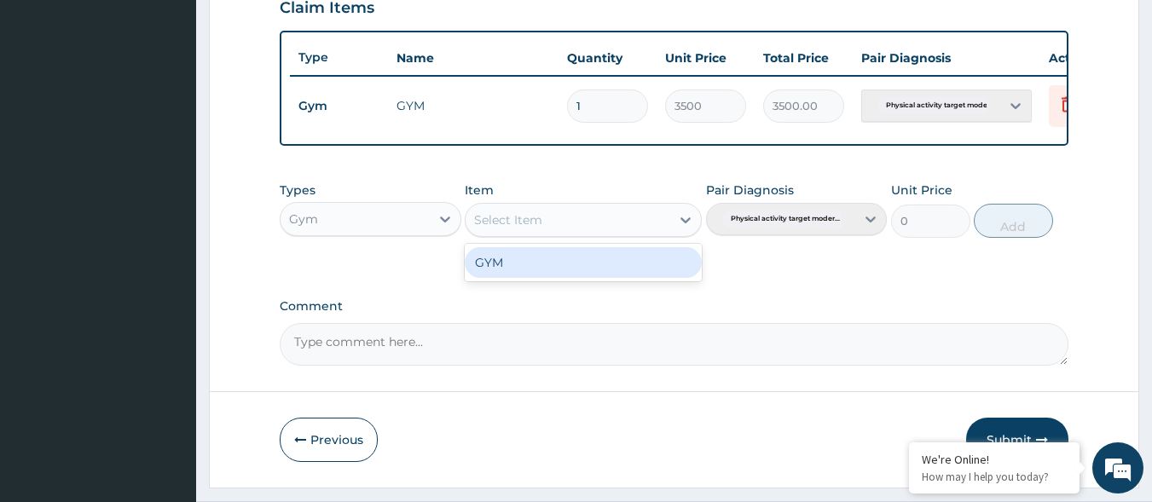
click at [531, 275] on div "GYM" at bounding box center [583, 262] width 237 height 31
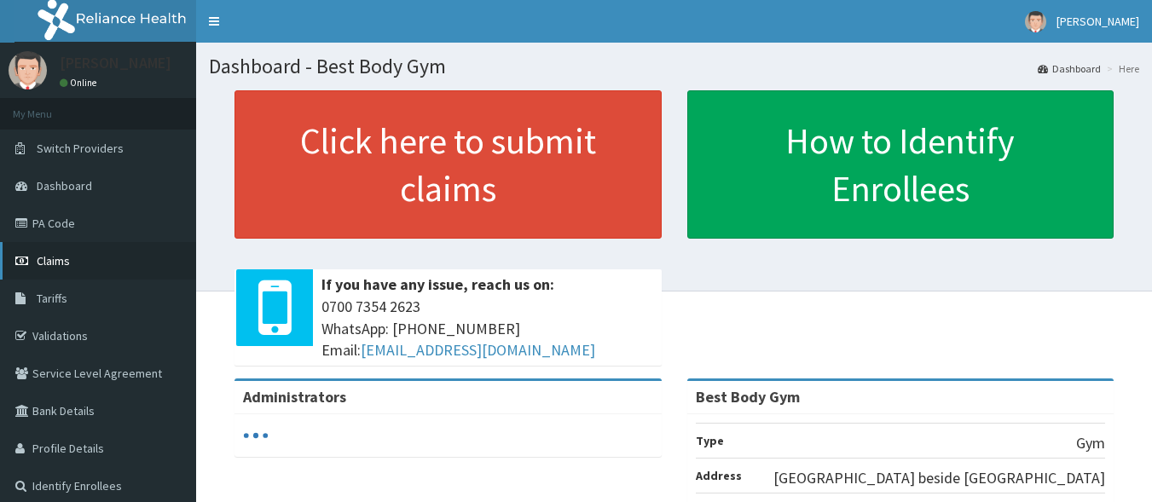
click at [70, 264] on link "Claims" at bounding box center [98, 261] width 196 height 38
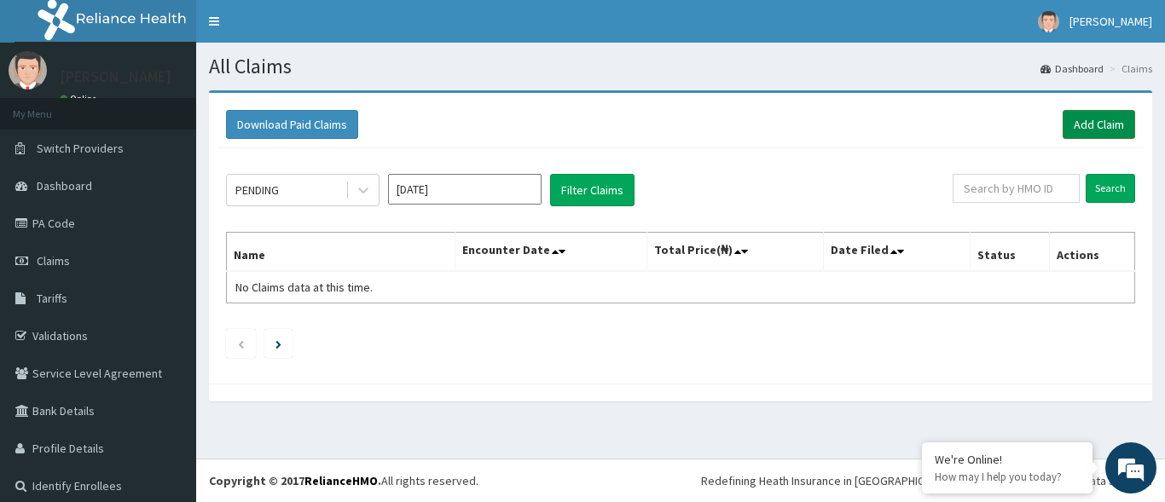
click at [1102, 126] on link "Add Claim" at bounding box center [1098, 124] width 72 height 29
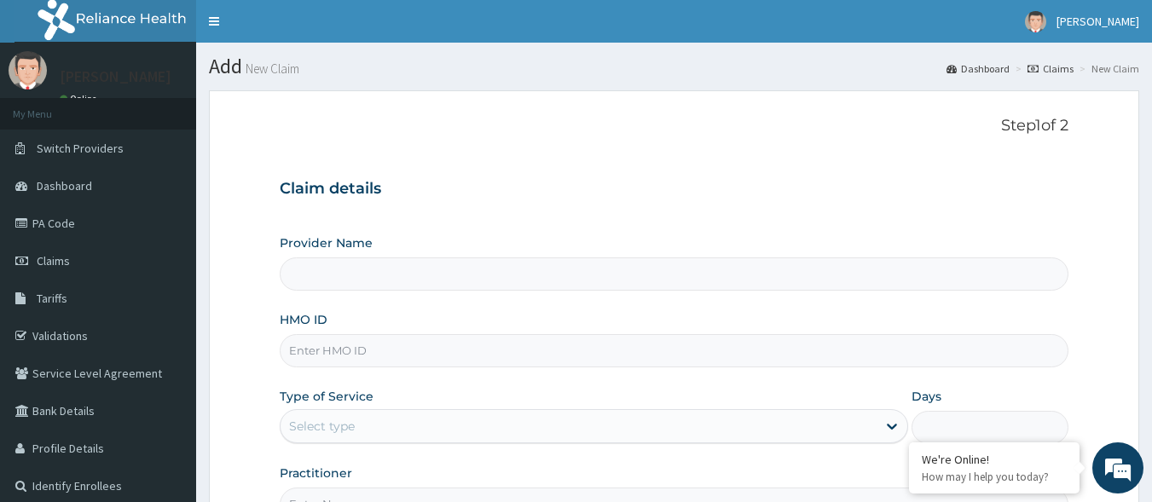
click at [596, 350] on input "HMO ID" at bounding box center [675, 350] width 790 height 33
type input "Best Body Gym"
type input "1"
type input "BSS/10009/A"
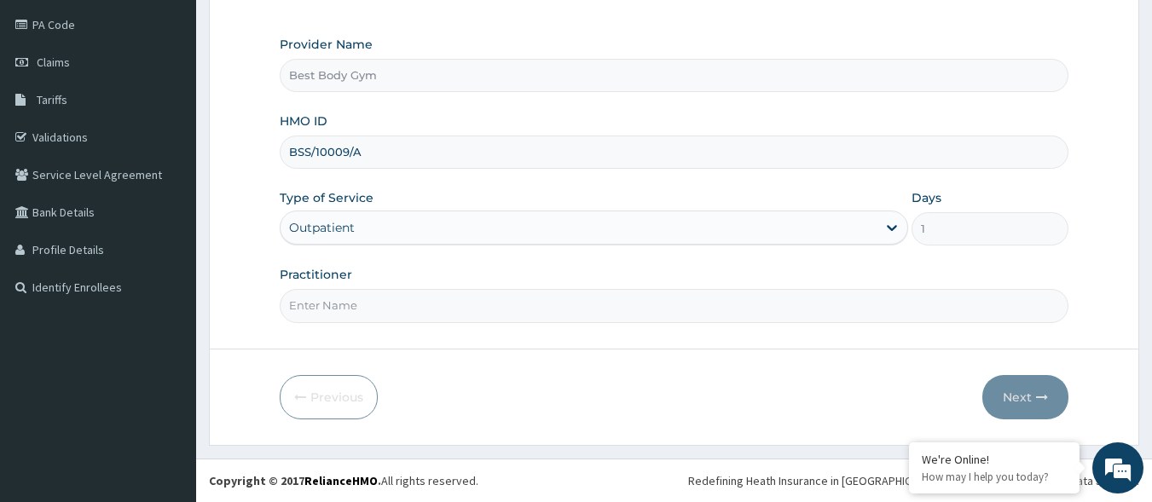
click at [662, 292] on input "Practitioner" at bounding box center [675, 305] width 790 height 33
type input "Chuks"
click at [1004, 402] on button "Next" at bounding box center [1025, 397] width 86 height 44
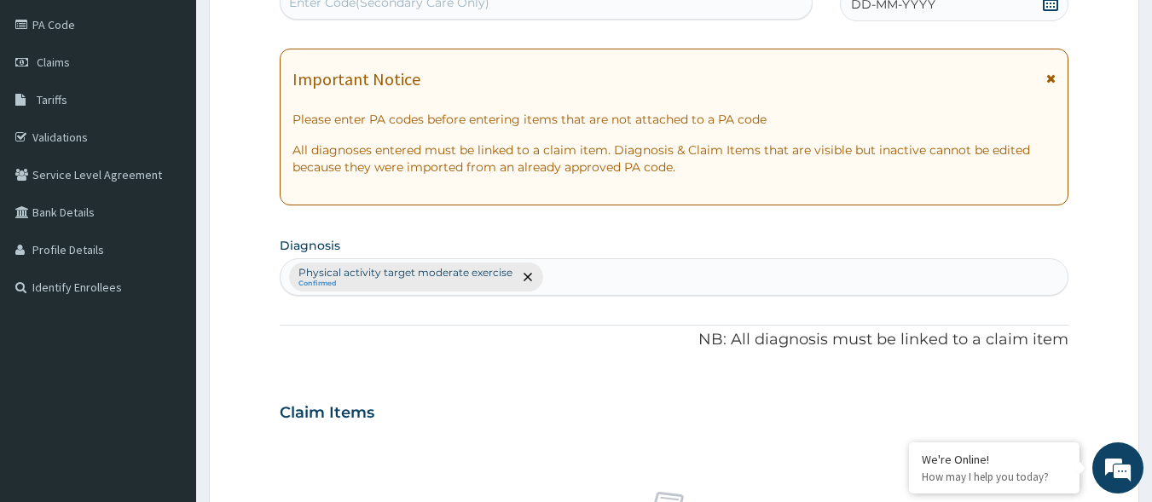
click at [1017, 3] on div "DD-MM-YYYY" at bounding box center [954, 4] width 229 height 34
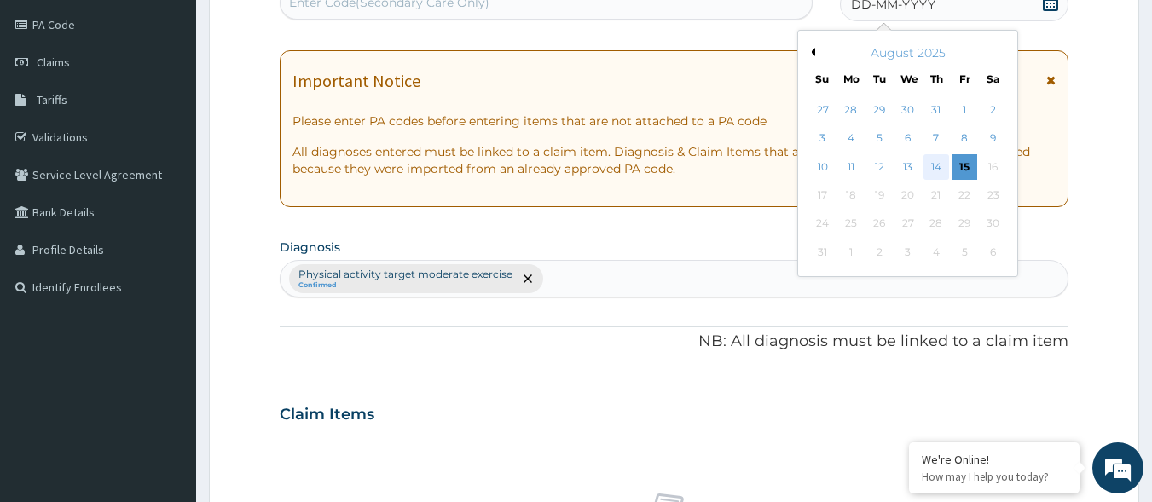
click at [934, 160] on div "14" at bounding box center [936, 167] width 26 height 26
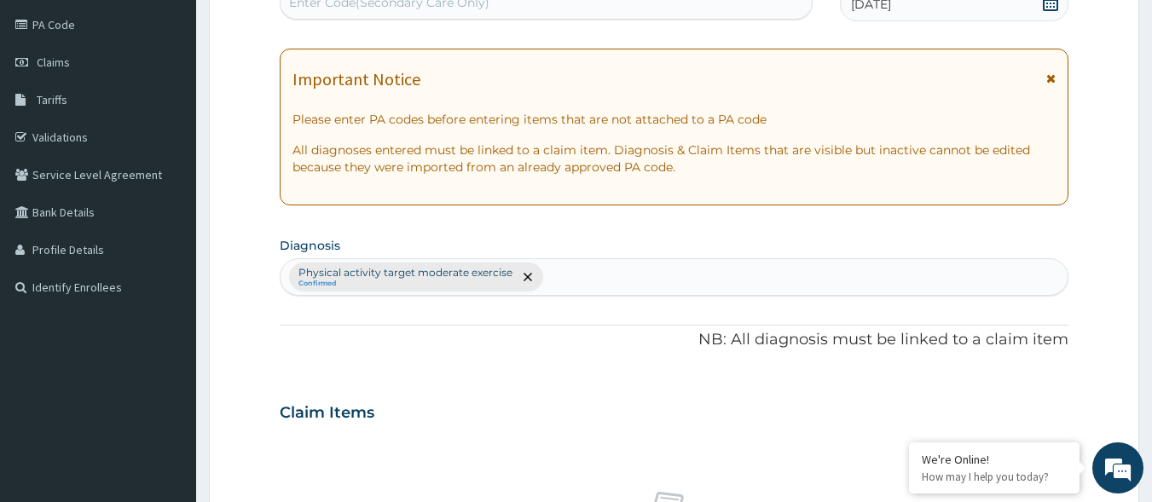
scroll to position [193, 0]
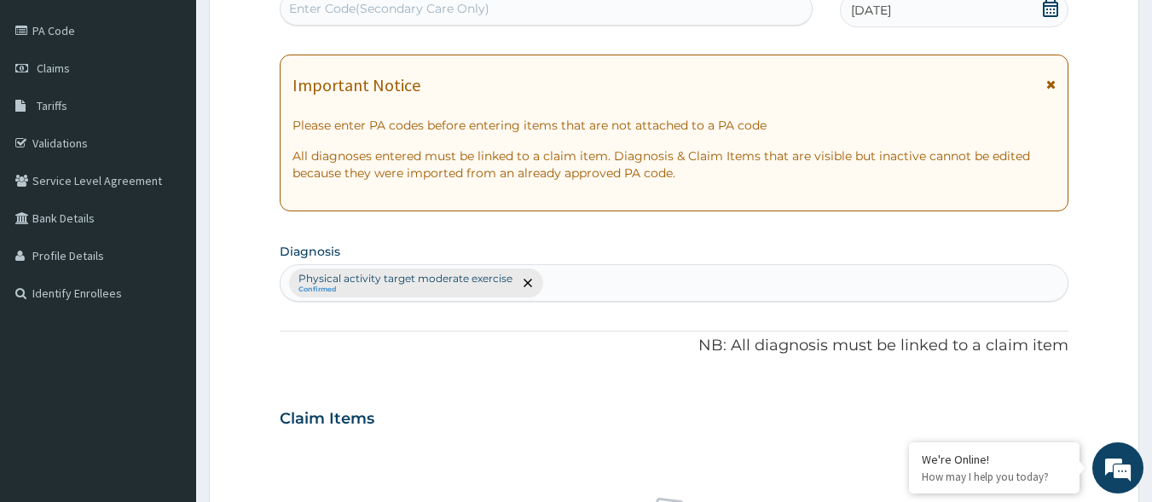
click at [758, 18] on div "Enter Code(Secondary Care Only)" at bounding box center [547, 8] width 534 height 34
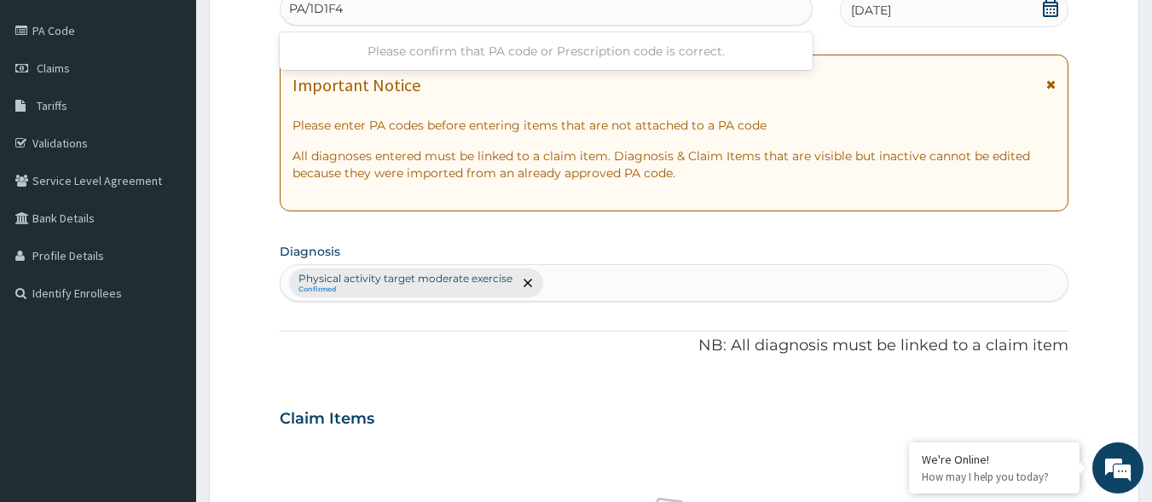
type input "PA/1D1F4F"
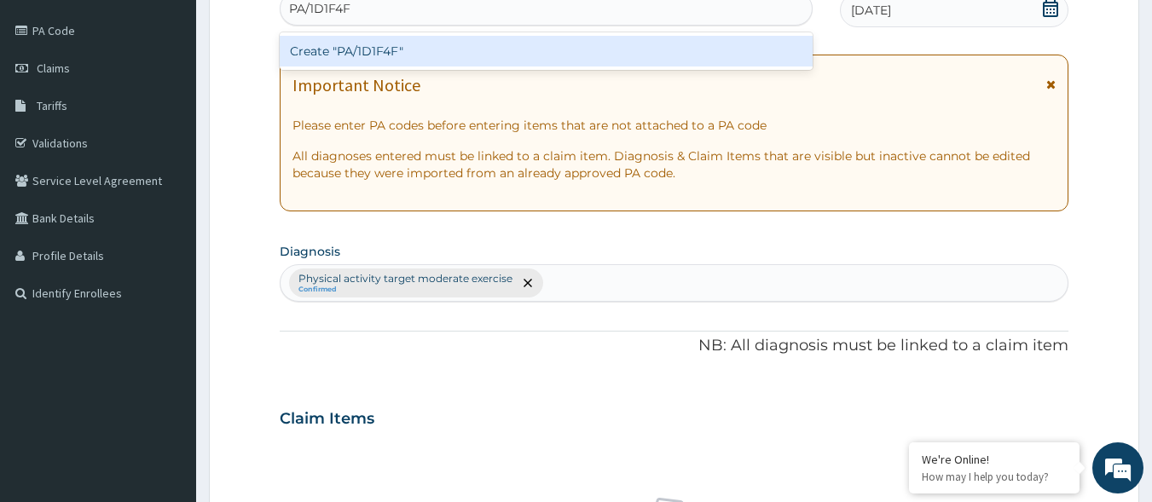
click at [565, 57] on div "Create "PA/1D1F4F"" at bounding box center [547, 51] width 534 height 31
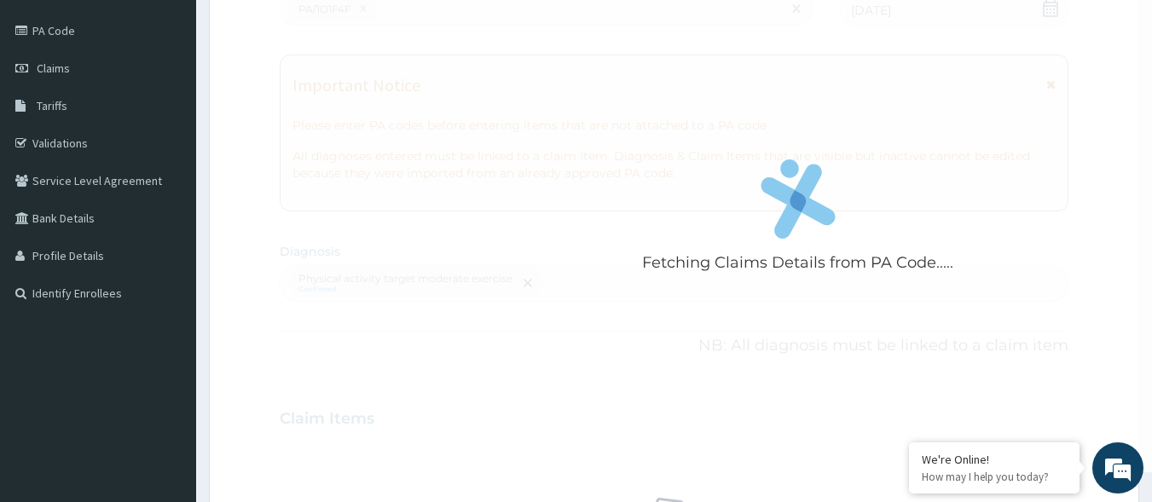
scroll to position [632, 0]
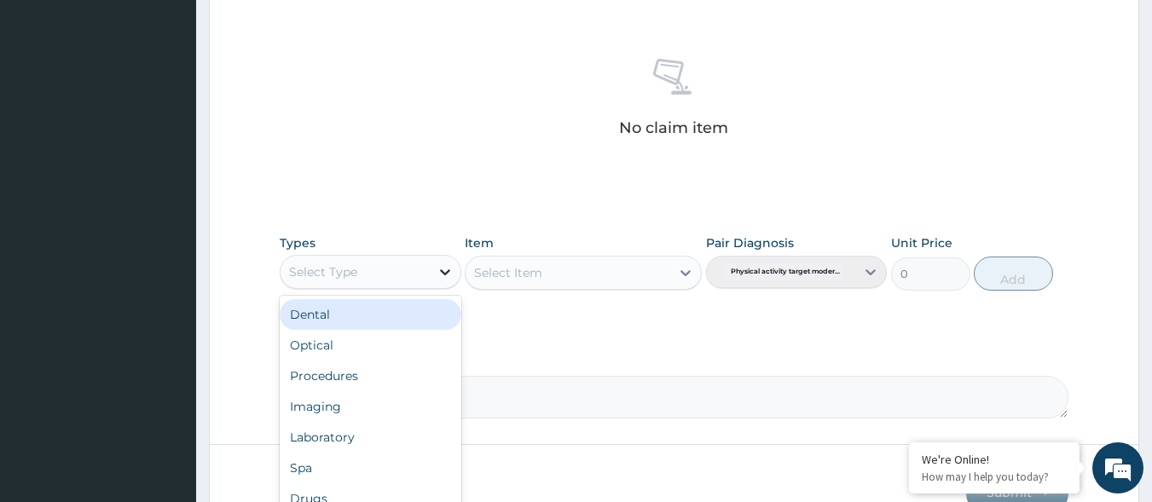
click at [431, 271] on div at bounding box center [445, 272] width 31 height 31
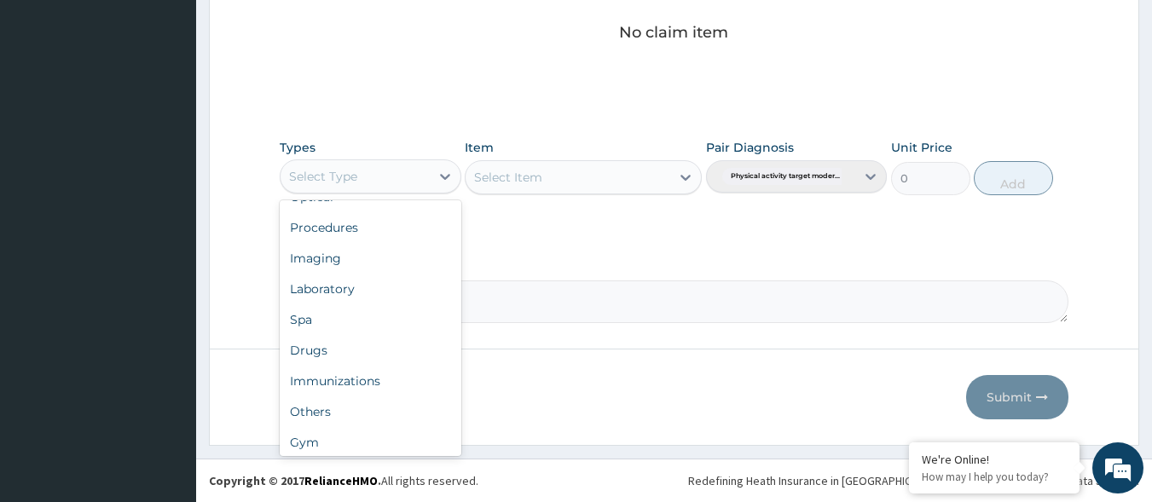
scroll to position [58, 0]
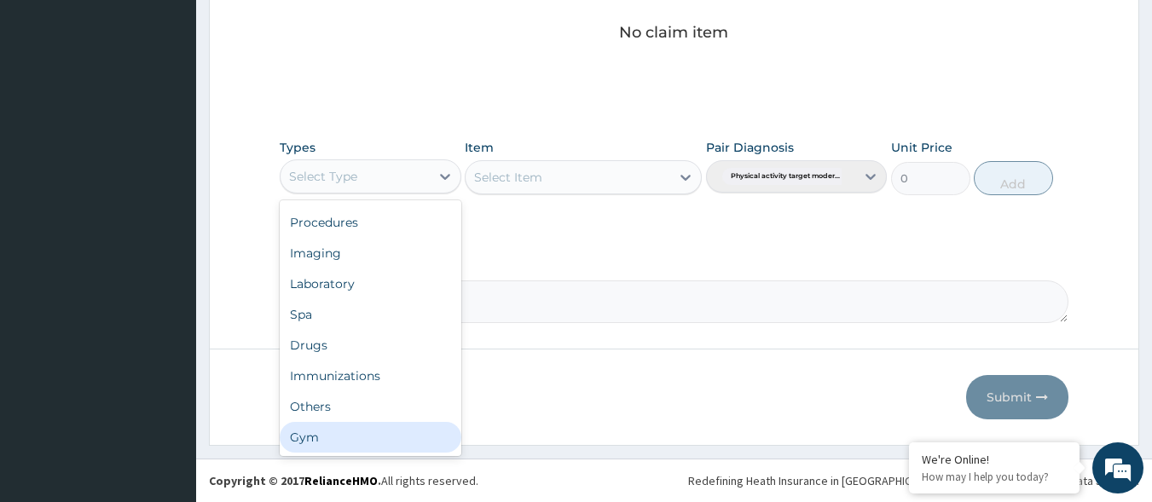
click at [373, 434] on div "Gym" at bounding box center [371, 437] width 182 height 31
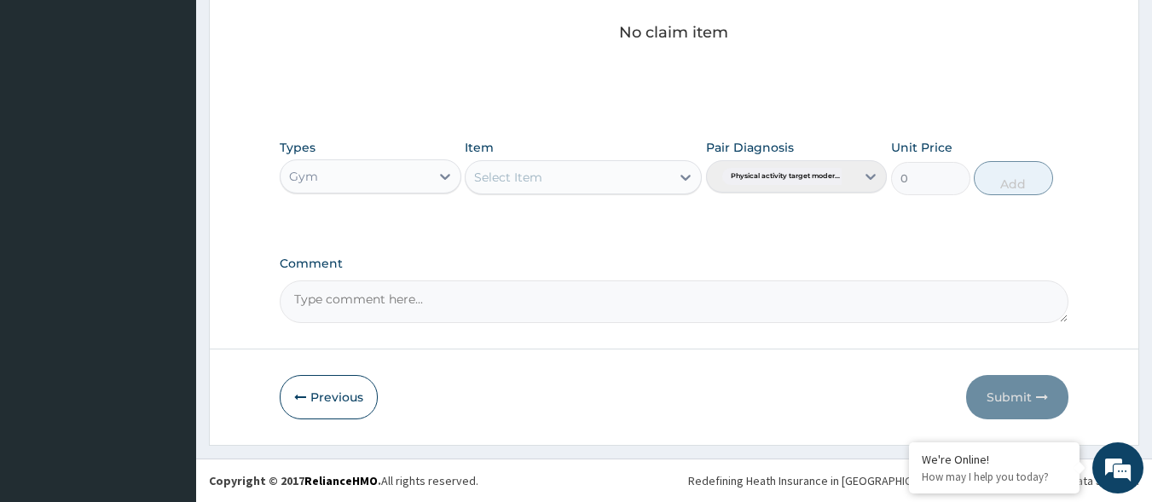
click at [592, 187] on div "Select Item" at bounding box center [568, 177] width 205 height 27
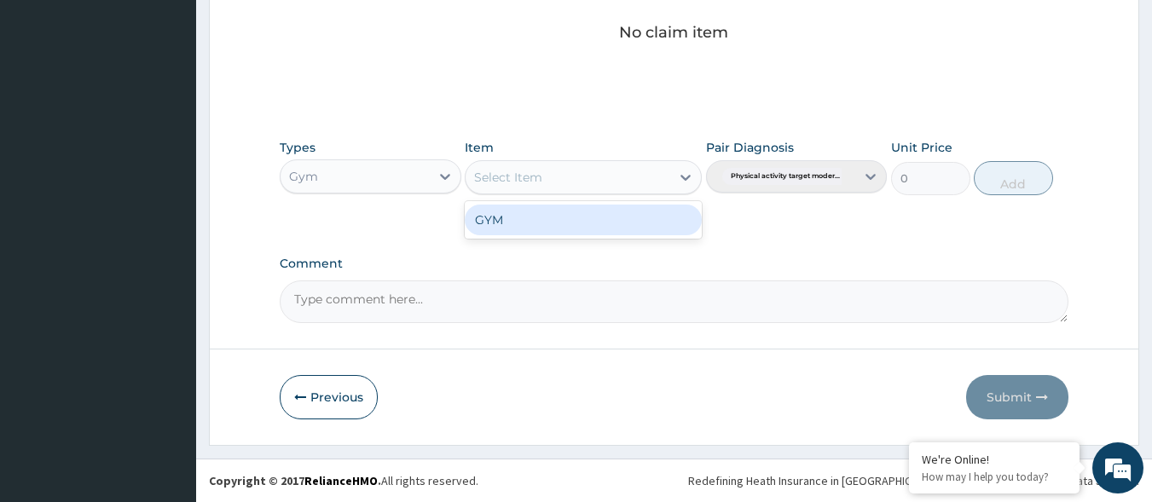
click at [588, 215] on div "GYM" at bounding box center [583, 220] width 237 height 31
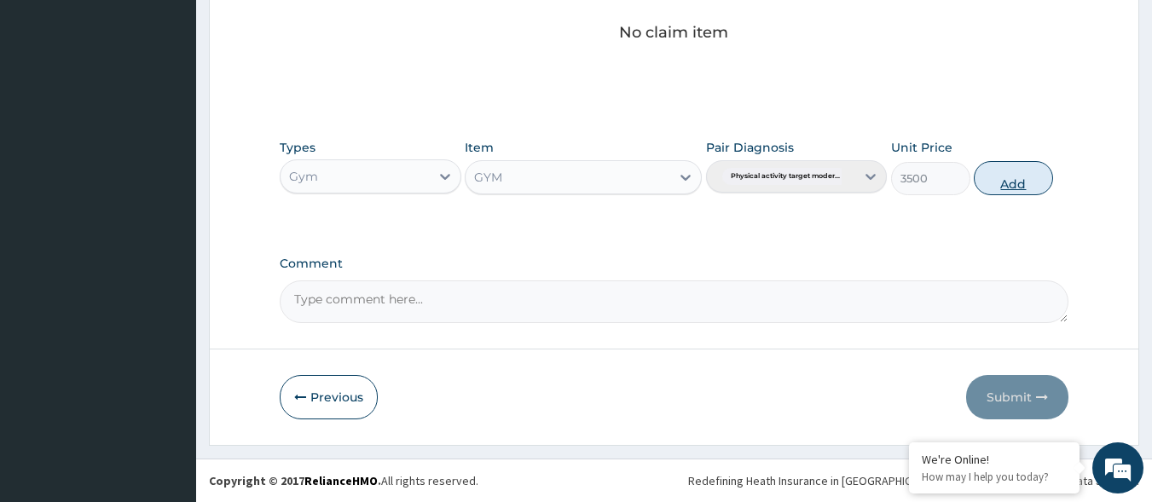
click at [1003, 173] on button "Add" at bounding box center [1013, 178] width 79 height 34
type input "0"
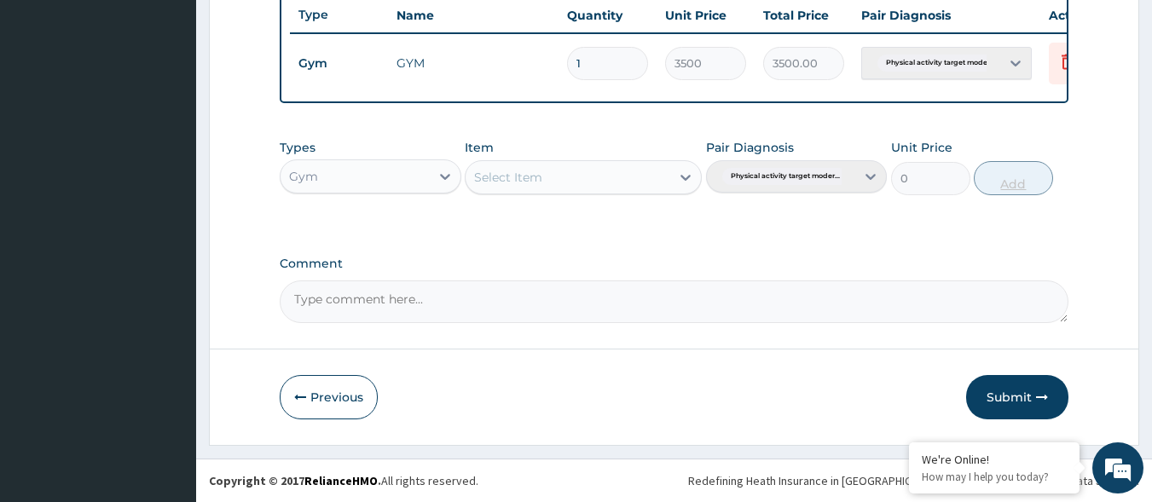
scroll to position [659, 0]
click at [997, 390] on button "Submit" at bounding box center [1017, 397] width 102 height 44
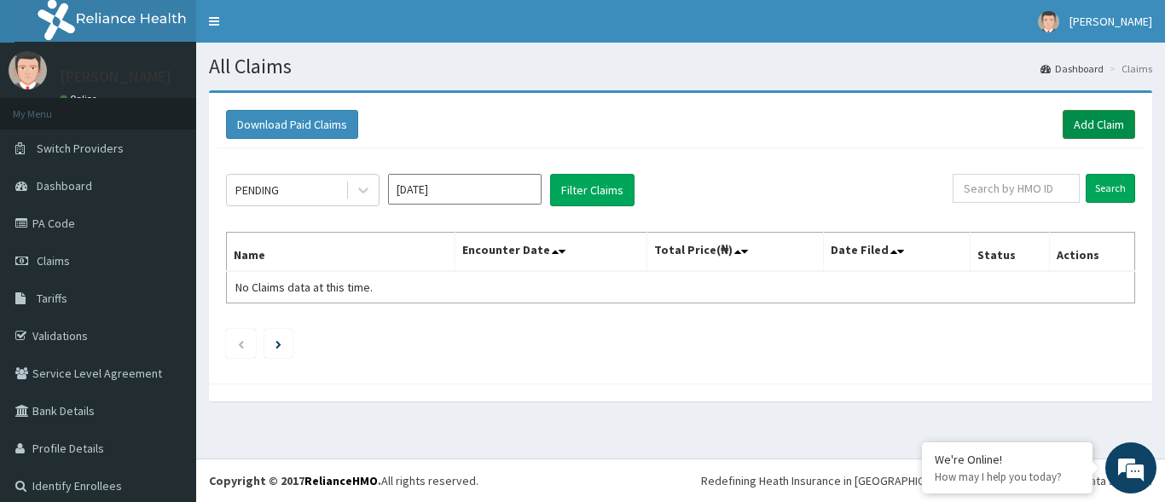
click at [1075, 117] on link "Add Claim" at bounding box center [1098, 124] width 72 height 29
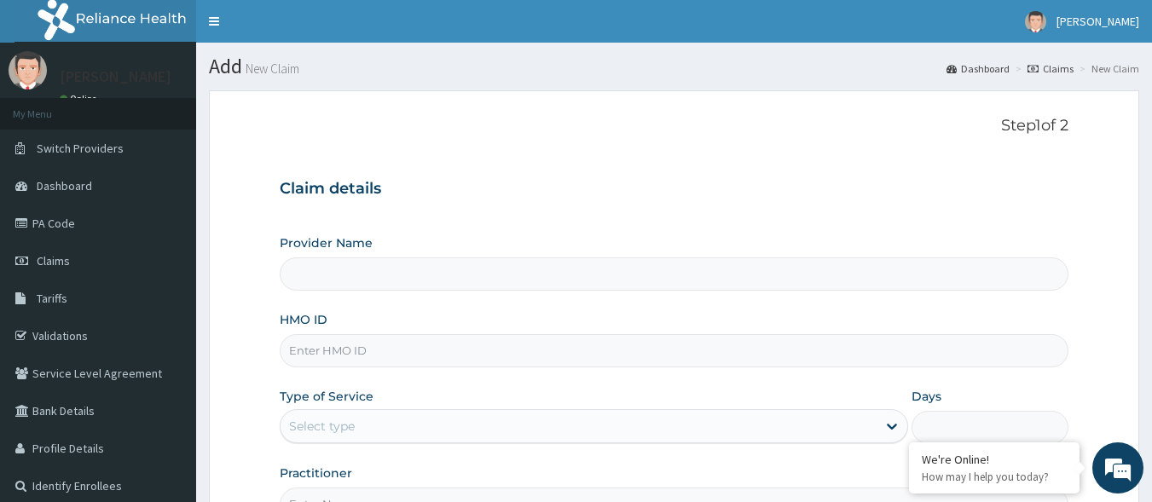
click at [398, 339] on input "HMO ID" at bounding box center [675, 350] width 790 height 33
type input "Best Body Gym"
type input "P"
type input "1"
type input "PRW/10015/A"
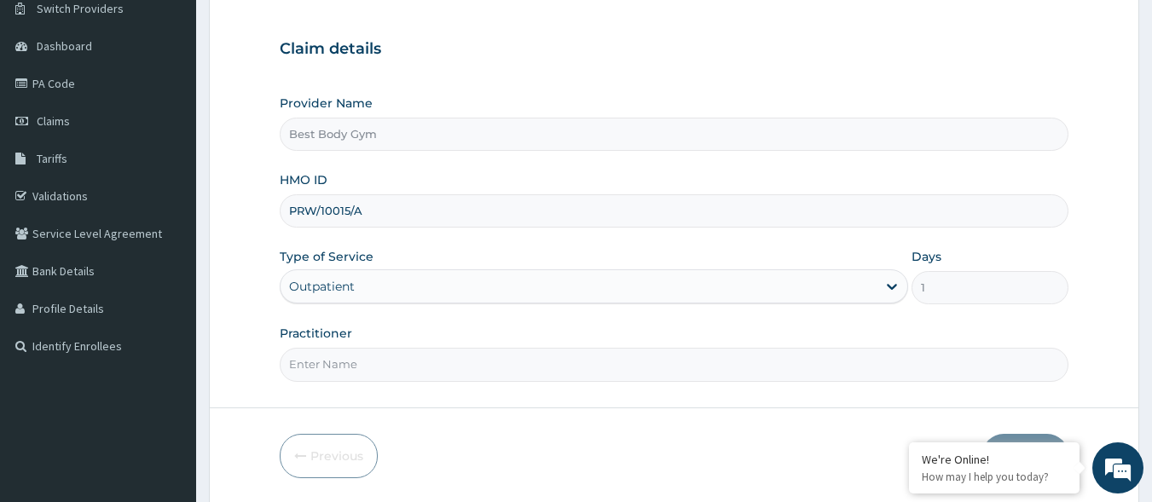
scroll to position [199, 0]
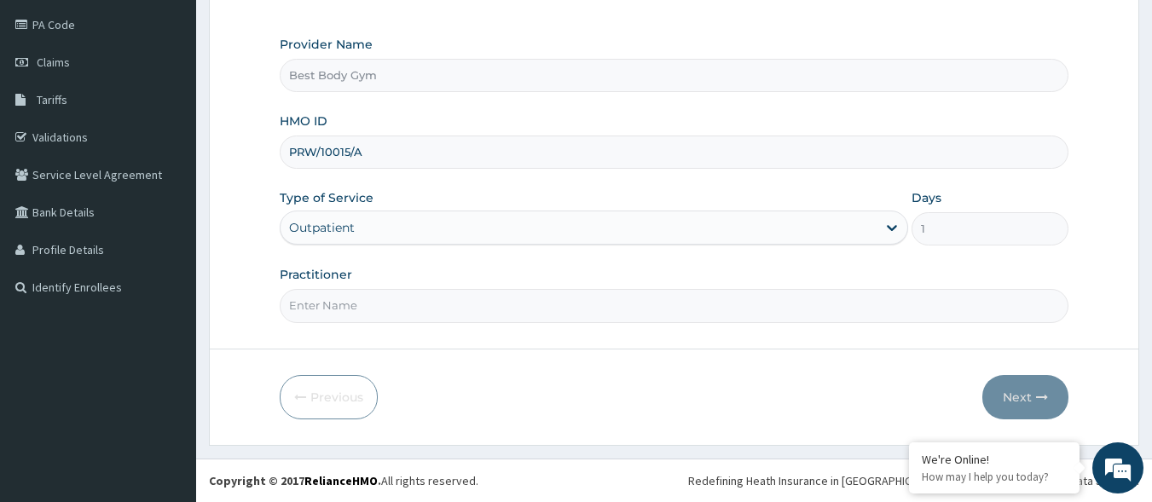
click at [400, 299] on input "Practitioner" at bounding box center [675, 305] width 790 height 33
type input "Chuks"
click at [1022, 407] on button "Next" at bounding box center [1025, 397] width 86 height 44
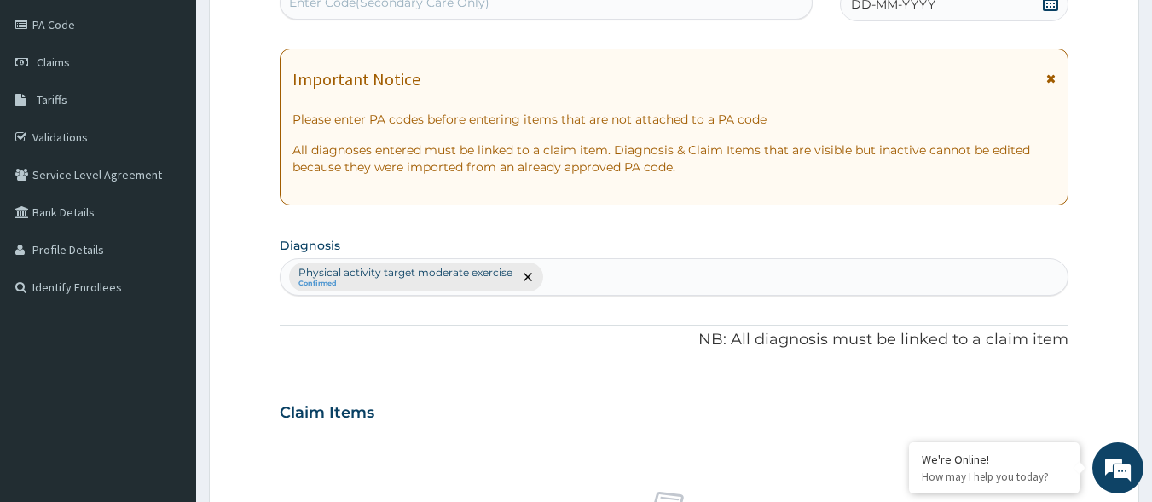
click at [1010, 9] on div "DD-MM-YYYY" at bounding box center [954, 4] width 229 height 34
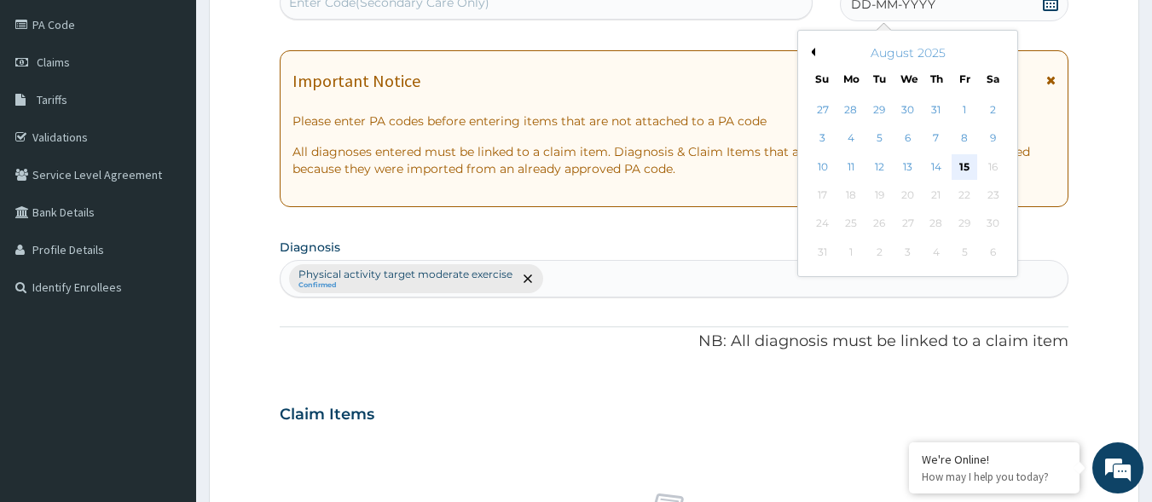
click at [959, 160] on div "15" at bounding box center [965, 167] width 26 height 26
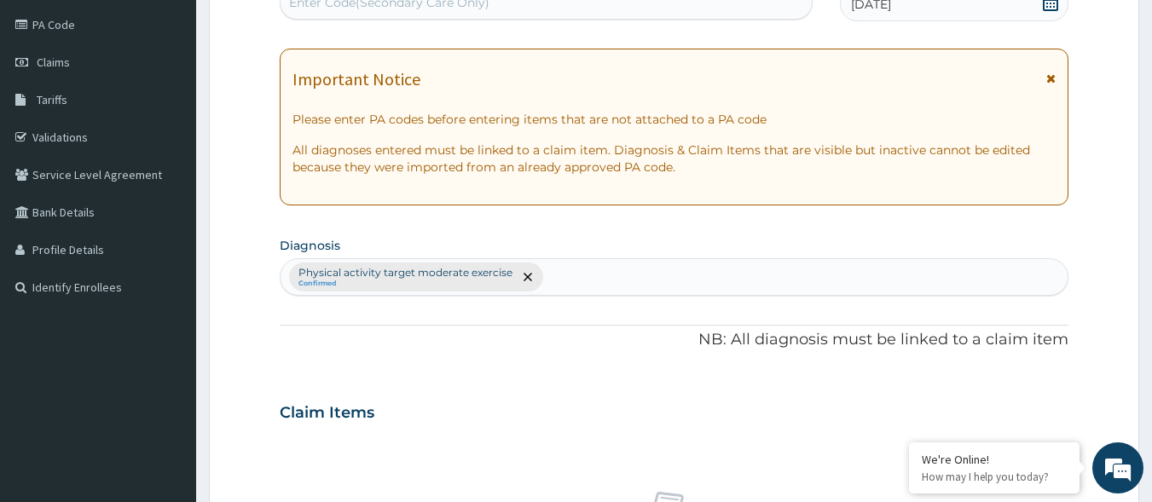
scroll to position [193, 0]
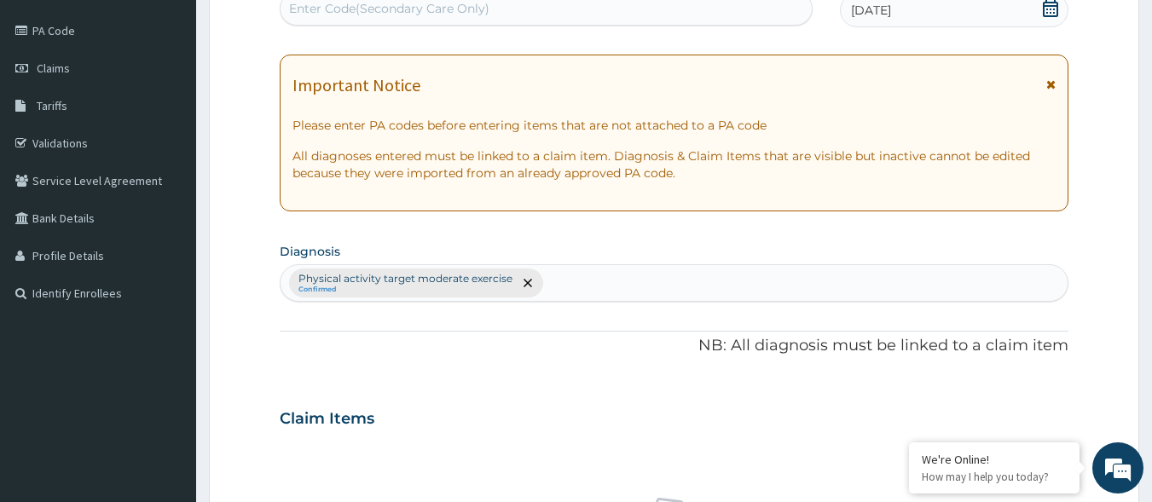
click at [691, 9] on div "Enter Code(Secondary Care Only)" at bounding box center [547, 8] width 532 height 27
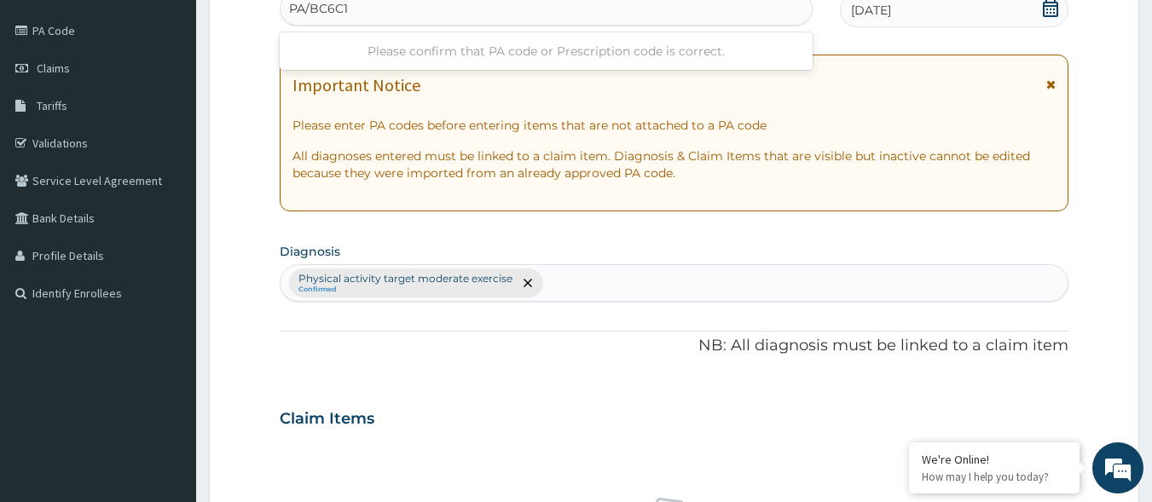
type input "PA/BC6C17"
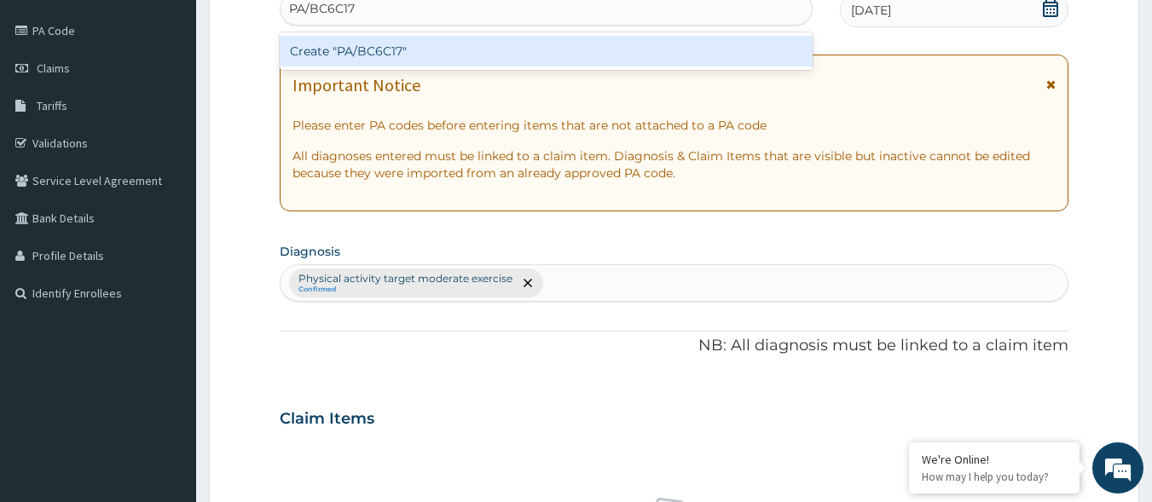
click at [657, 52] on div "Create "PA/BC6C17"" at bounding box center [547, 51] width 534 height 31
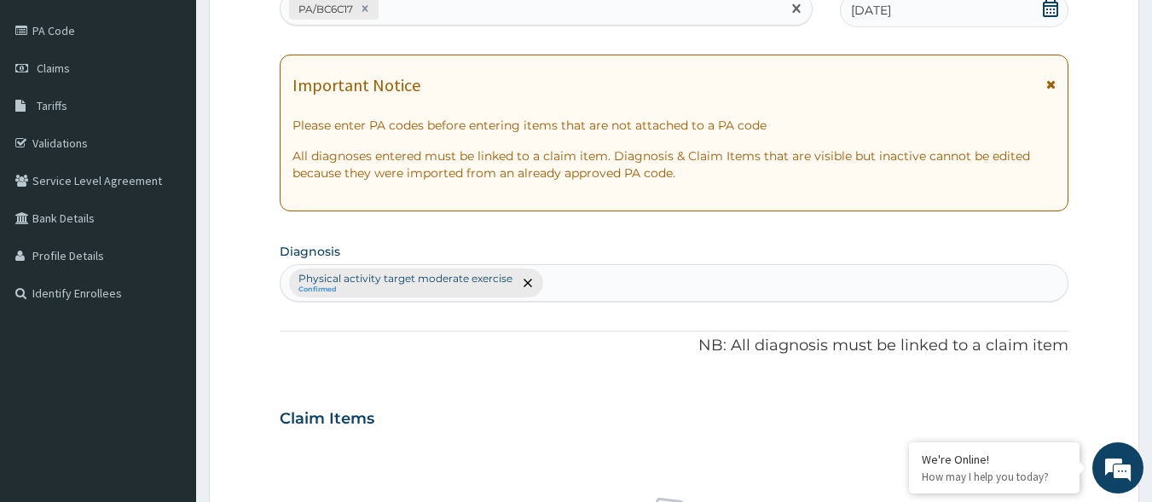
scroll to position [632, 0]
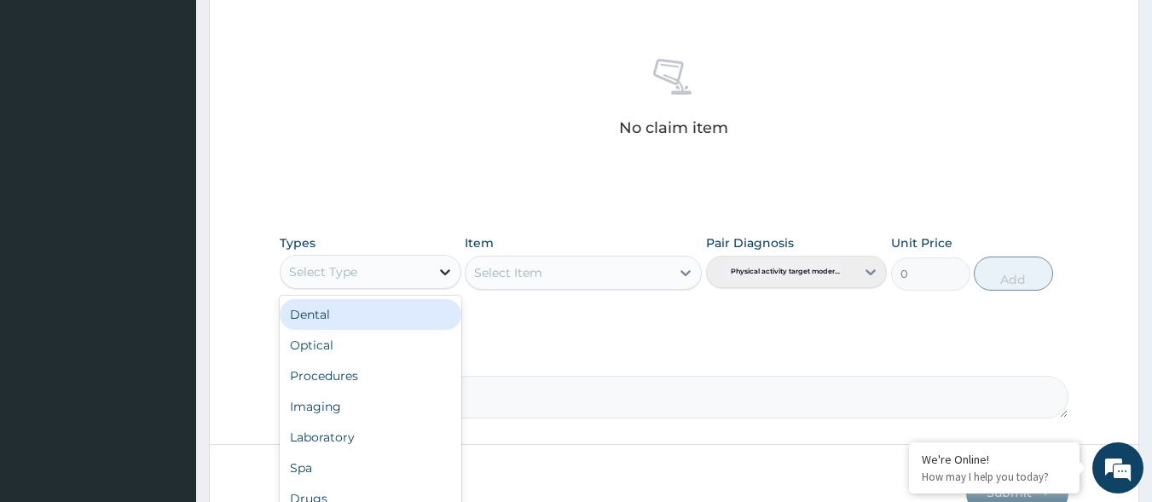
click at [439, 281] on div at bounding box center [445, 272] width 31 height 31
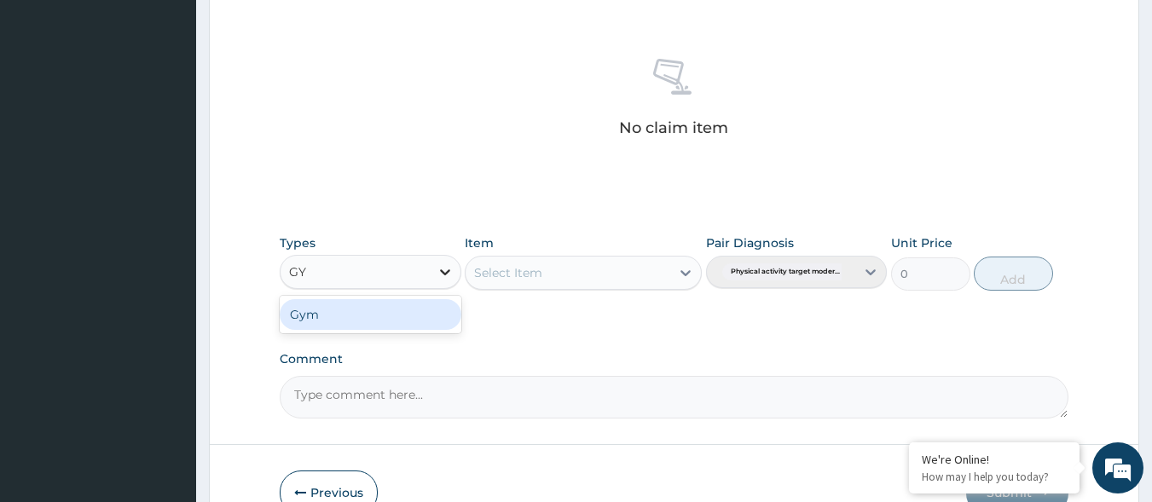
type input "GYM"
click at [407, 308] on div "Gym" at bounding box center [371, 314] width 182 height 31
click at [524, 286] on div "Select Item" at bounding box center [568, 272] width 205 height 27
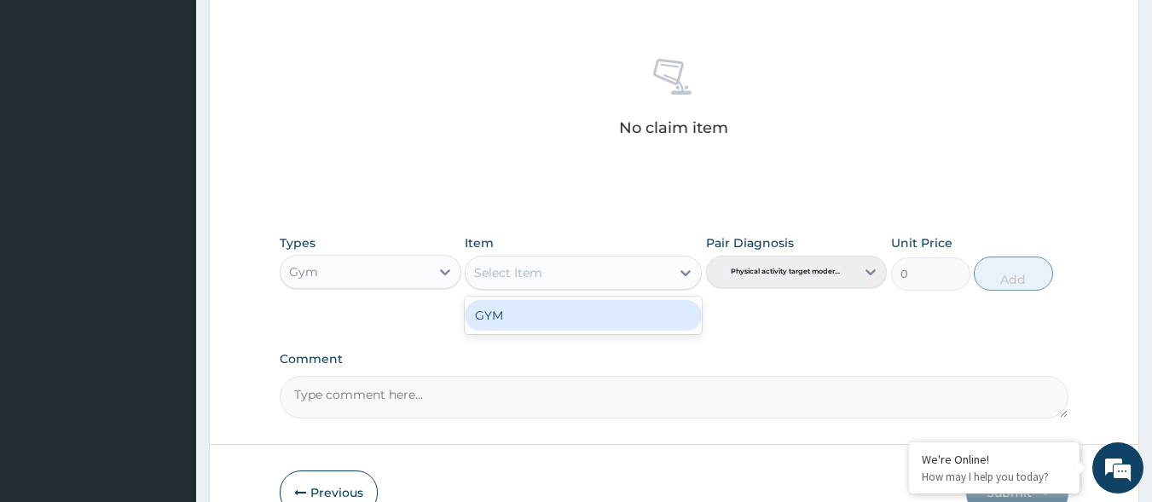
click at [519, 320] on div "GYM" at bounding box center [583, 315] width 237 height 31
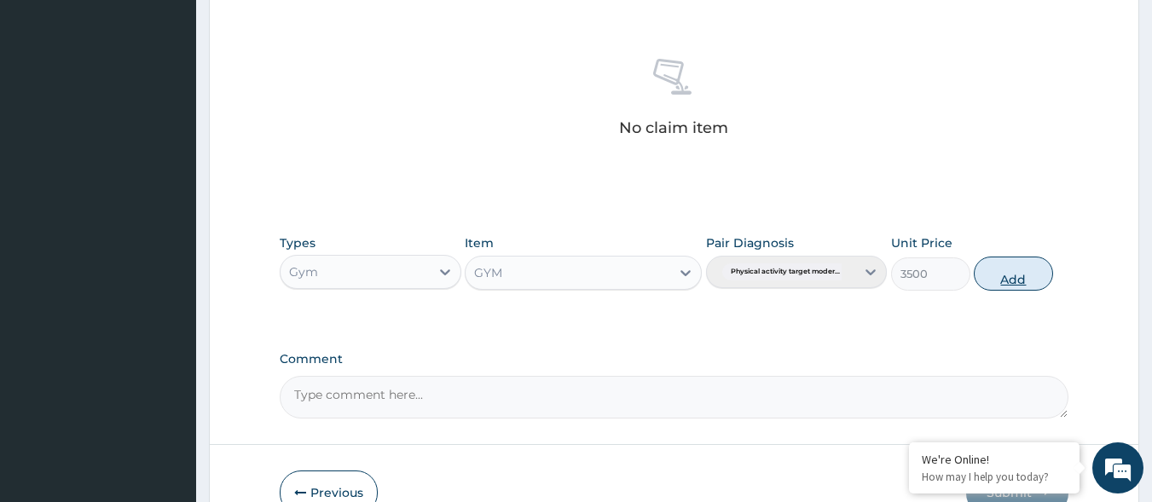
click at [1025, 265] on button "Add" at bounding box center [1013, 274] width 79 height 34
type input "0"
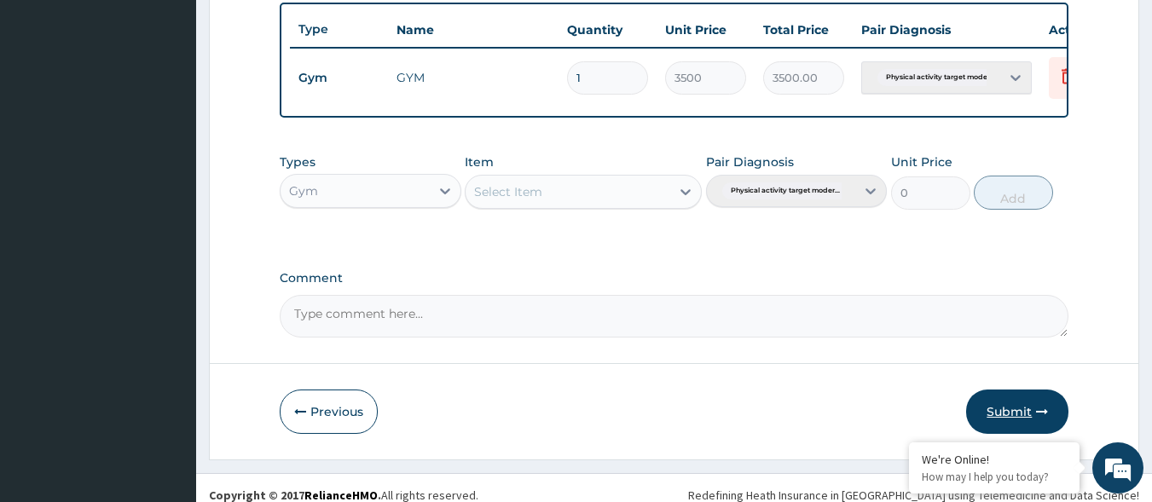
click at [995, 422] on button "Submit" at bounding box center [1017, 412] width 102 height 44
